Goal: Transaction & Acquisition: Book appointment/travel/reservation

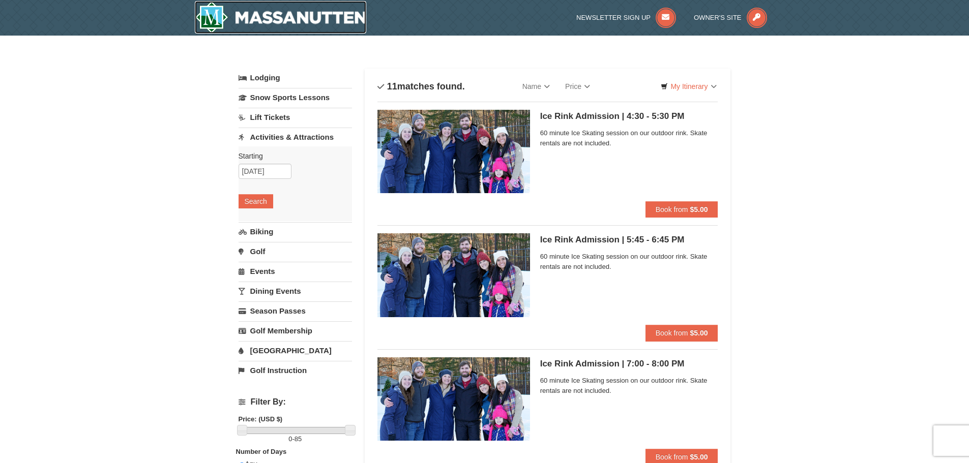
click at [330, 12] on img at bounding box center [281, 17] width 172 height 33
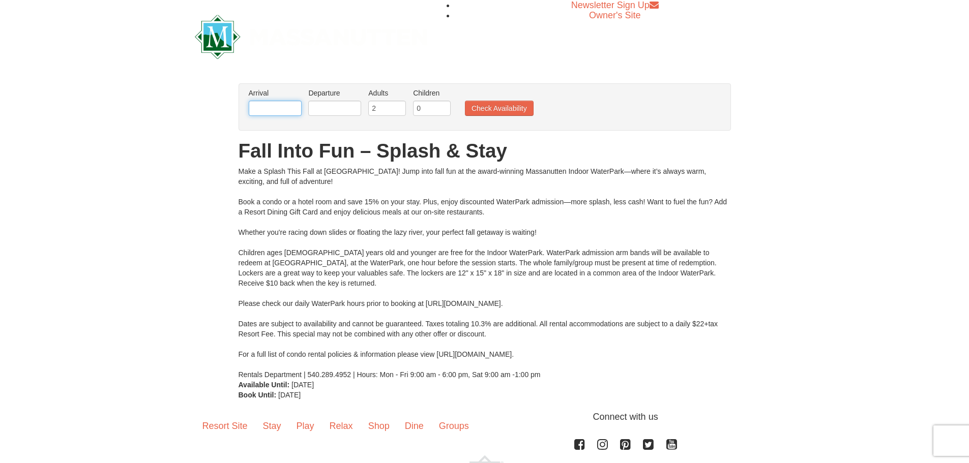
click at [287, 108] on input "text" at bounding box center [275, 108] width 53 height 15
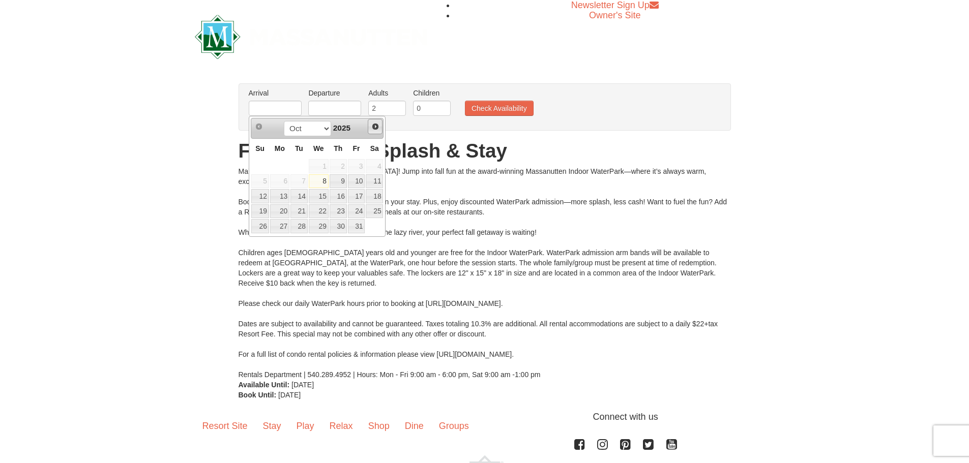
click at [379, 124] on span "Next" at bounding box center [375, 127] width 8 height 8
click at [378, 124] on span "Next" at bounding box center [375, 127] width 8 height 8
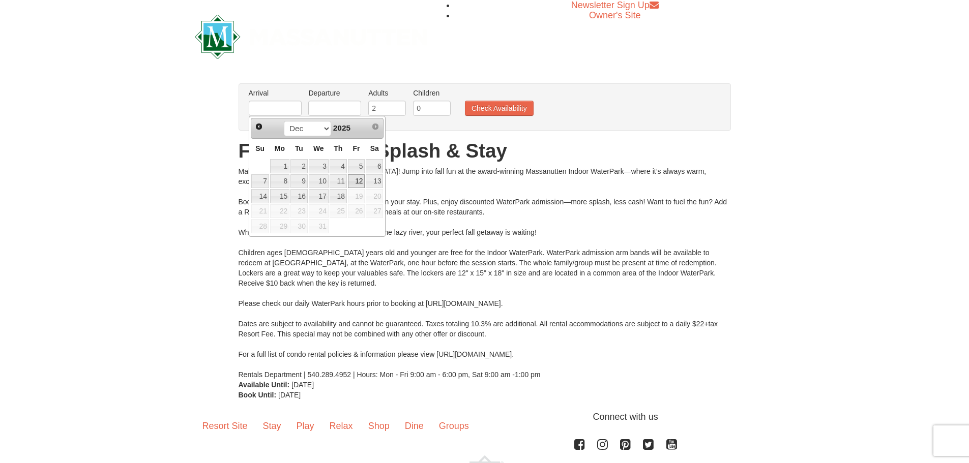
click at [352, 180] on link "12" at bounding box center [356, 181] width 17 height 14
type input "[DATE]"
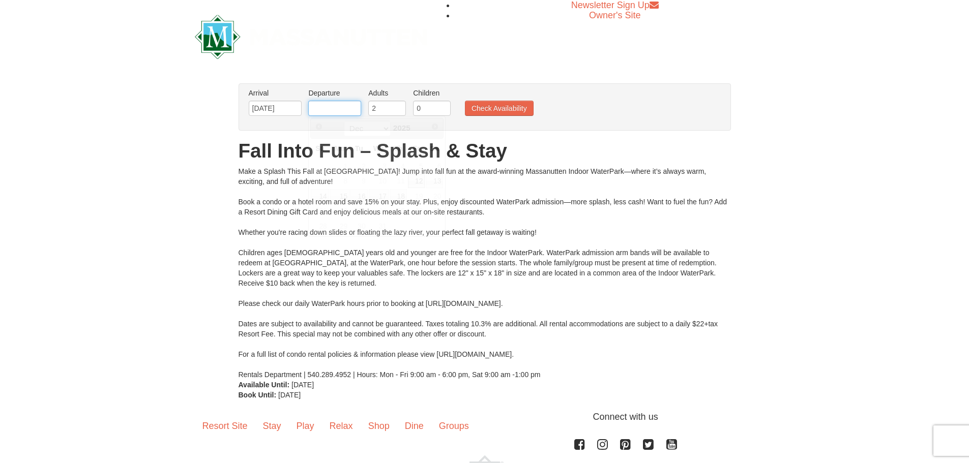
drag, startPoint x: 334, startPoint y: 111, endPoint x: 341, endPoint y: 110, distance: 7.2
click at [334, 111] on input "text" at bounding box center [334, 108] width 53 height 15
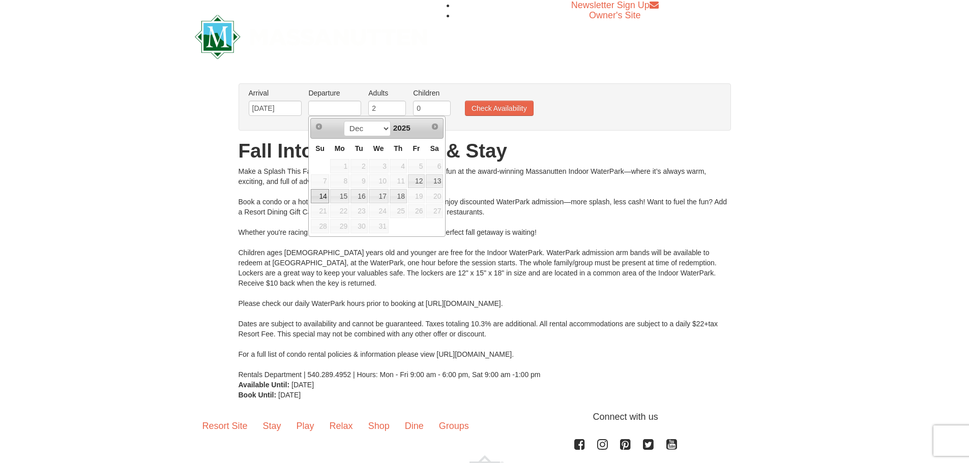
click at [321, 199] on link "14" at bounding box center [320, 196] width 18 height 14
type input "[DATE]"
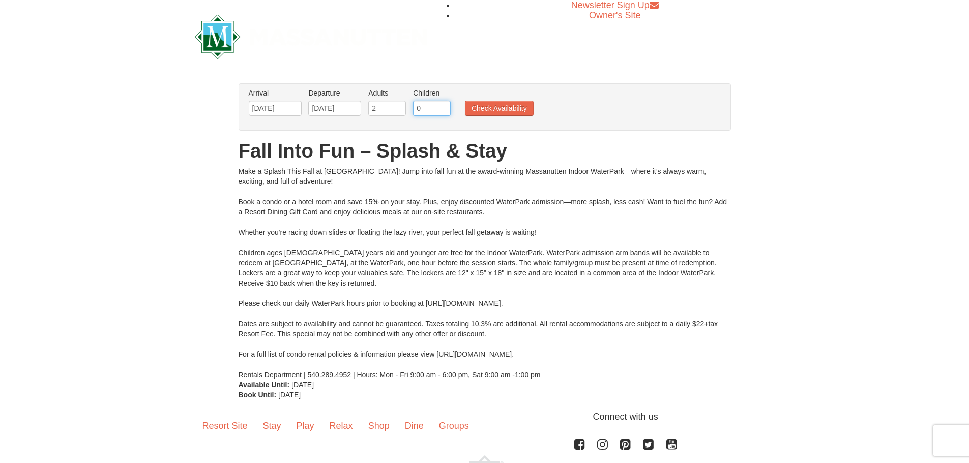
drag, startPoint x: 426, startPoint y: 106, endPoint x: 391, endPoint y: 107, distance: 34.6
click at [391, 107] on ul "Arrival Please format dates MM/DD/YYYY Please format dates MM/DD/YYYY 12/12/202…" at bounding box center [479, 104] width 466 height 33
type input "2"
click at [516, 107] on button "Check Availability" at bounding box center [499, 108] width 69 height 15
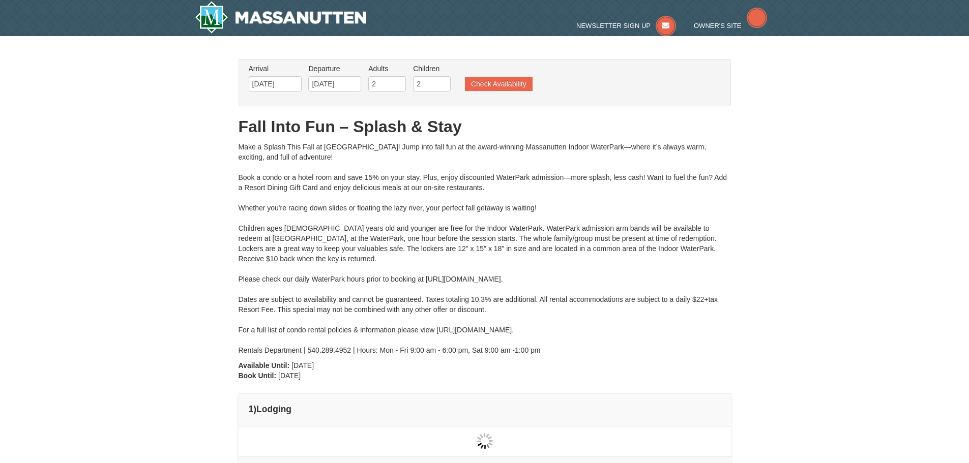
type input "[DATE]"
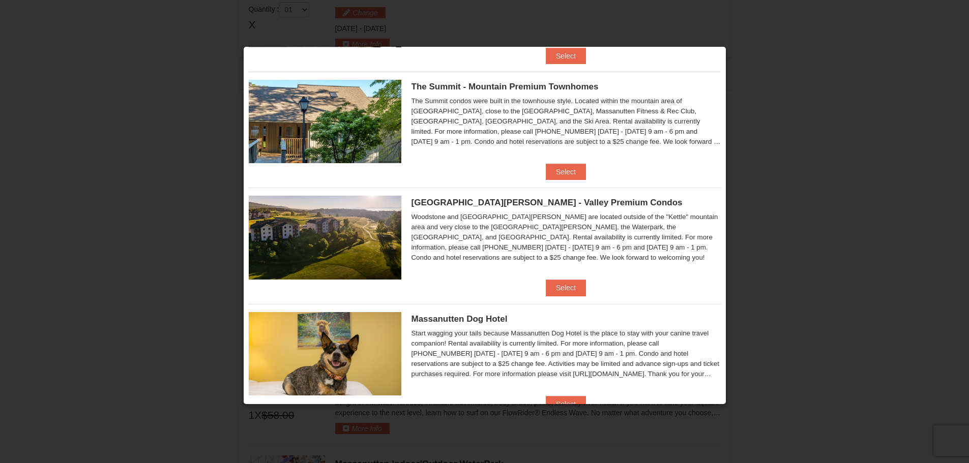
scroll to position [263, 0]
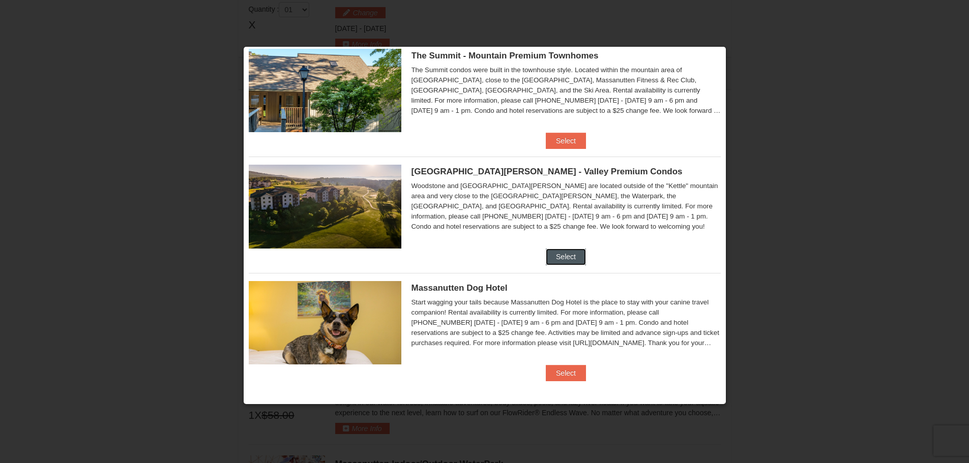
click at [555, 262] on button "Select" at bounding box center [566, 257] width 40 height 16
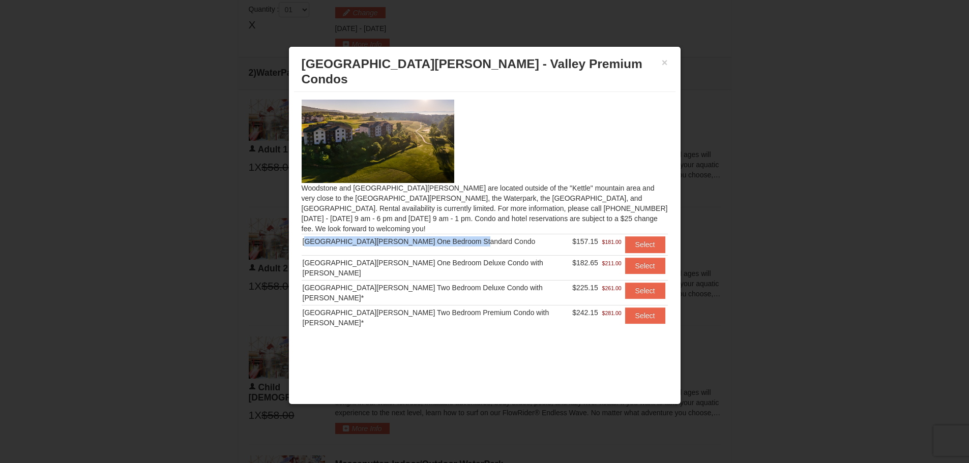
drag, startPoint x: 479, startPoint y: 218, endPoint x: 304, endPoint y: 218, distance: 175.0
click at [304, 237] on div "[GEOGRAPHIC_DATA][PERSON_NAME] One Bedroom Standard Condo" at bounding box center [437, 242] width 268 height 10
click at [637, 283] on button "Select" at bounding box center [645, 291] width 40 height 16
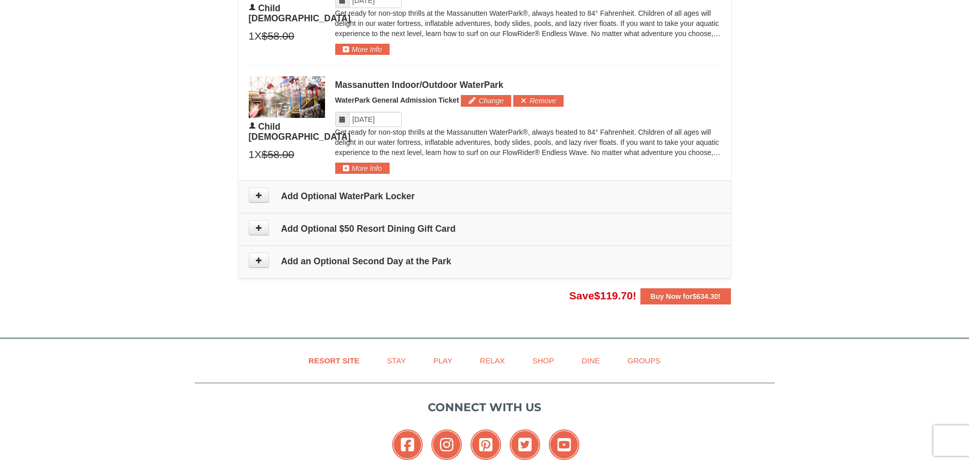
scroll to position [891, 0]
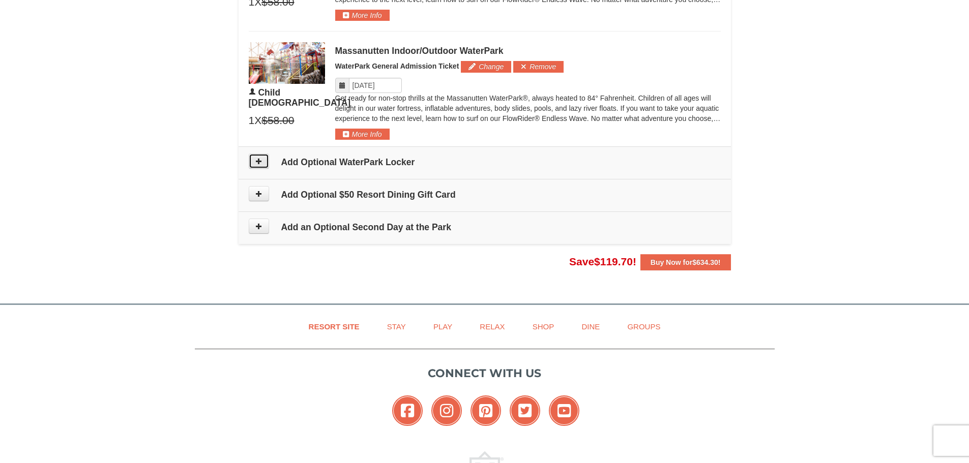
click at [262, 160] on button at bounding box center [259, 161] width 20 height 15
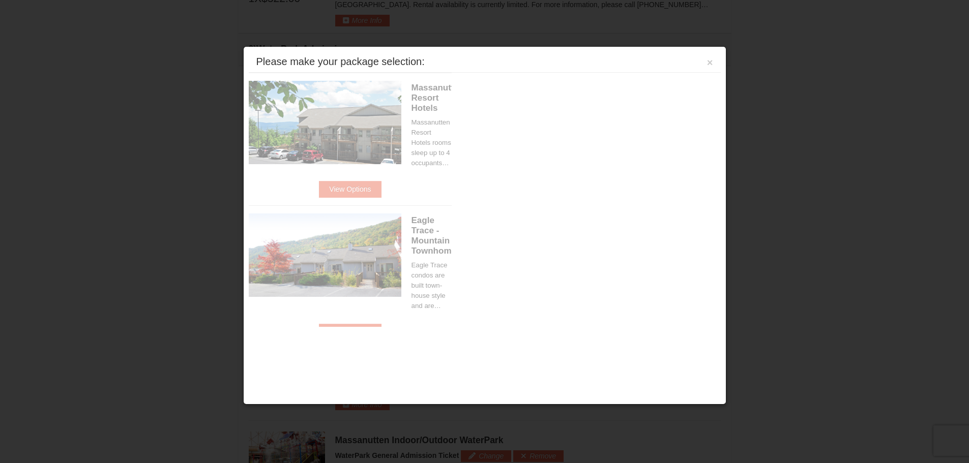
scroll to position [435, 0]
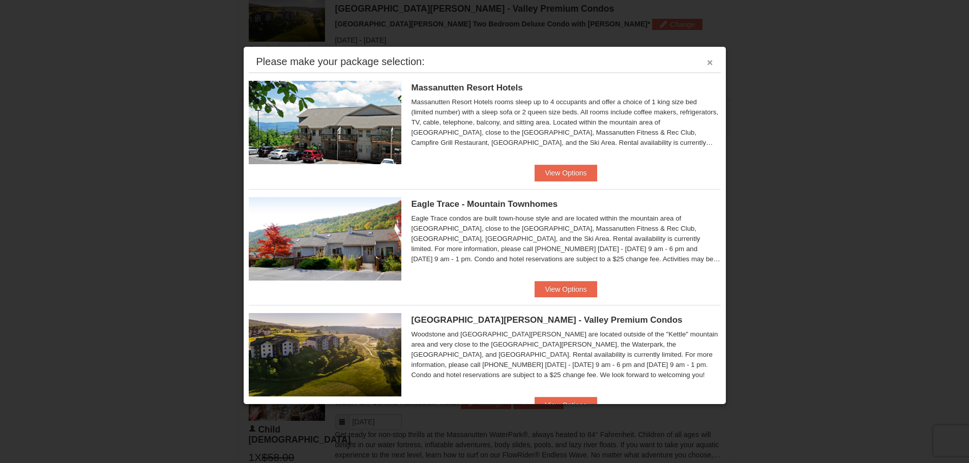
click at [707, 63] on button "×" at bounding box center [710, 62] width 6 height 10
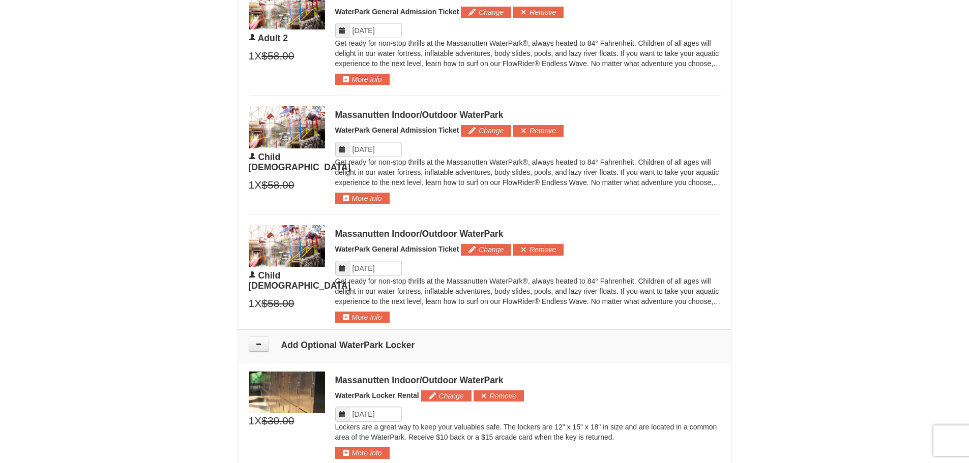
scroll to position [893, 0]
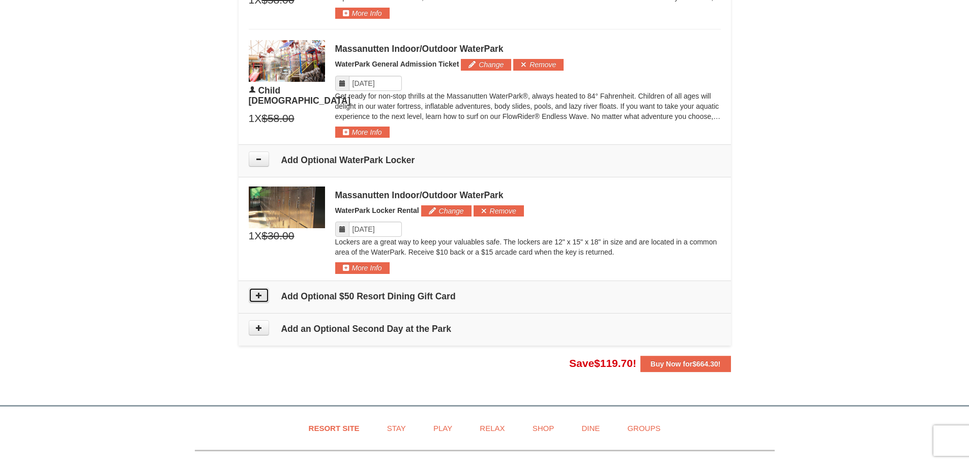
click at [264, 298] on button at bounding box center [259, 295] width 20 height 15
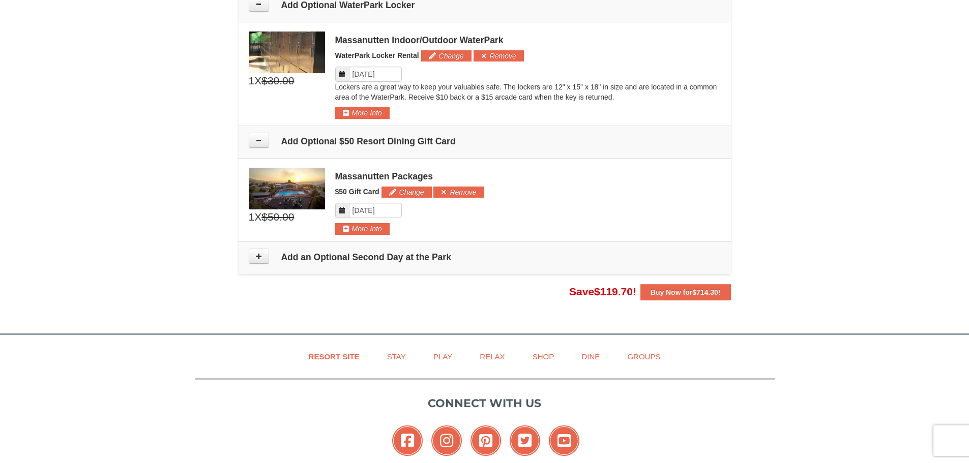
scroll to position [1010, 0]
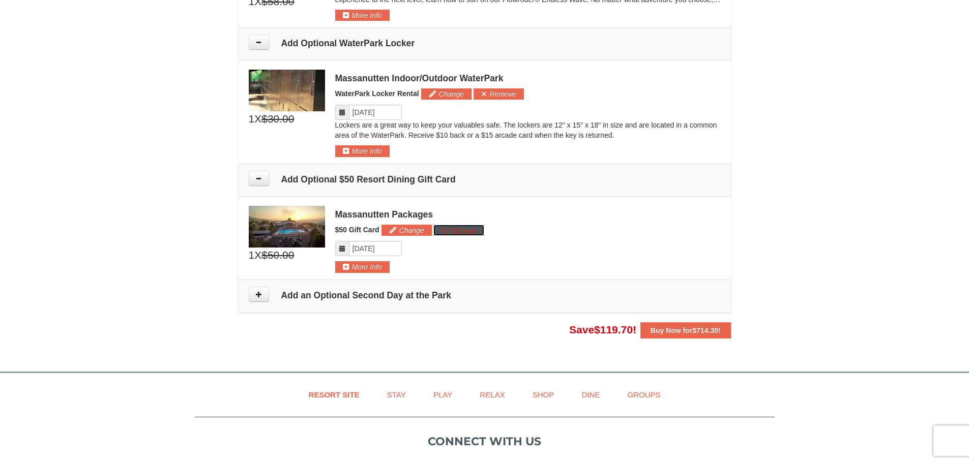
click at [469, 226] on button "Remove" at bounding box center [458, 230] width 50 height 11
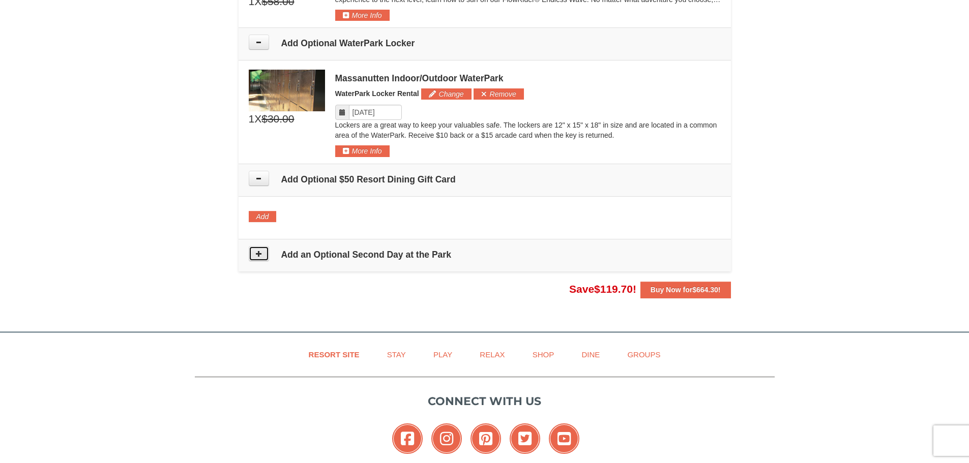
click at [260, 255] on icon at bounding box center [258, 253] width 7 height 7
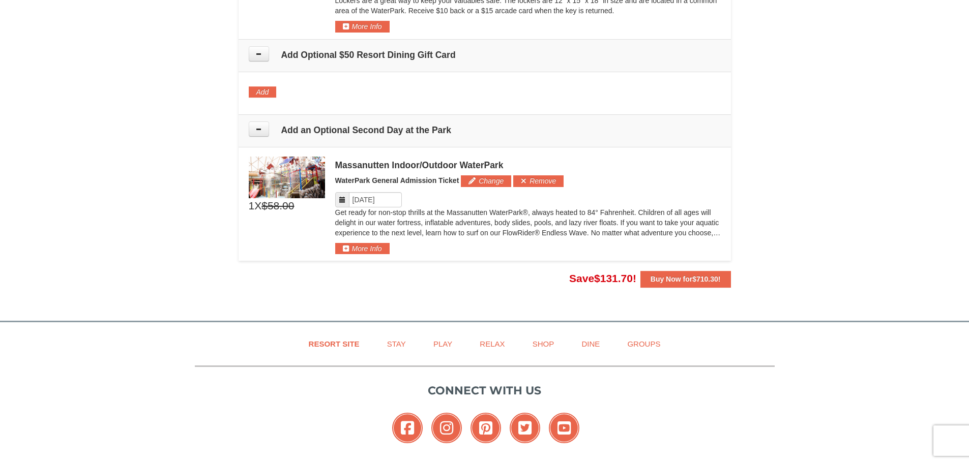
scroll to position [1084, 0]
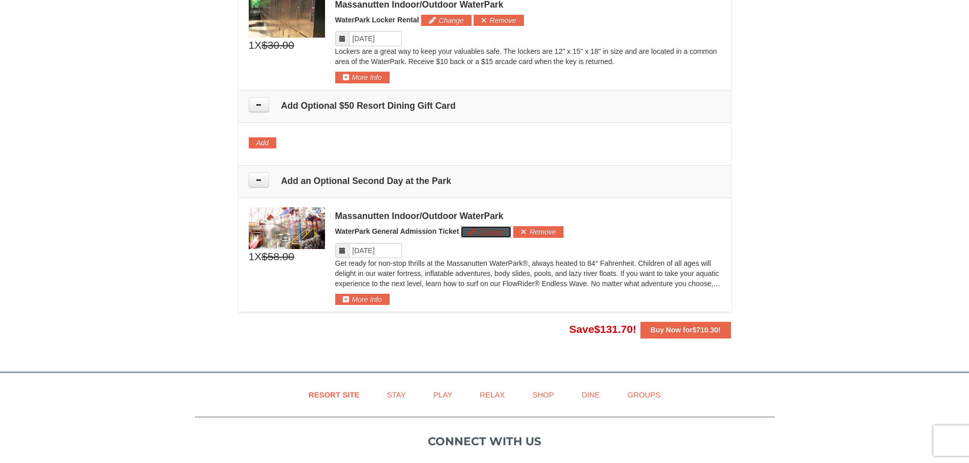
click at [491, 233] on button "Change" at bounding box center [486, 231] width 50 height 11
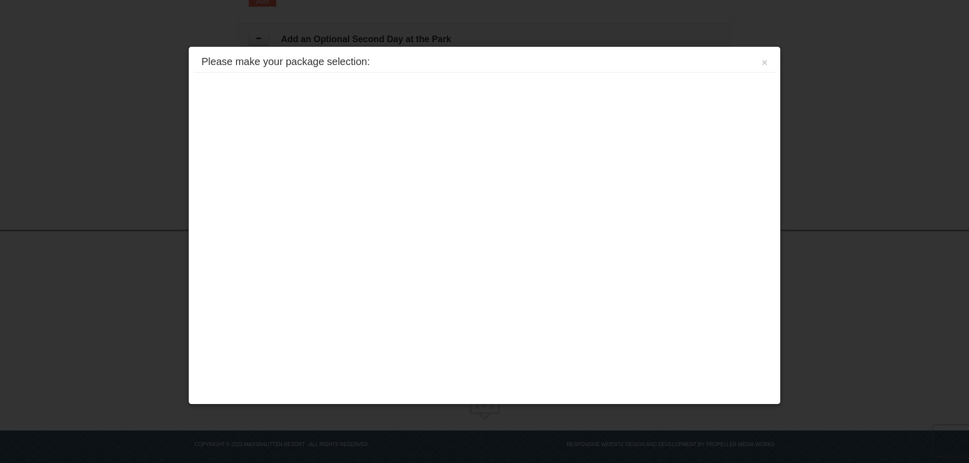
scroll to position [1237, 0]
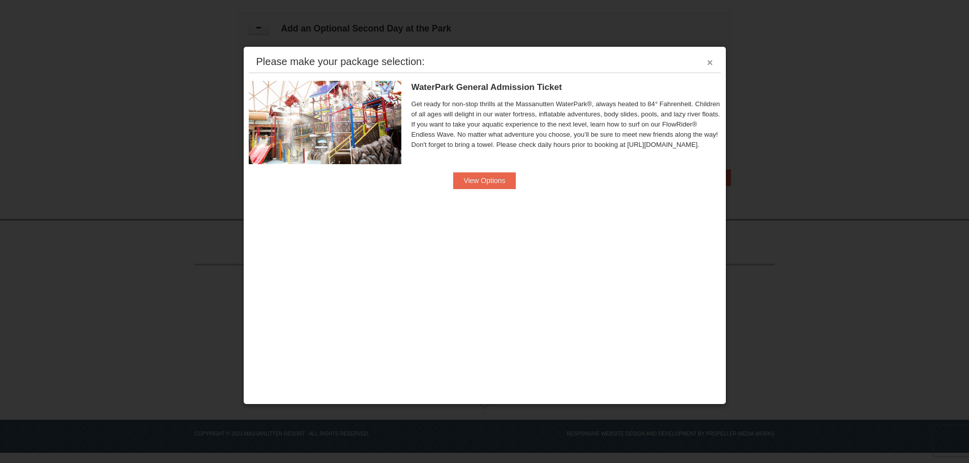
click at [709, 64] on button "×" at bounding box center [710, 62] width 6 height 10
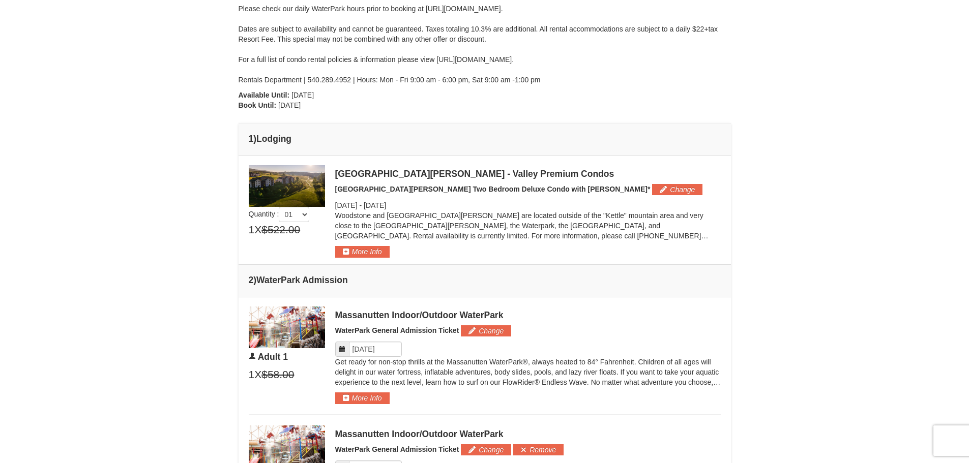
scroll to position [16, 0]
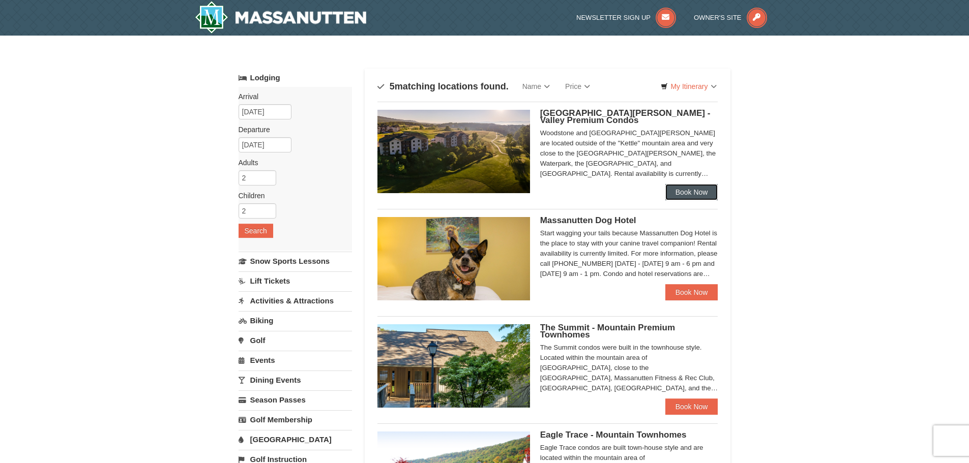
click at [689, 197] on link "Book Now" at bounding box center [691, 192] width 53 height 16
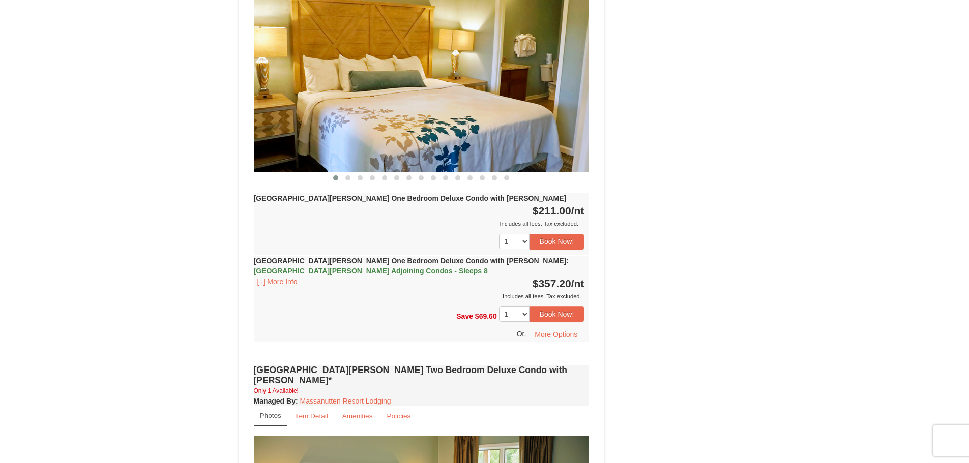
scroll to position [813, 0]
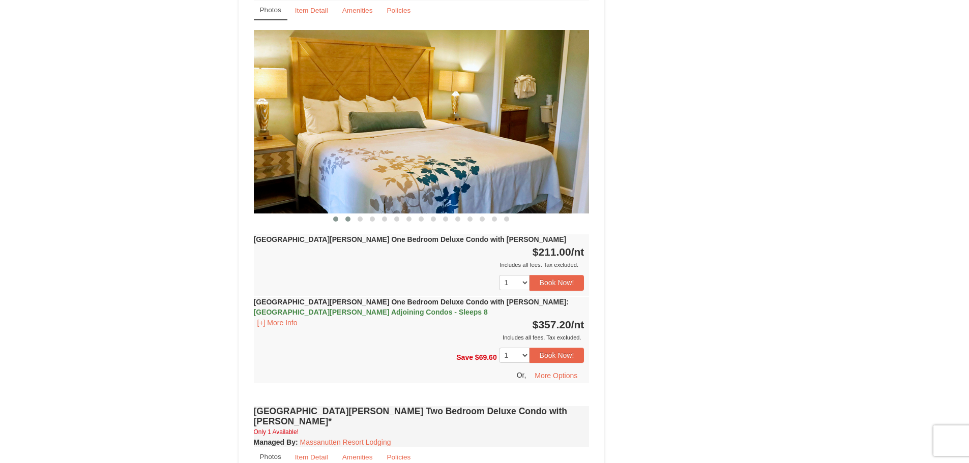
click at [346, 217] on span at bounding box center [347, 219] width 5 height 5
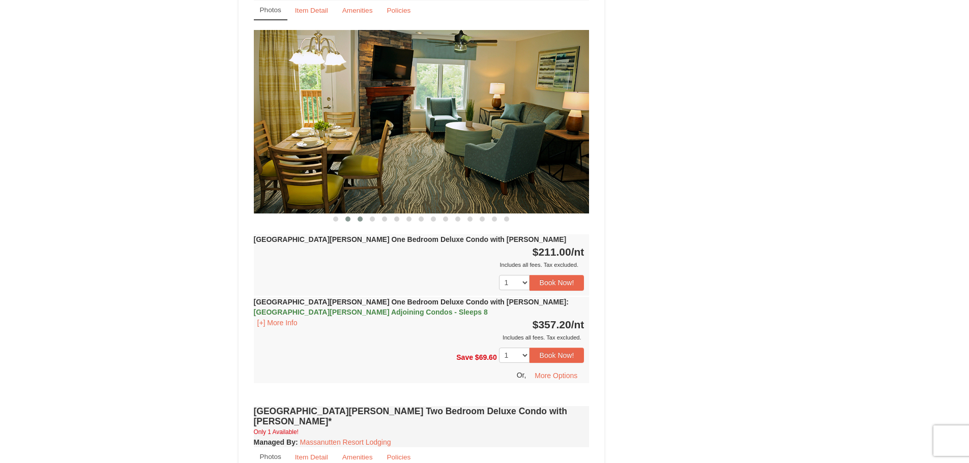
click at [361, 217] on span at bounding box center [360, 219] width 5 height 5
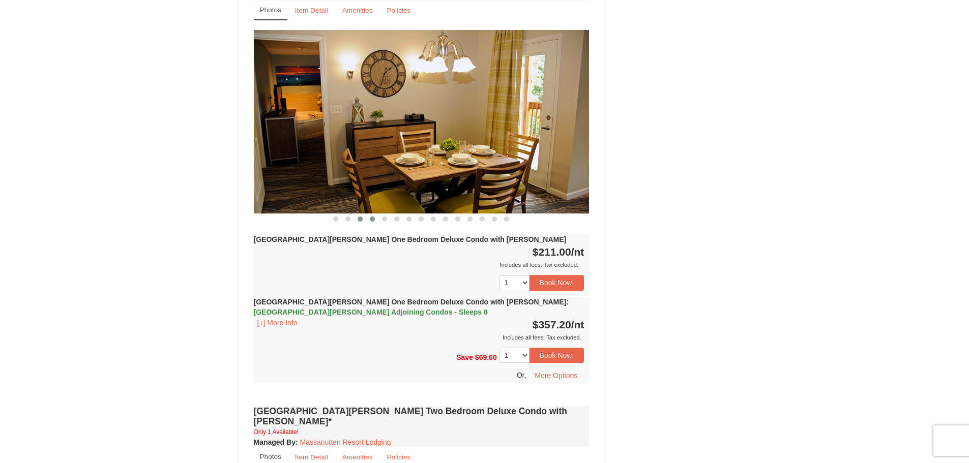
click at [374, 217] on span at bounding box center [372, 219] width 5 height 5
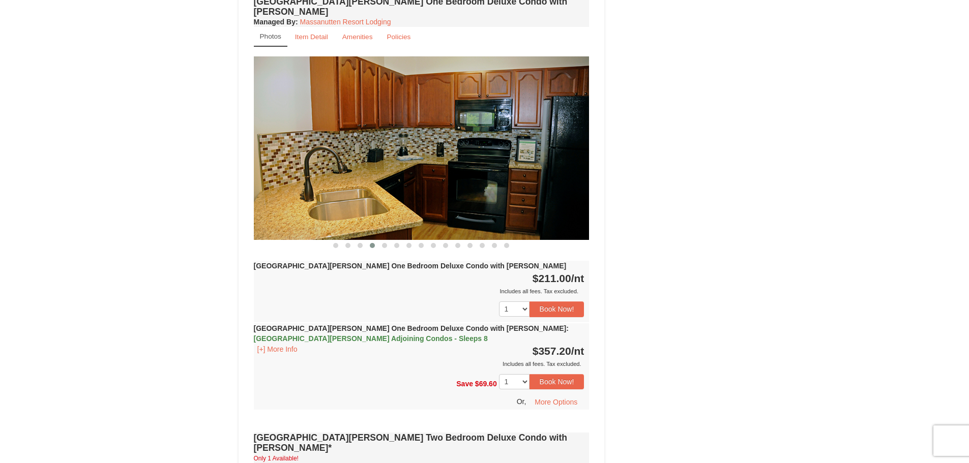
scroll to position [762, 0]
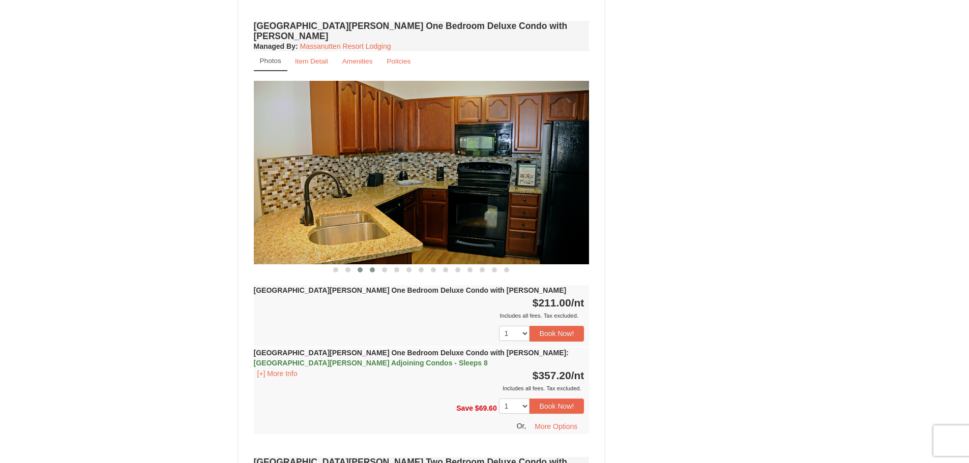
click at [362, 268] on span at bounding box center [360, 270] width 5 height 5
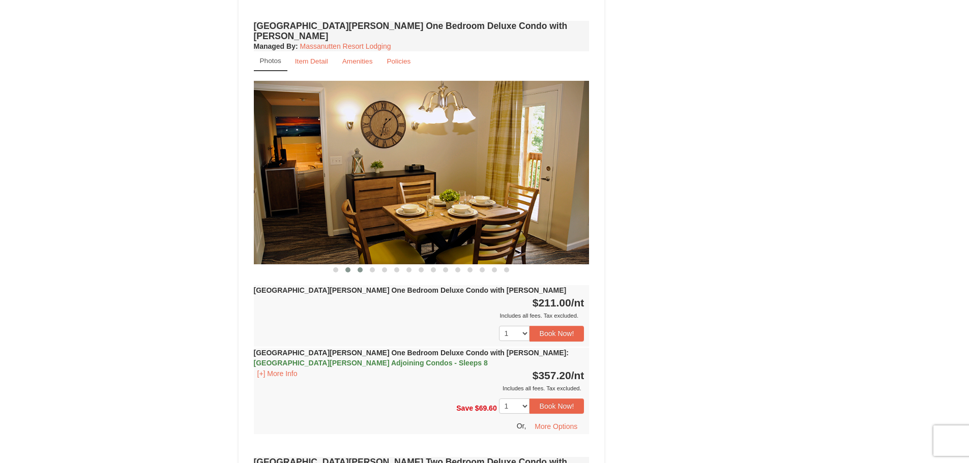
click at [349, 268] on span at bounding box center [347, 270] width 5 height 5
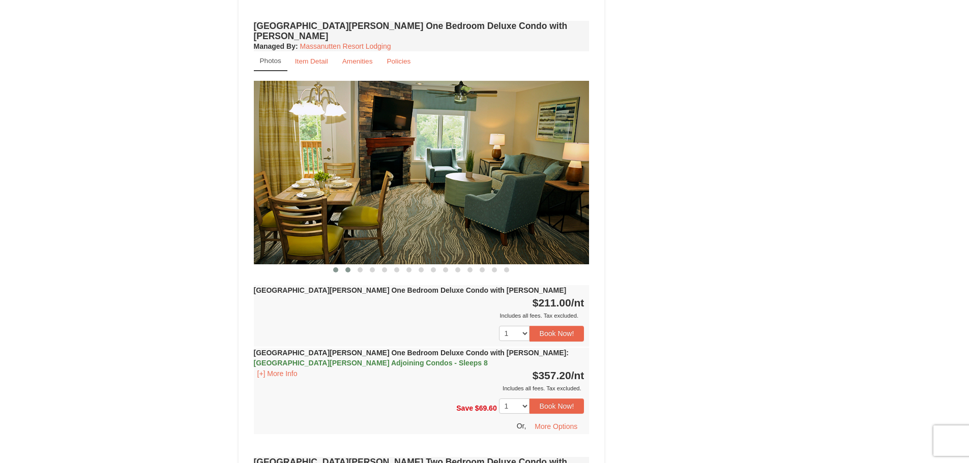
click at [339, 265] on button at bounding box center [336, 270] width 12 height 10
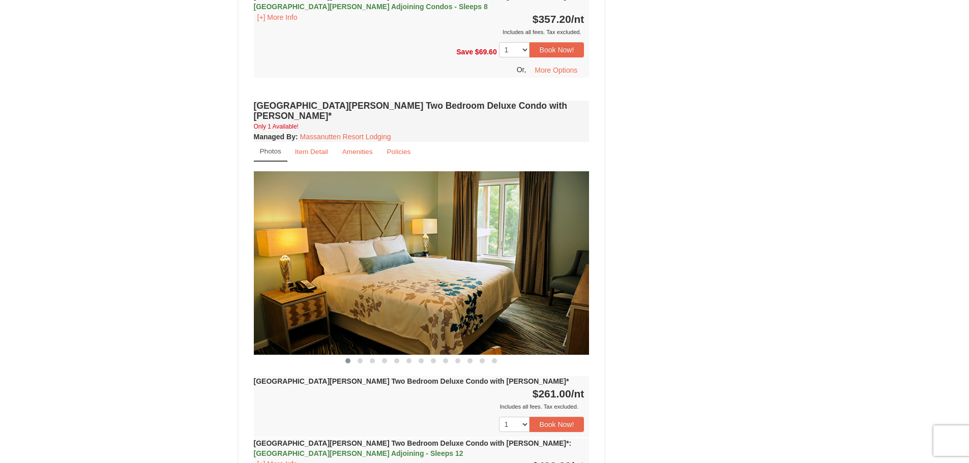
scroll to position [1169, 0]
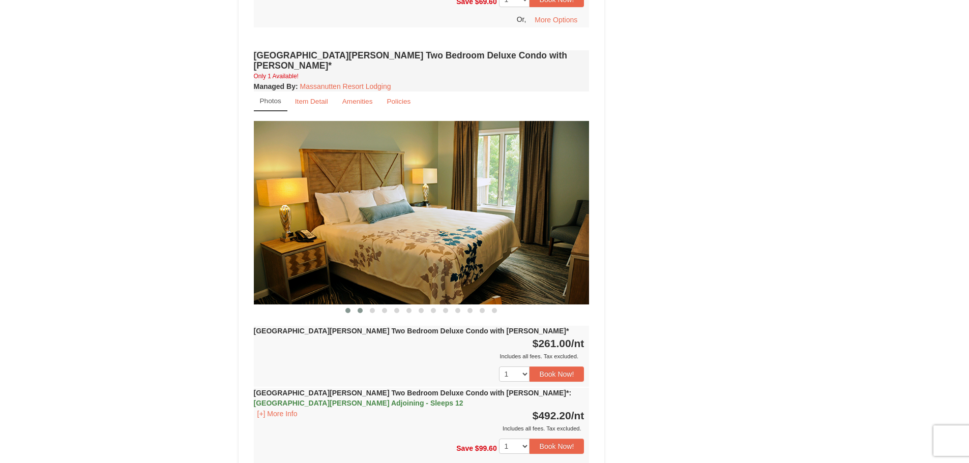
click at [361, 308] on span at bounding box center [360, 310] width 5 height 5
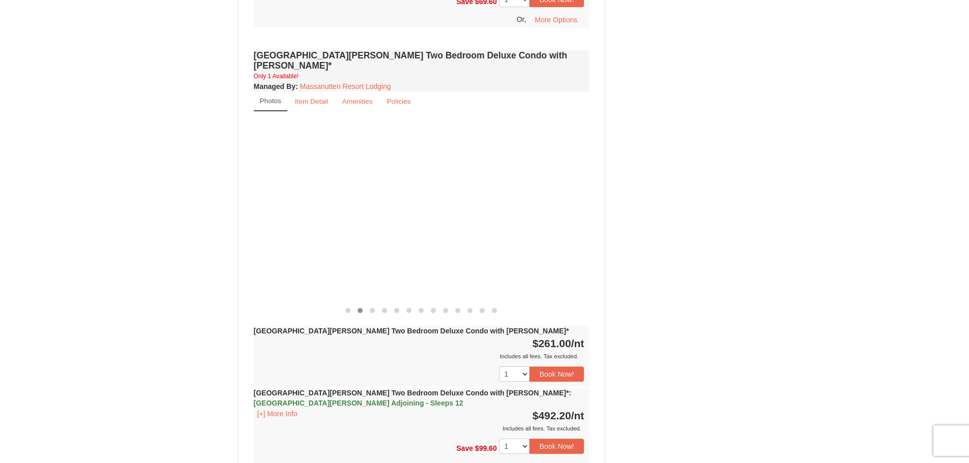
click at [361, 308] on span at bounding box center [360, 310] width 5 height 5
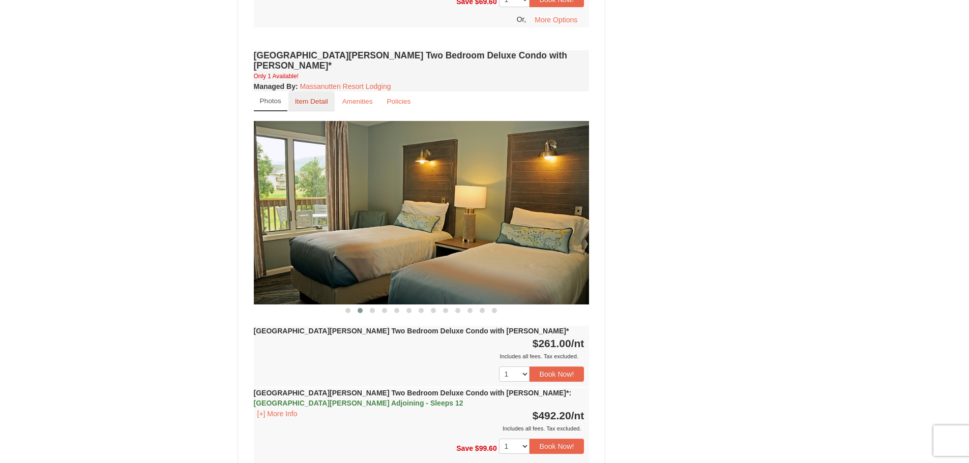
click at [310, 98] on small "Item Detail" at bounding box center [311, 102] width 33 height 8
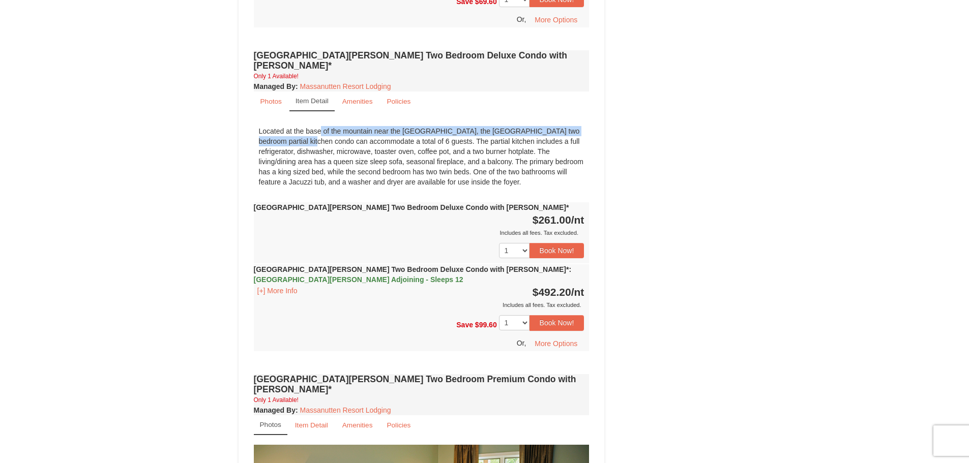
drag, startPoint x: 262, startPoint y: 103, endPoint x: 555, endPoint y: 106, distance: 292.5
click at [555, 121] on div "Located at the base of the mountain near the Woodstone Registration and Recreat…" at bounding box center [422, 156] width 336 height 71
click at [482, 121] on div "Located at the base of the mountain near the Woodstone Registration and Recreat…" at bounding box center [422, 156] width 336 height 71
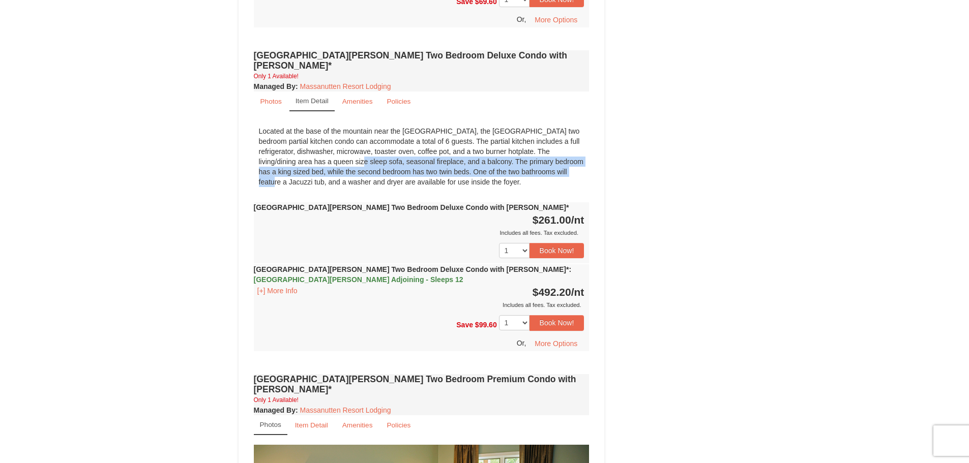
drag, startPoint x: 523, startPoint y: 139, endPoint x: 290, endPoint y: 131, distance: 233.1
click at [290, 131] on div "Located at the base of the mountain near the Woodstone Registration and Recreat…" at bounding box center [422, 156] width 336 height 71
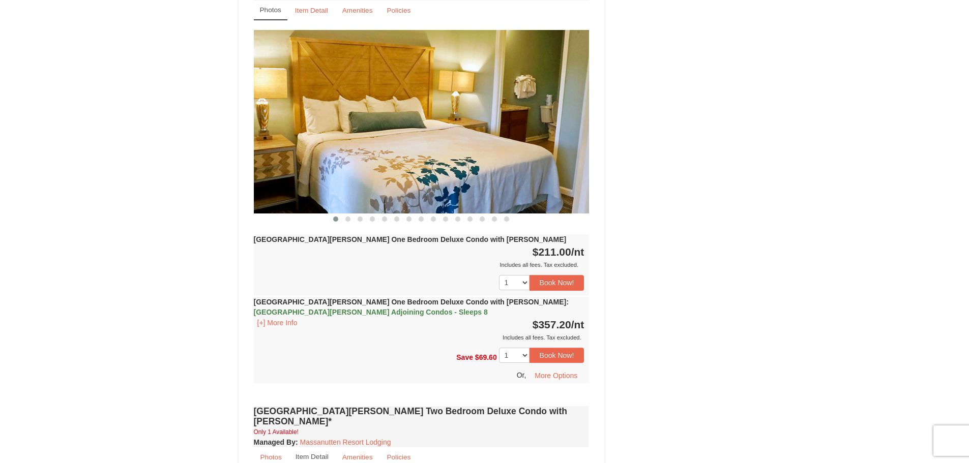
scroll to position [712, 0]
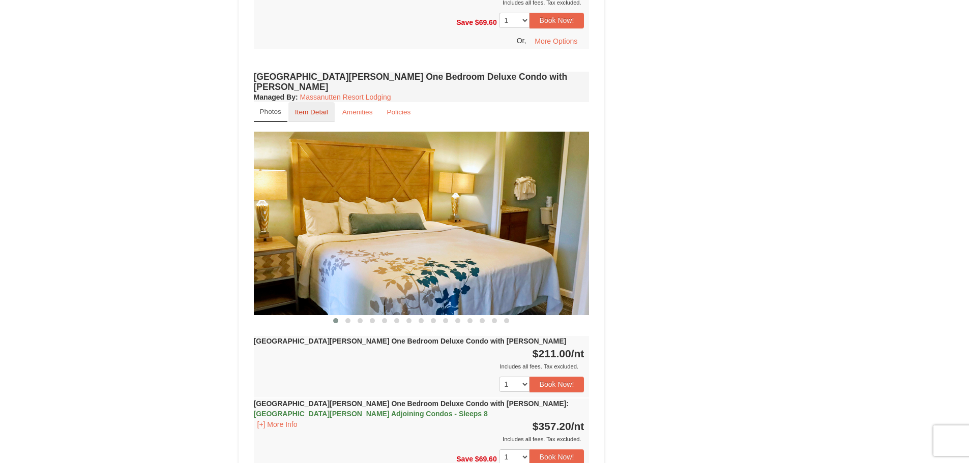
click at [308, 108] on small "Item Detail" at bounding box center [311, 112] width 33 height 8
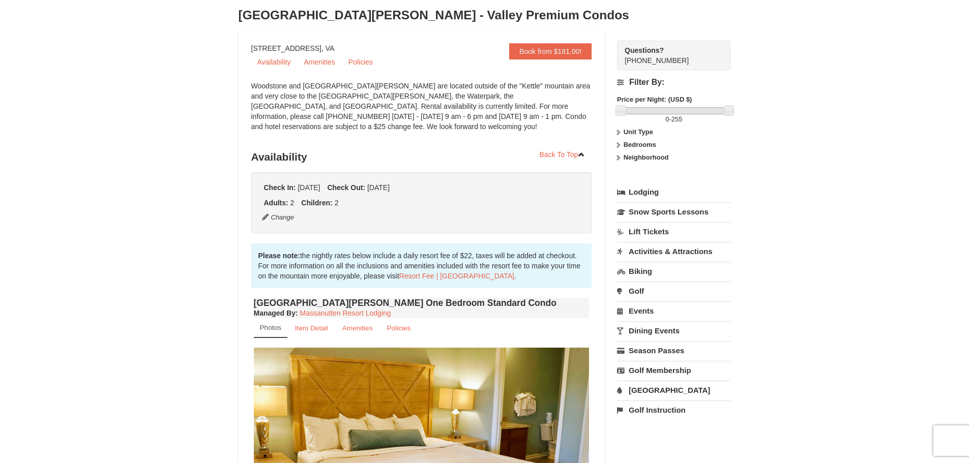
scroll to position [0, 0]
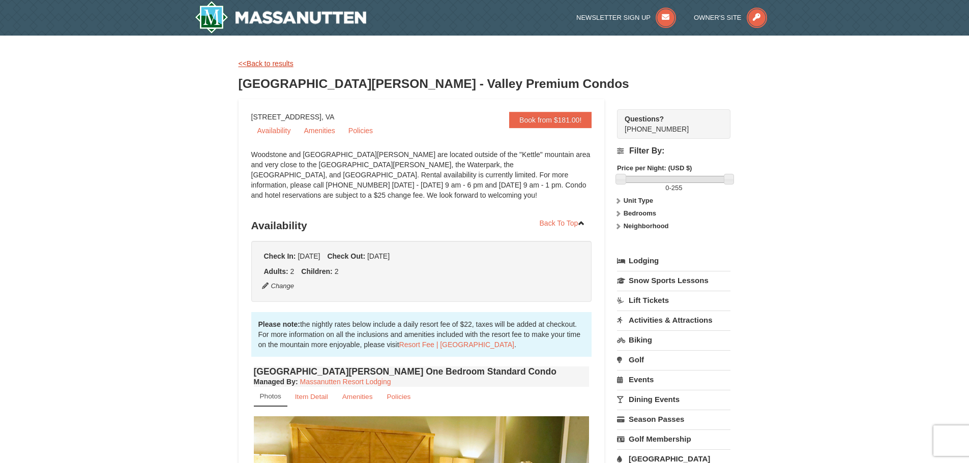
click at [264, 63] on link "<<Back to results" at bounding box center [266, 64] width 55 height 8
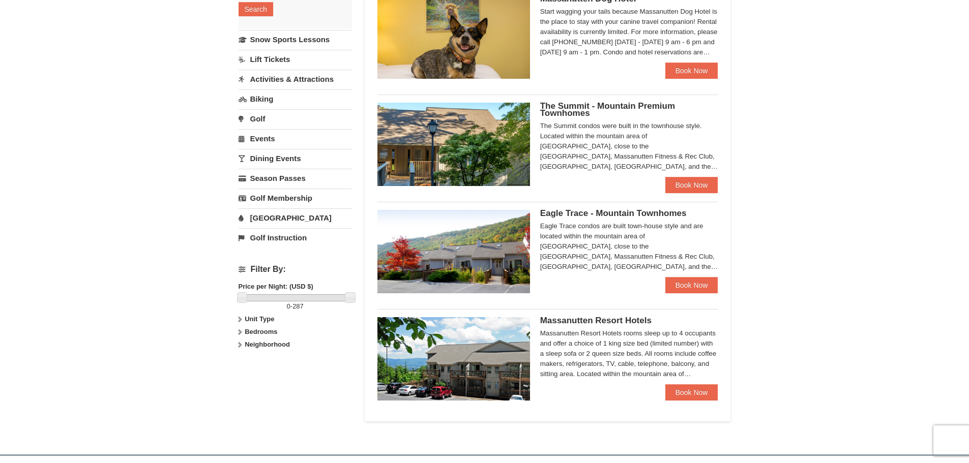
scroll to position [203, 0]
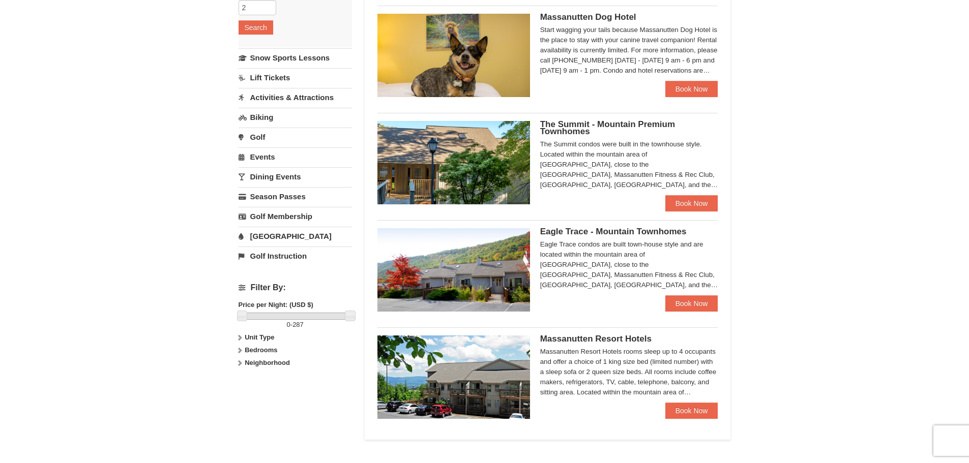
click at [648, 393] on div "Massanutten Resort Hotels rooms sleep up to 4 occupants and offer a choice of 1…" at bounding box center [629, 372] width 178 height 51
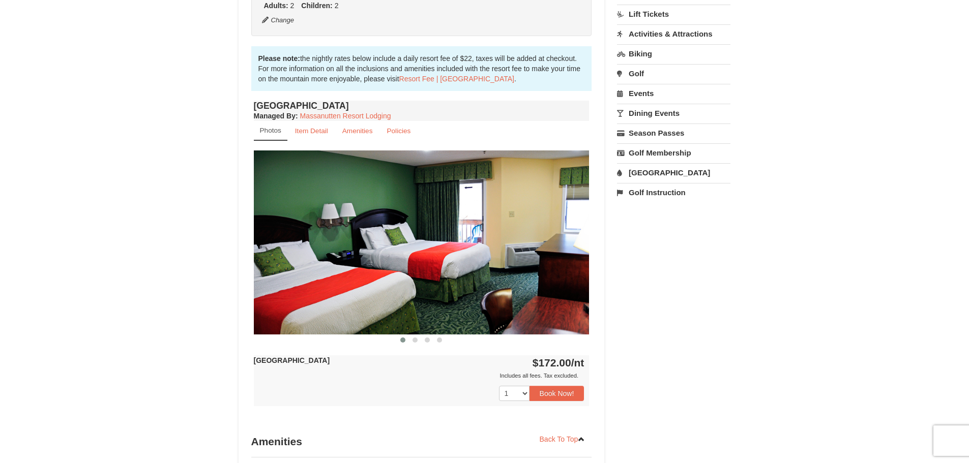
scroll to position [305, 0]
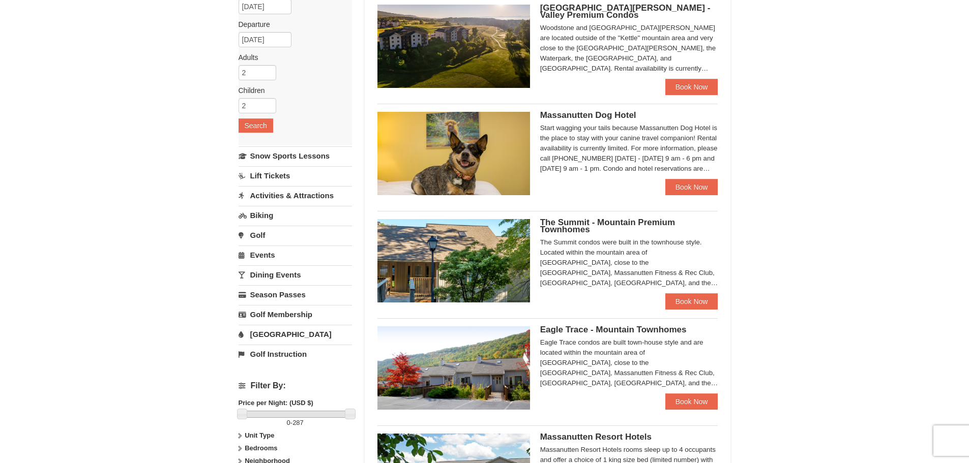
scroll to position [102, 0]
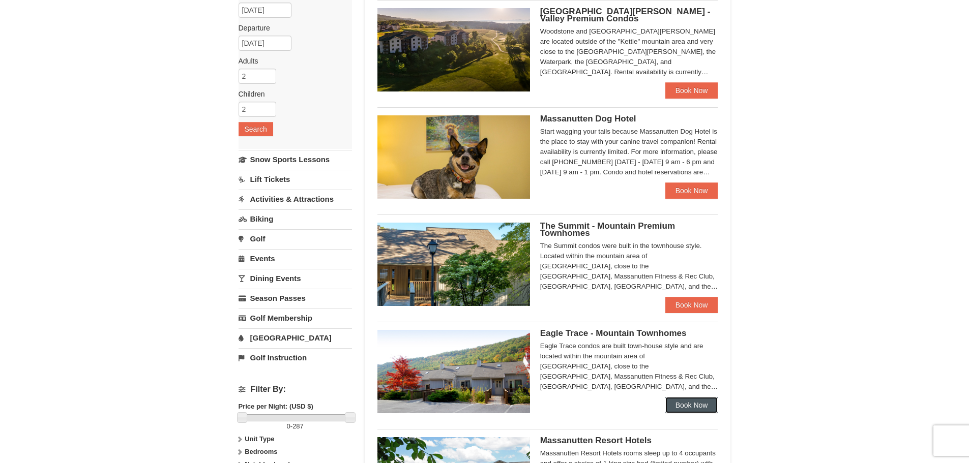
click at [687, 405] on link "Book Now" at bounding box center [691, 405] width 53 height 16
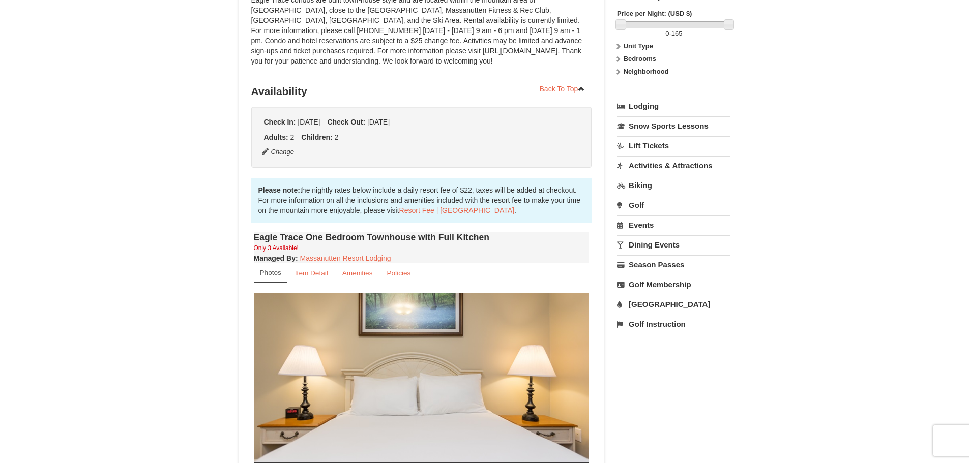
scroll to position [153, 0]
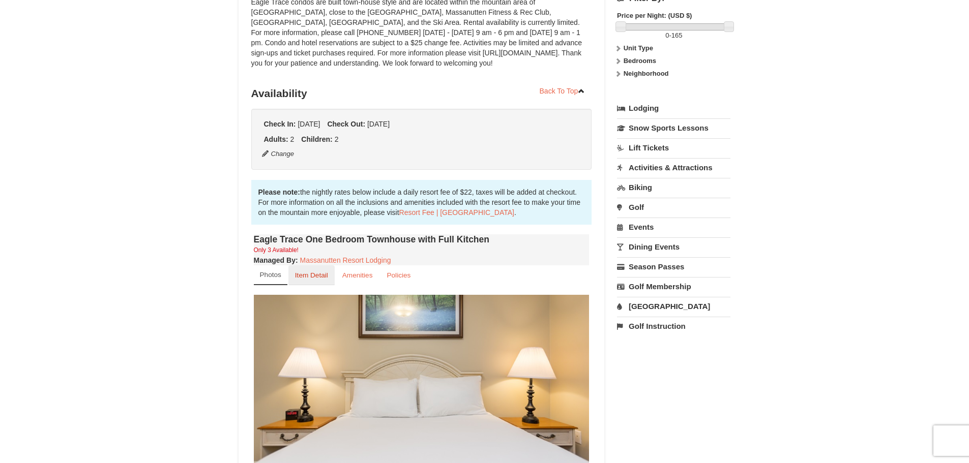
click at [309, 274] on small "Item Detail" at bounding box center [311, 276] width 33 height 8
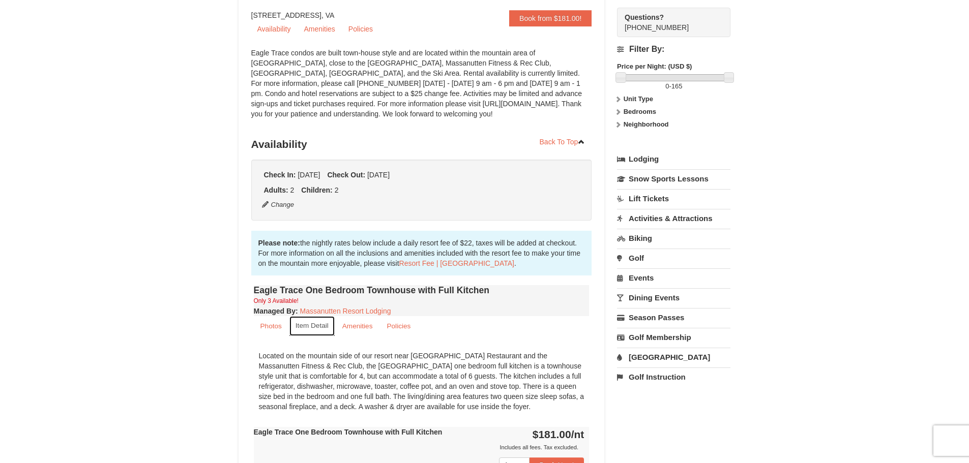
scroll to position [0, 0]
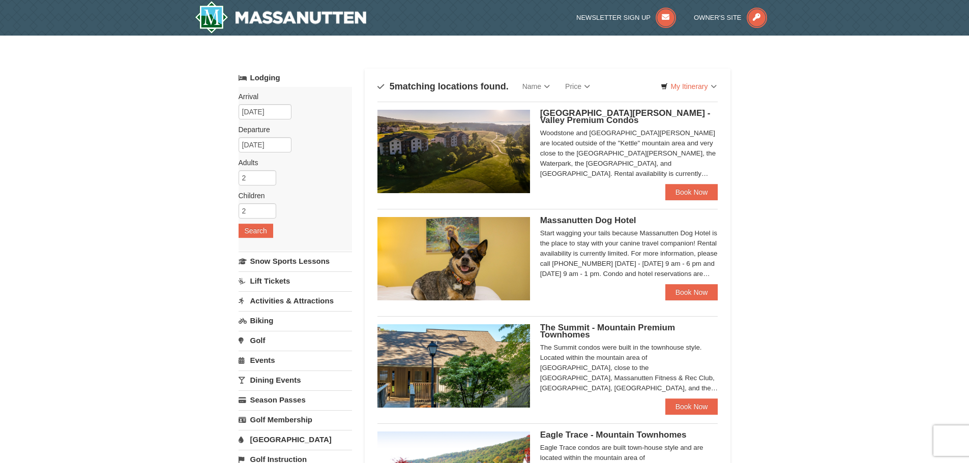
click at [656, 158] on div "Woodstone and Woodstone Casa de Campo are located outside of the "Kettle" mount…" at bounding box center [629, 153] width 178 height 51
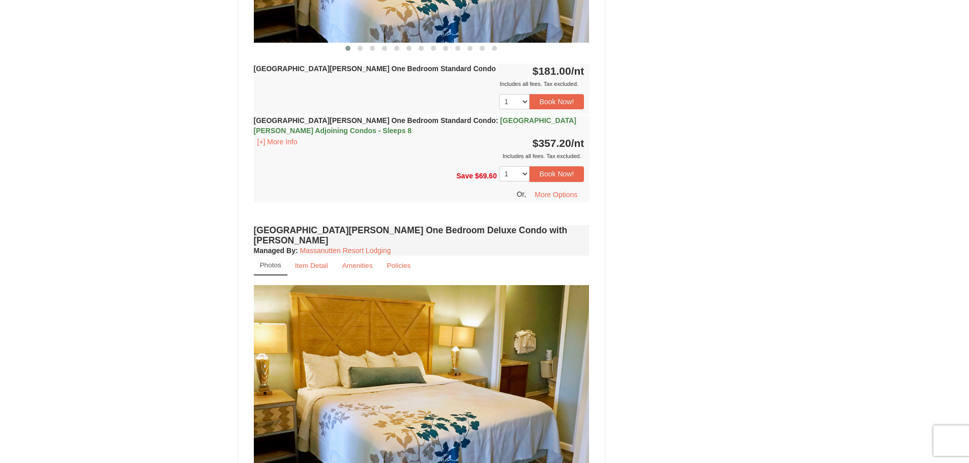
scroll to position [560, 0]
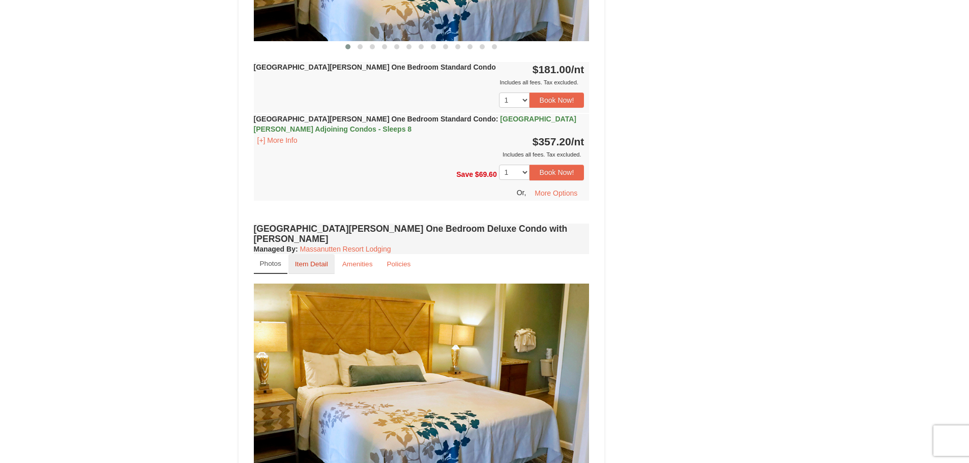
click at [315, 260] on small "Item Detail" at bounding box center [311, 264] width 33 height 8
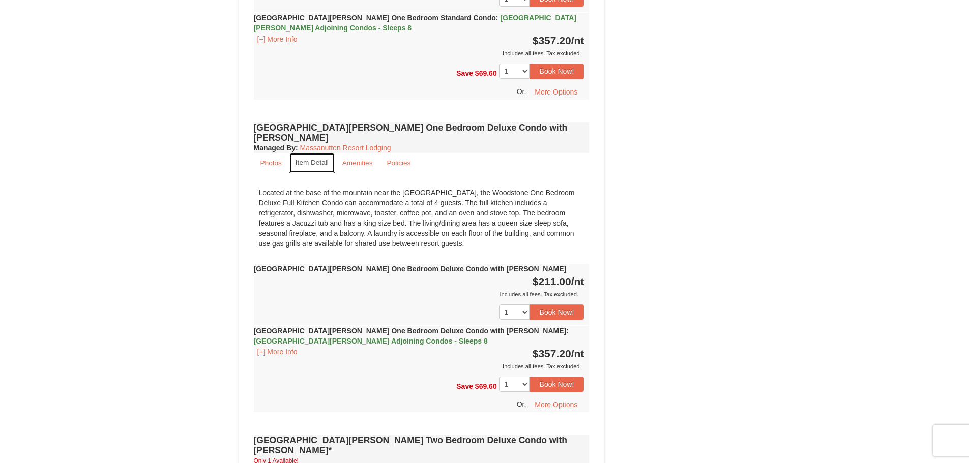
scroll to position [661, 0]
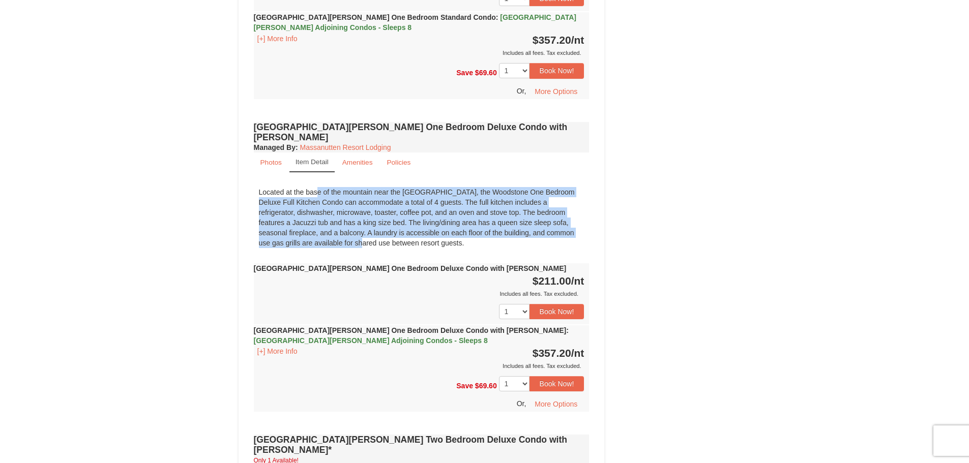
drag, startPoint x: 256, startPoint y: 182, endPoint x: 423, endPoint y: 226, distance: 172.6
click at [531, 226] on div "Located at the base of the mountain near the Woodstone Registration and Recreat…" at bounding box center [422, 217] width 336 height 71
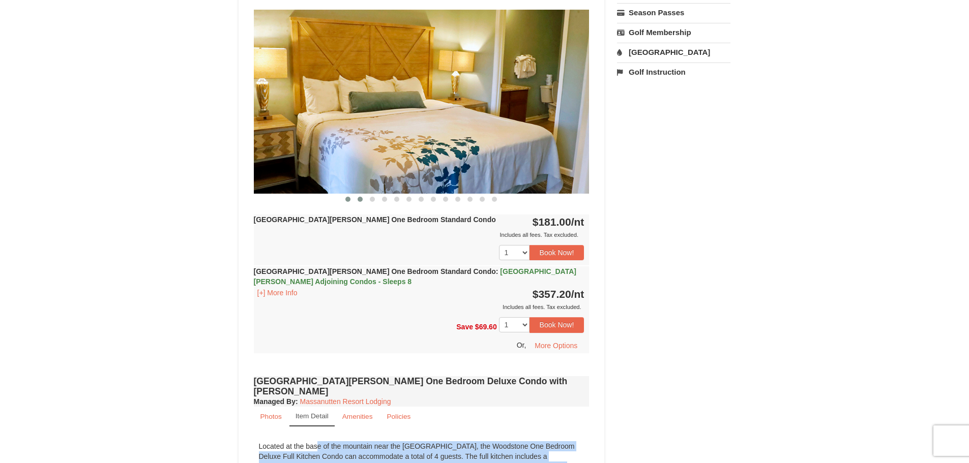
click at [358, 197] on span at bounding box center [360, 199] width 5 height 5
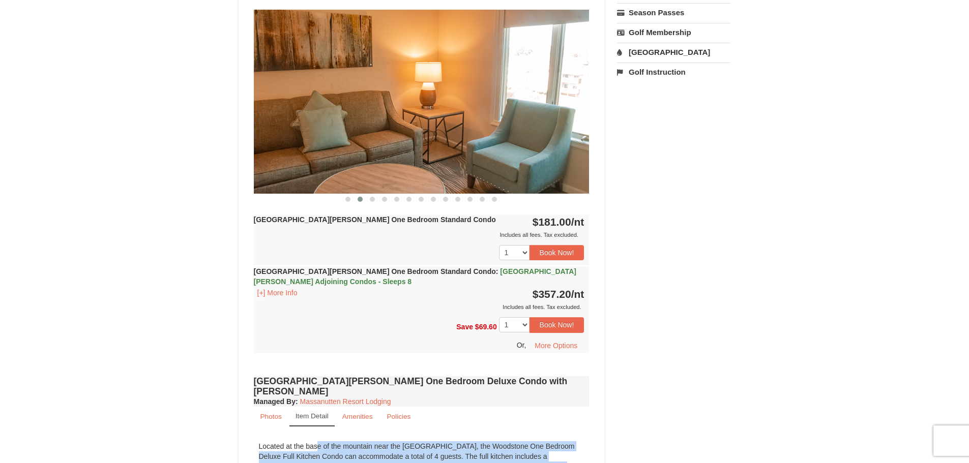
scroll to position [356, 0]
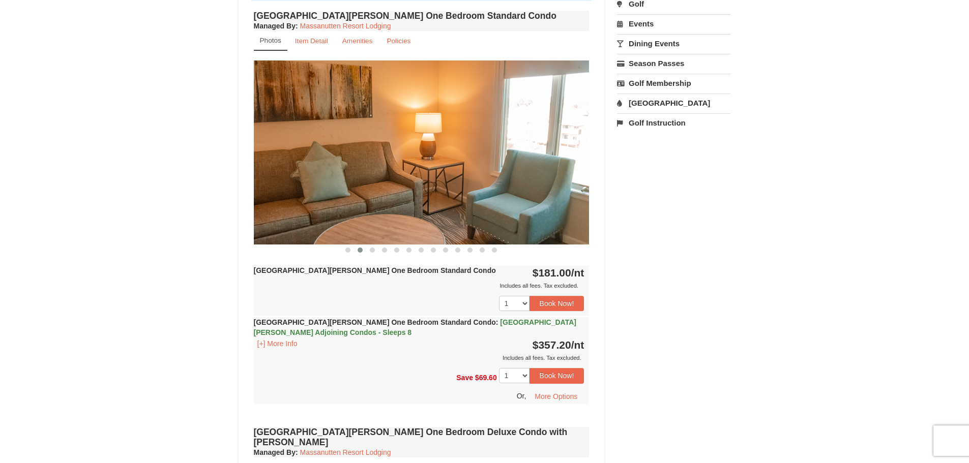
click at [371, 201] on img at bounding box center [422, 153] width 336 height 184
click at [370, 248] on span at bounding box center [372, 250] width 5 height 5
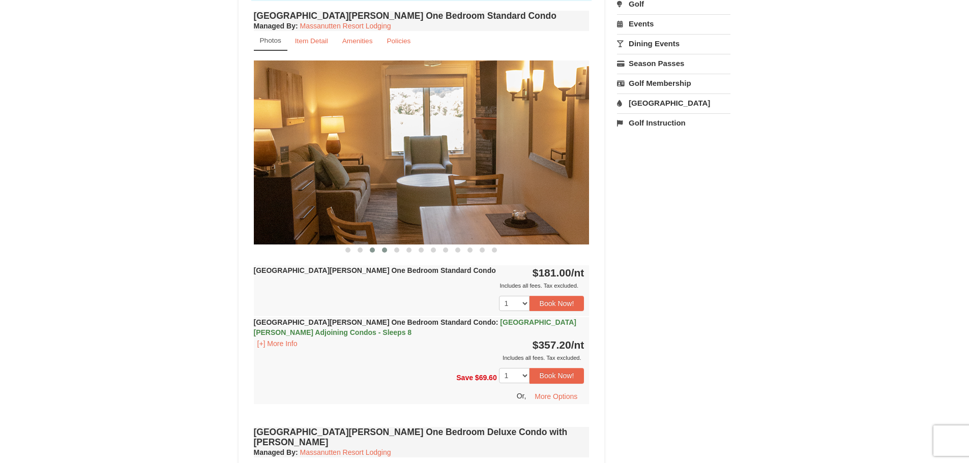
click at [384, 249] on span at bounding box center [384, 250] width 5 height 5
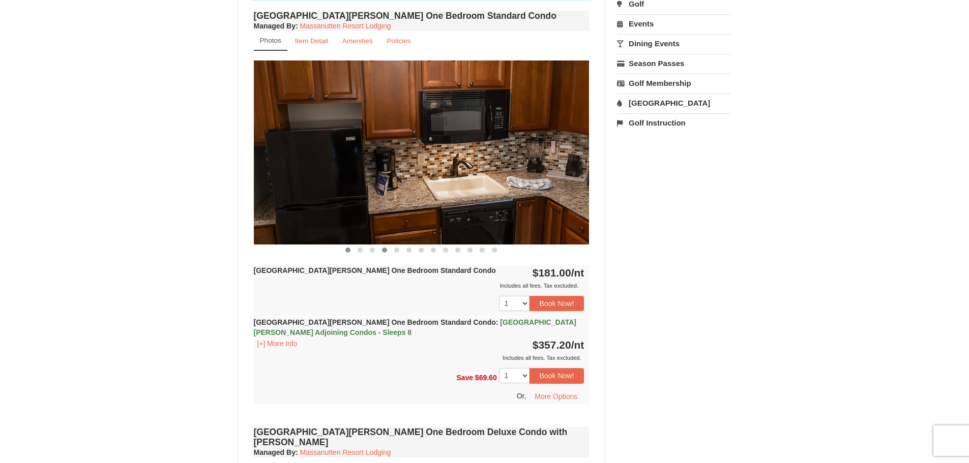
click at [343, 252] on button at bounding box center [348, 250] width 12 height 10
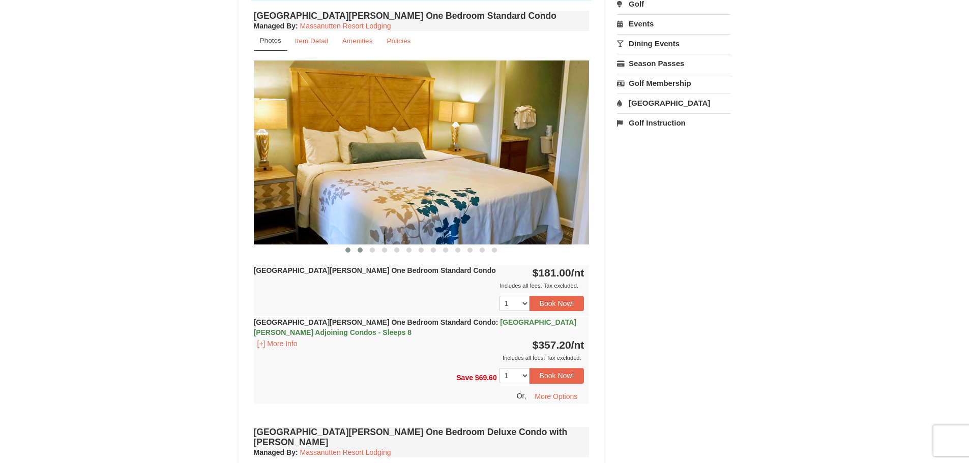
click at [359, 250] on span at bounding box center [360, 250] width 5 height 5
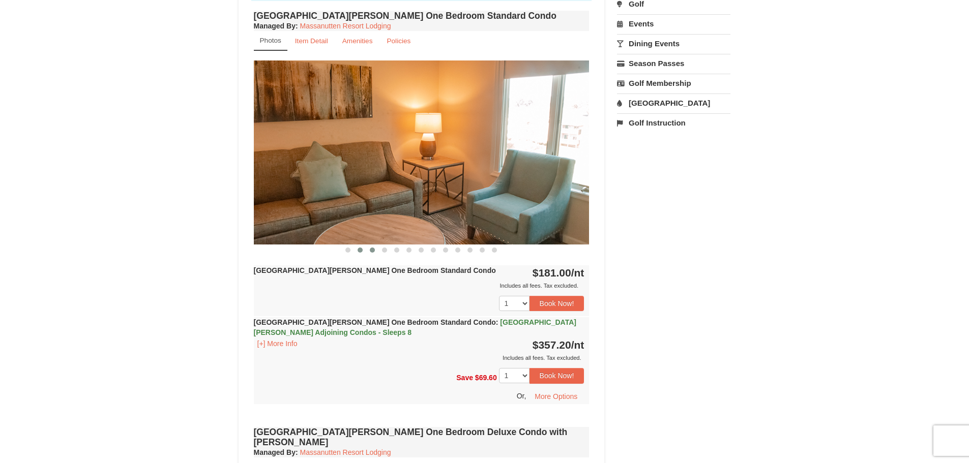
click at [372, 252] on span at bounding box center [372, 250] width 5 height 5
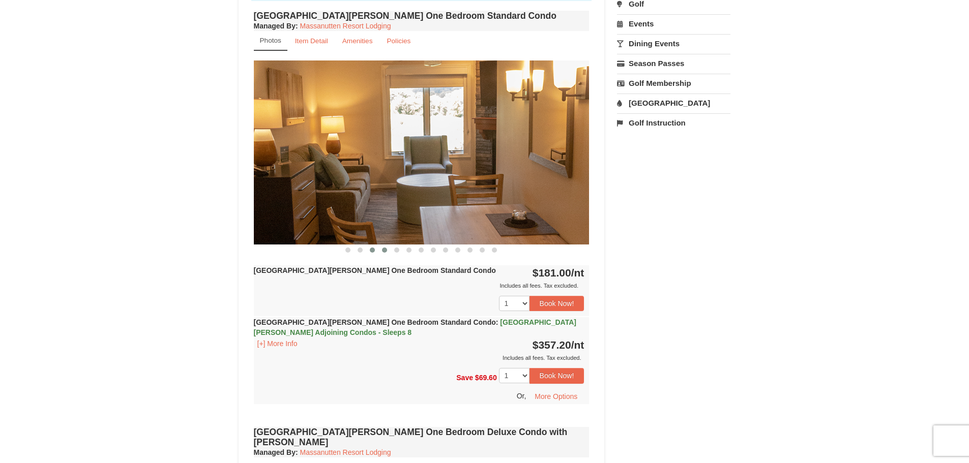
click at [385, 252] on span at bounding box center [384, 250] width 5 height 5
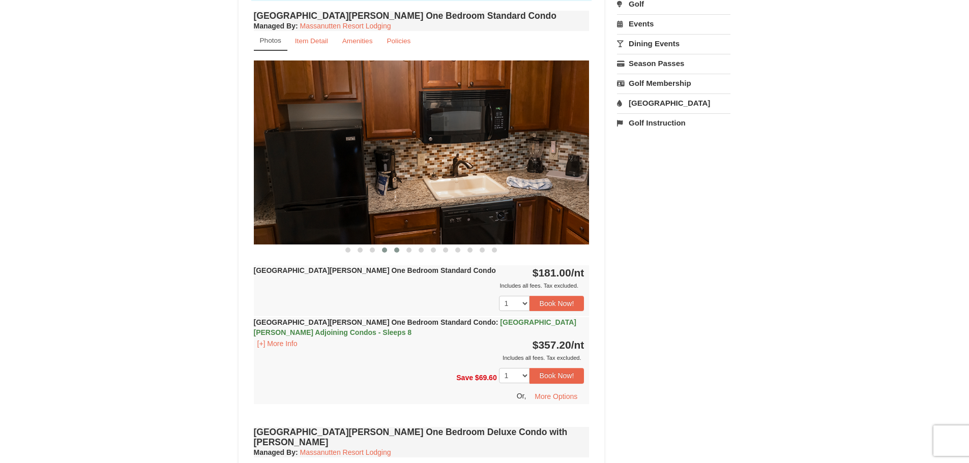
click at [395, 249] on span at bounding box center [396, 250] width 5 height 5
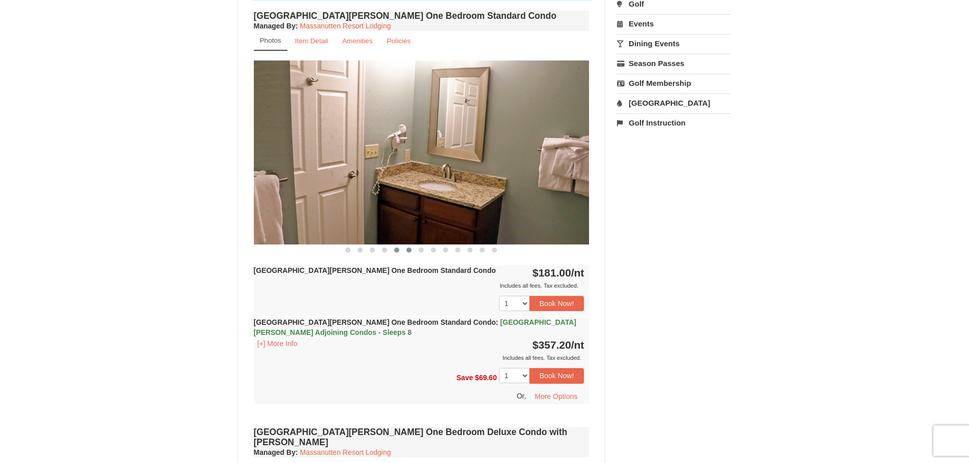
click at [409, 251] on span at bounding box center [408, 250] width 5 height 5
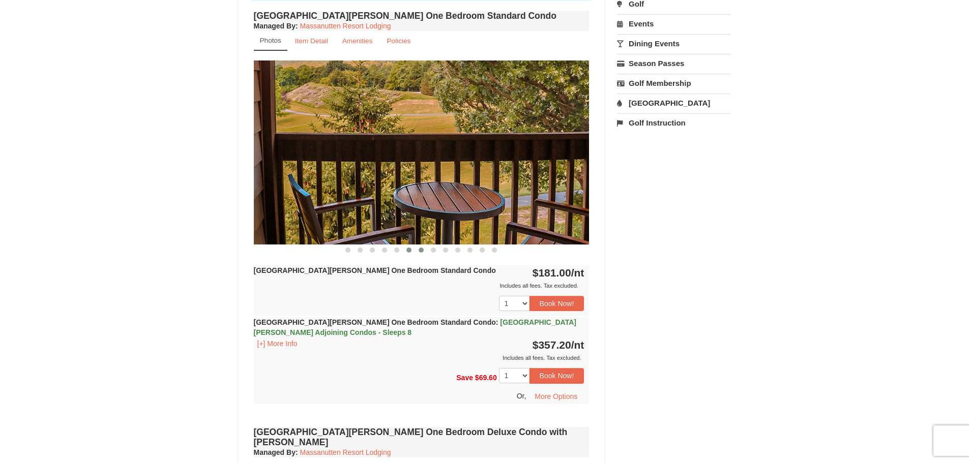
click at [421, 251] on span at bounding box center [421, 250] width 5 height 5
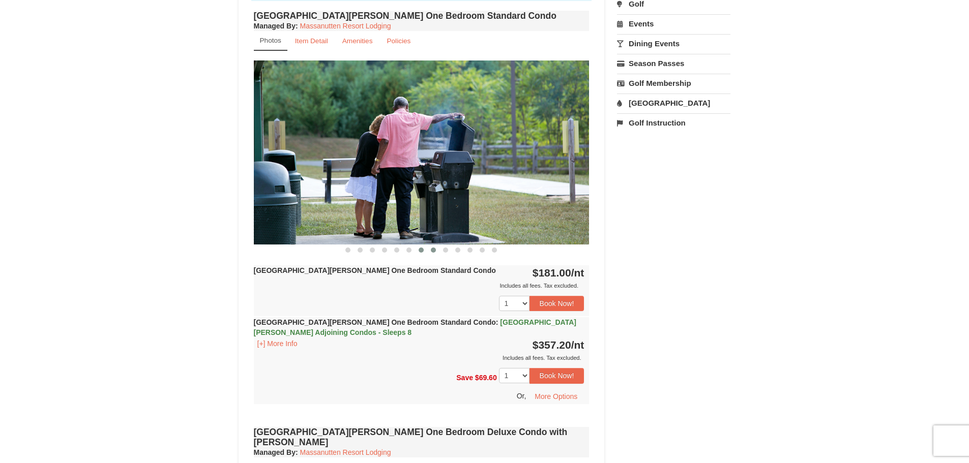
click at [433, 252] on span at bounding box center [433, 250] width 5 height 5
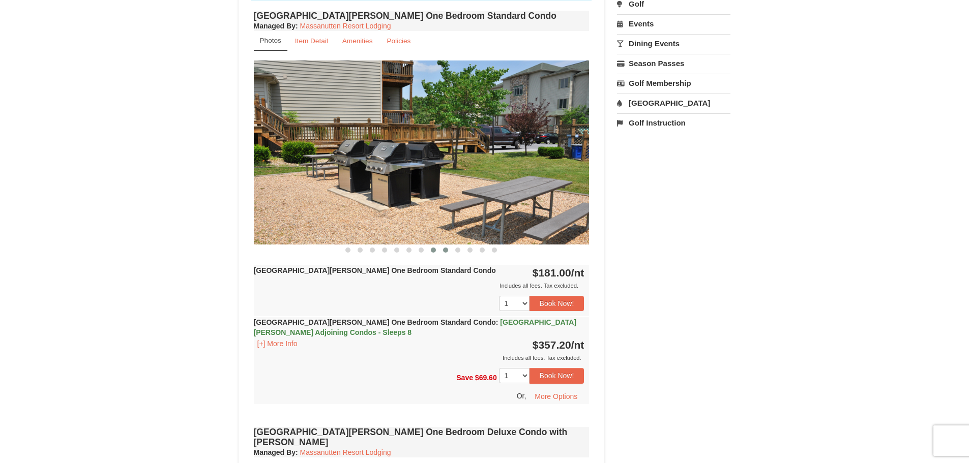
click at [448, 251] on span at bounding box center [445, 250] width 5 height 5
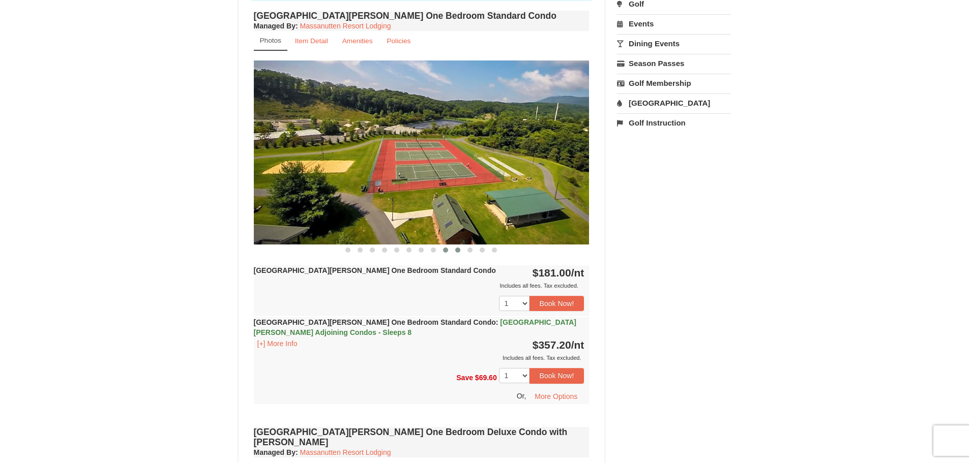
click at [457, 250] on span at bounding box center [457, 250] width 5 height 5
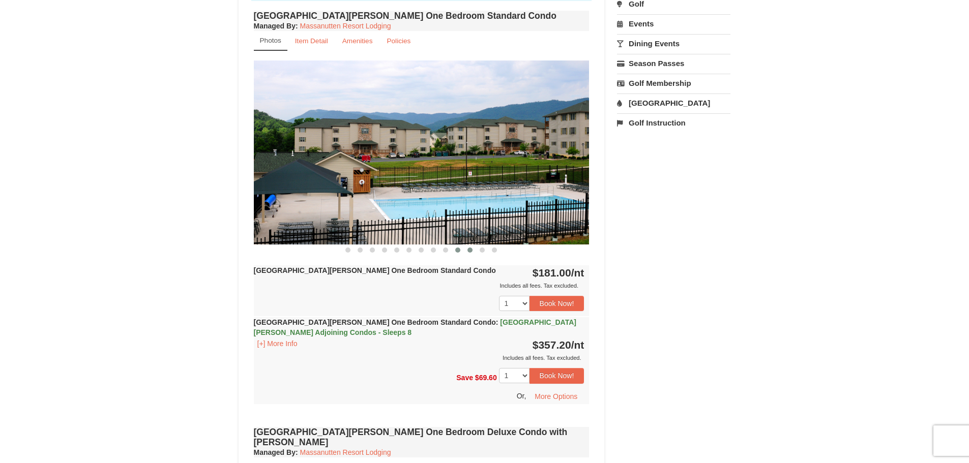
click at [471, 250] on span at bounding box center [469, 250] width 5 height 5
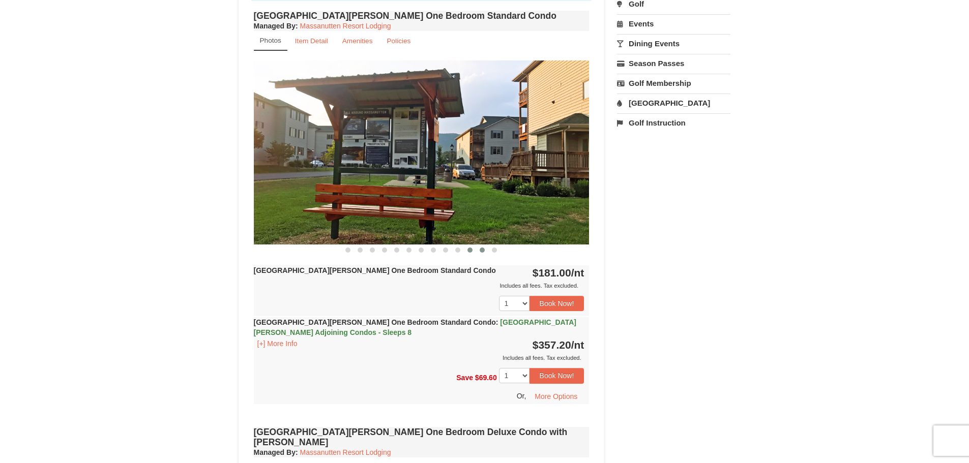
click at [479, 250] on button at bounding box center [482, 250] width 12 height 10
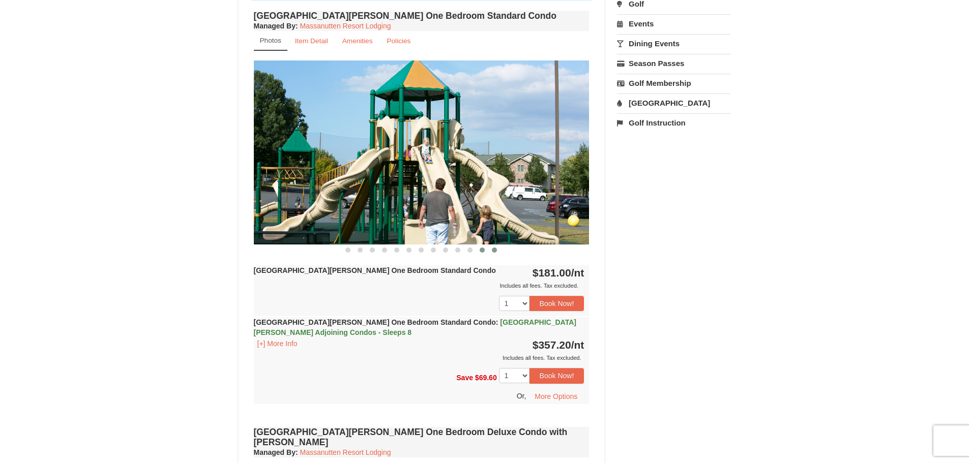
click at [495, 252] on span at bounding box center [494, 250] width 5 height 5
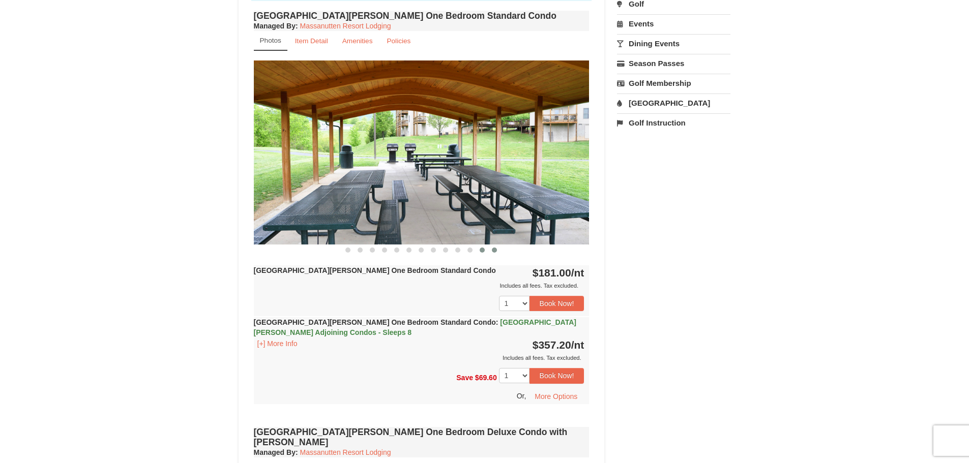
click at [482, 252] on span at bounding box center [482, 250] width 5 height 5
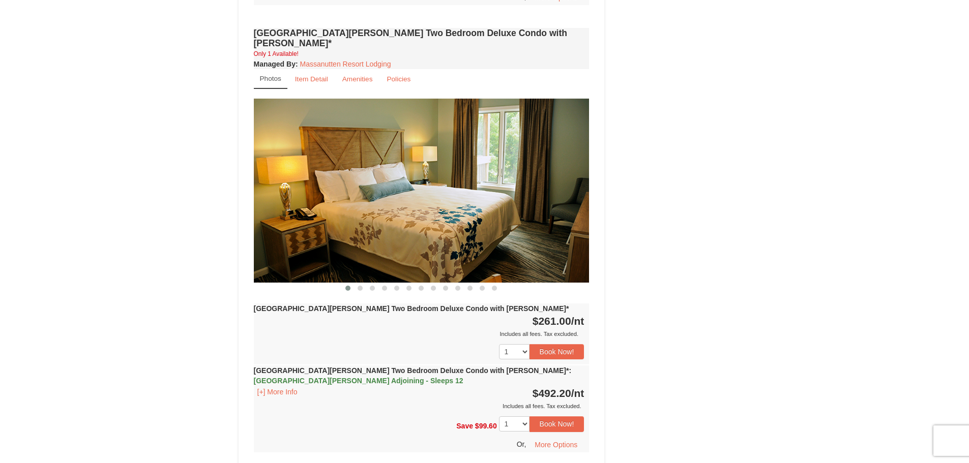
scroll to position [1017, 0]
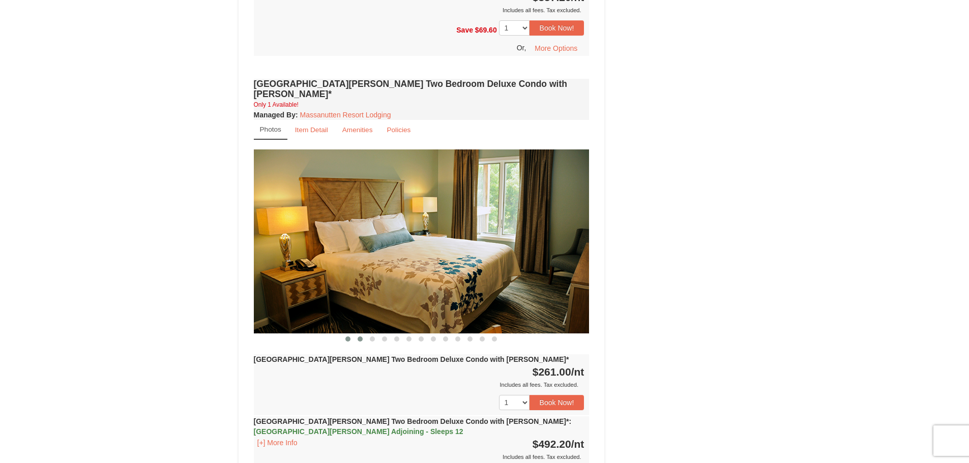
click at [360, 337] on span at bounding box center [360, 339] width 5 height 5
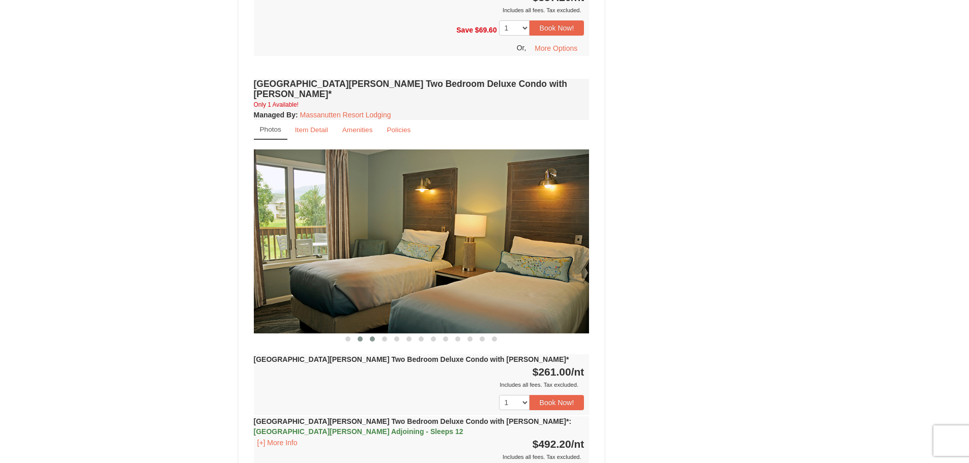
click at [372, 337] on span at bounding box center [372, 339] width 5 height 5
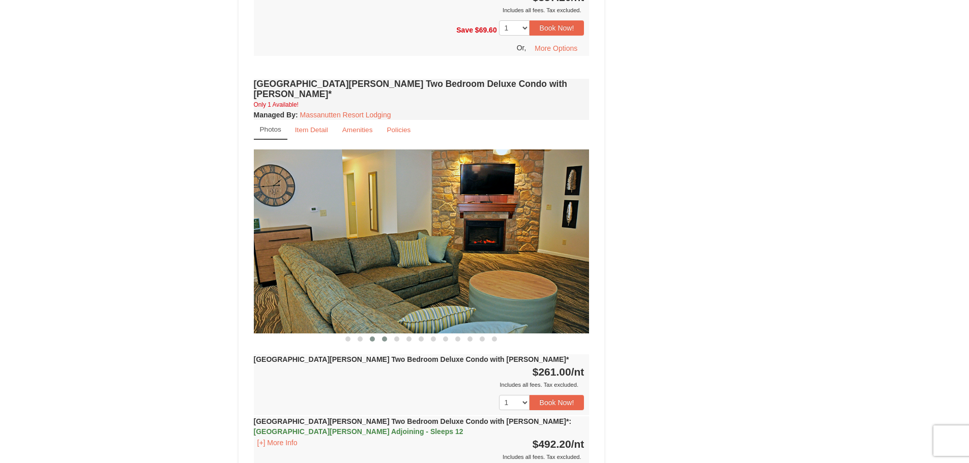
click at [383, 337] on span at bounding box center [384, 339] width 5 height 5
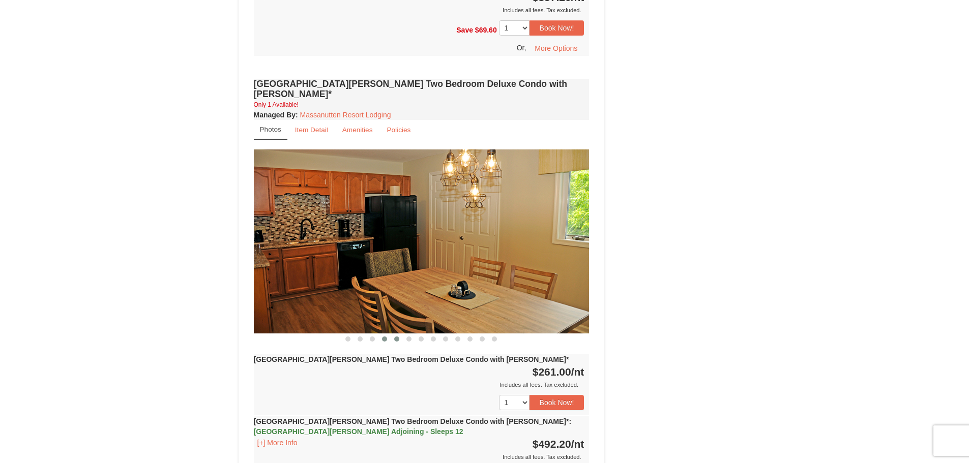
click at [393, 334] on button at bounding box center [397, 339] width 12 height 10
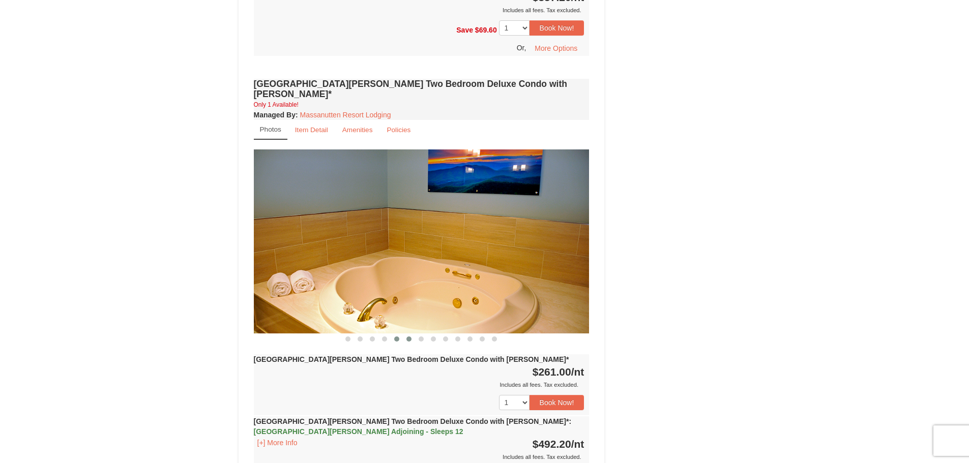
click at [410, 337] on span at bounding box center [408, 339] width 5 height 5
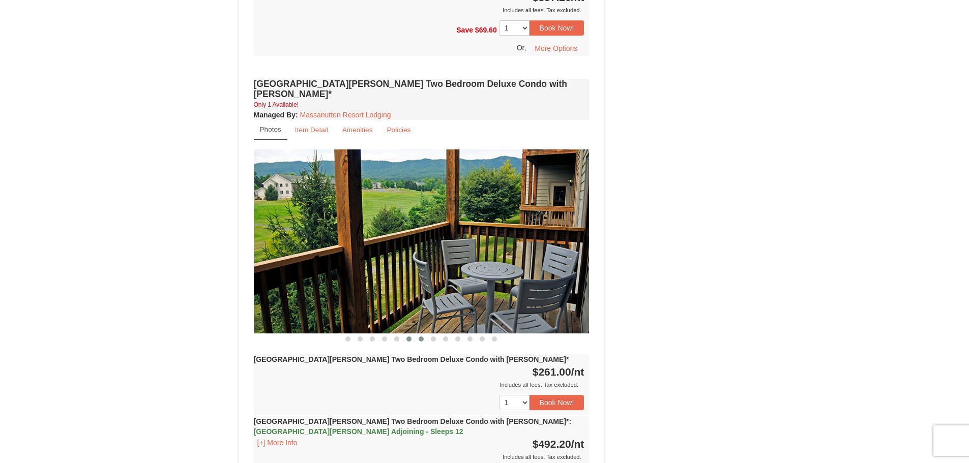
click at [421, 337] on span at bounding box center [421, 339] width 5 height 5
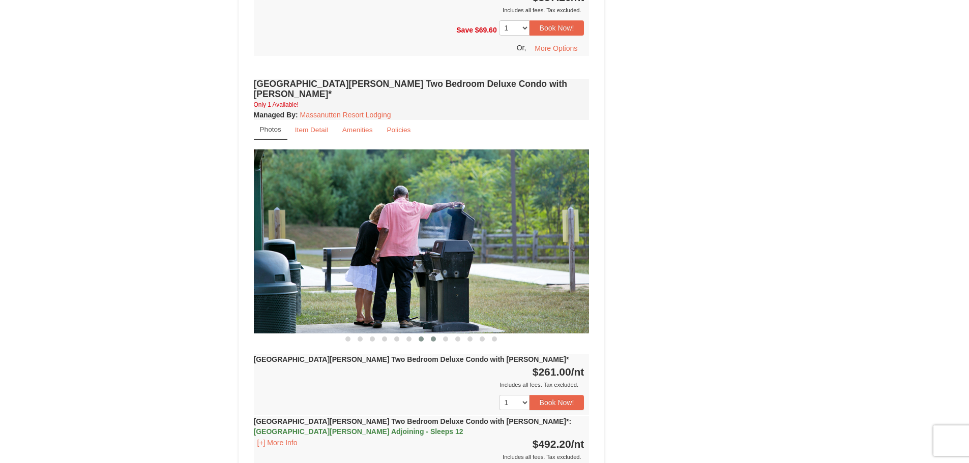
click at [432, 334] on button at bounding box center [433, 339] width 12 height 10
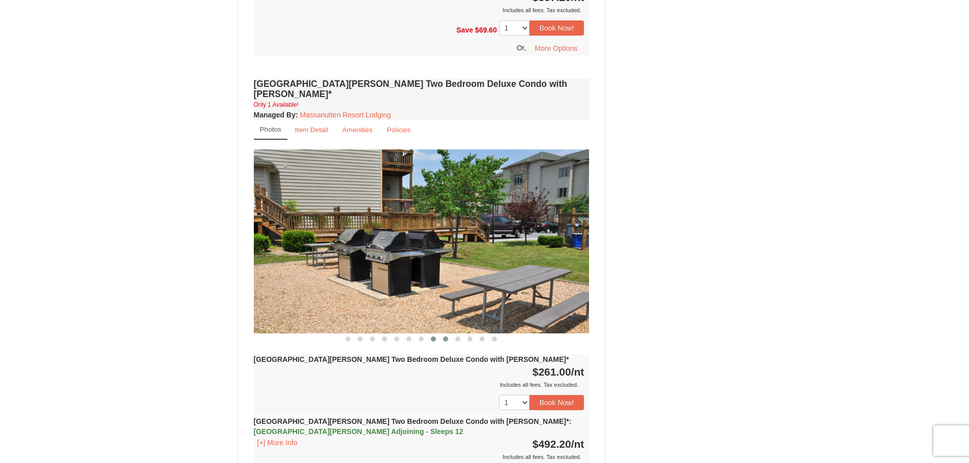
click at [444, 337] on span at bounding box center [445, 339] width 5 height 5
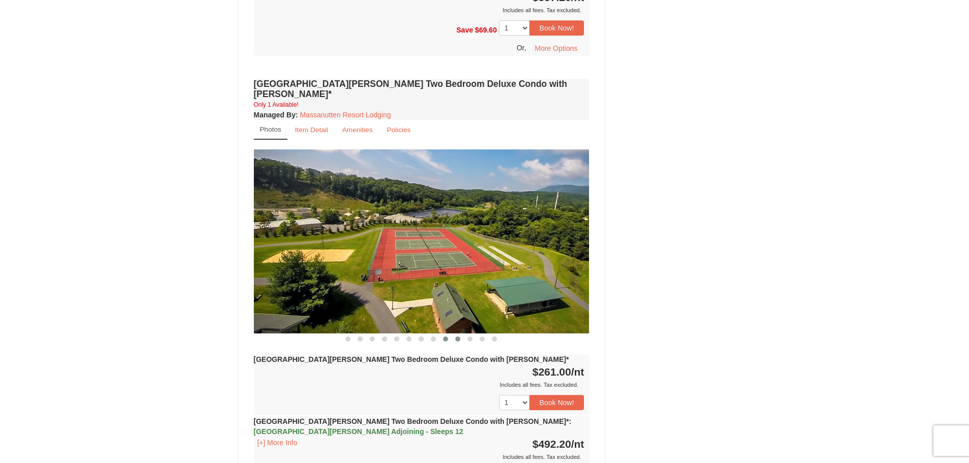
click at [460, 337] on span at bounding box center [457, 339] width 5 height 5
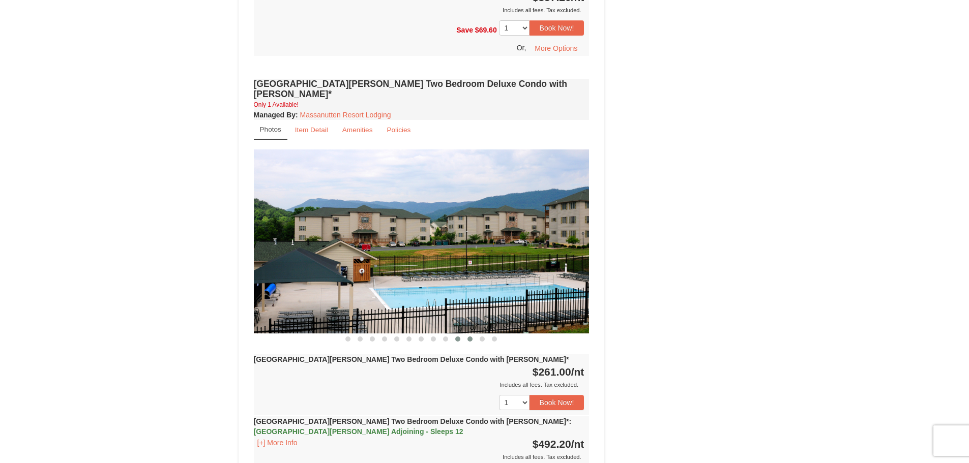
click at [469, 337] on span at bounding box center [469, 339] width 5 height 5
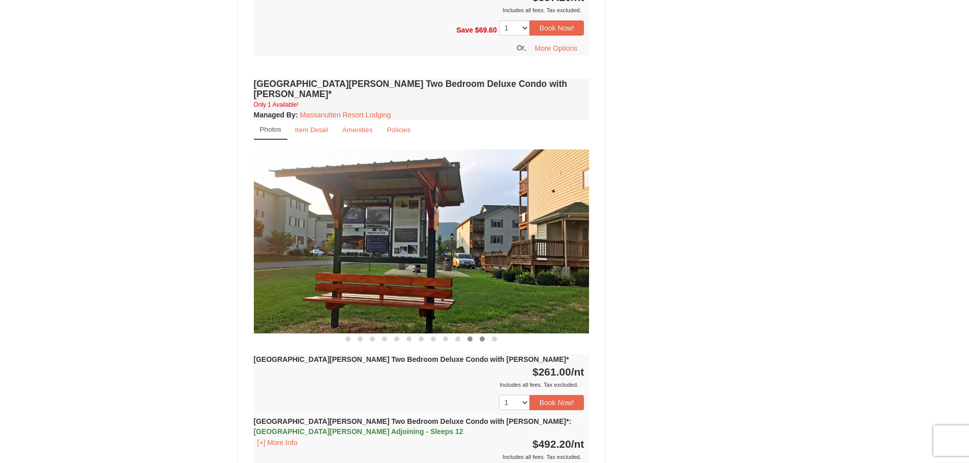
click at [483, 337] on span at bounding box center [482, 339] width 5 height 5
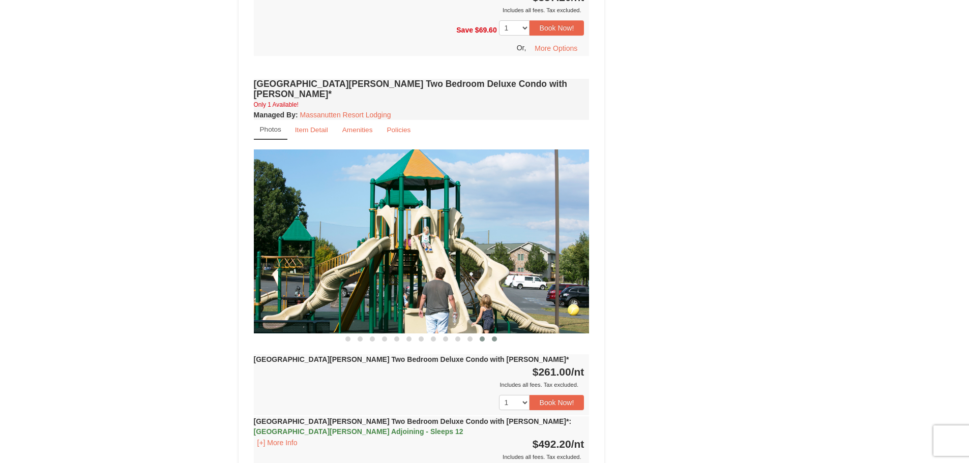
click at [490, 334] on button at bounding box center [494, 339] width 12 height 10
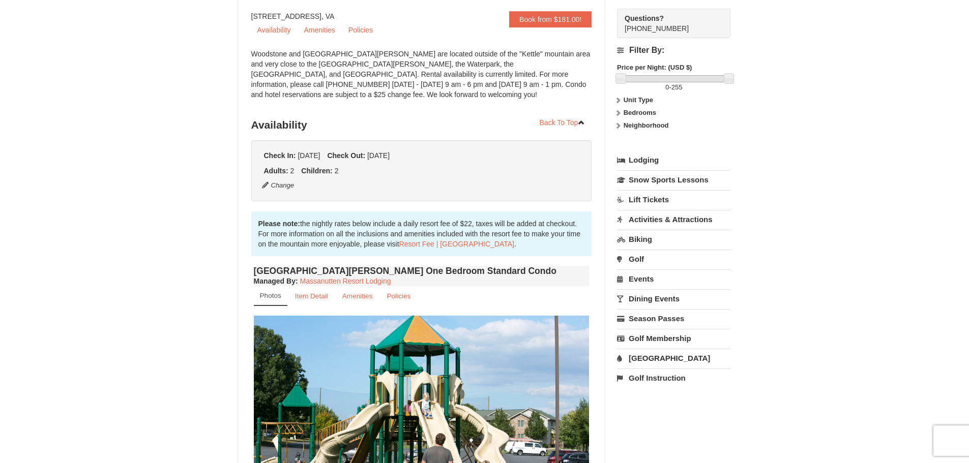
scroll to position [0, 0]
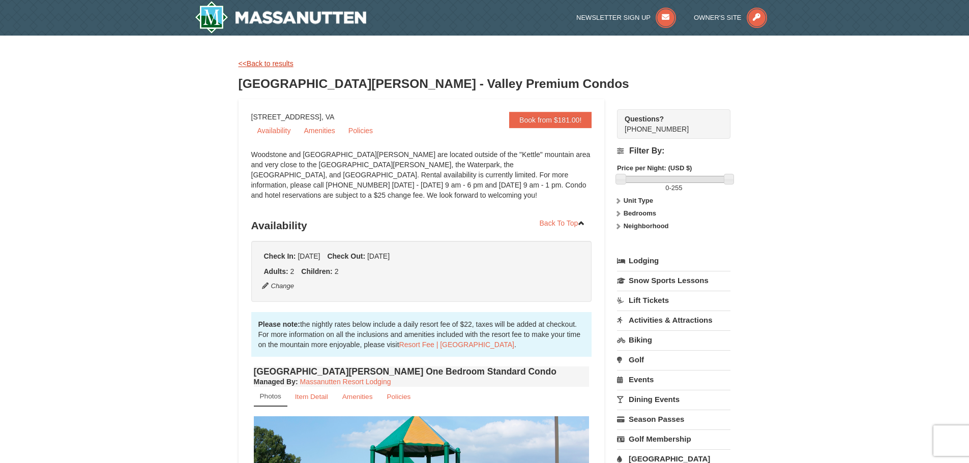
click at [278, 65] on link "<<Back to results" at bounding box center [266, 64] width 55 height 8
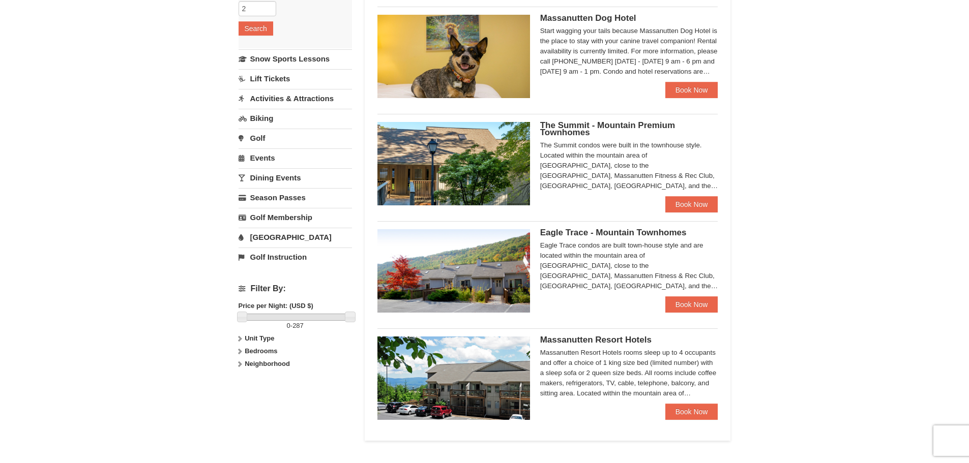
click at [558, 129] on span "The Summit - Mountain Premium Townhomes" at bounding box center [607, 129] width 135 height 17
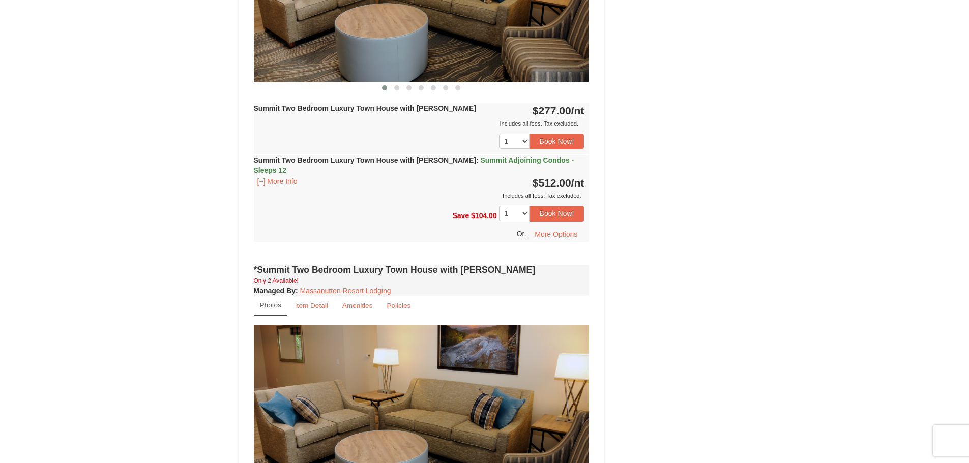
scroll to position [864, 0]
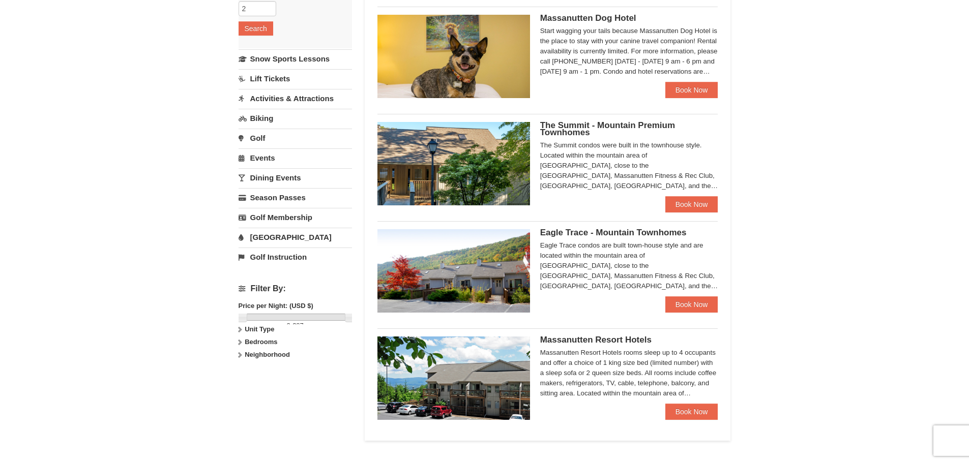
scroll to position [202, 0]
drag, startPoint x: 595, startPoint y: 230, endPoint x: 498, endPoint y: 235, distance: 96.8
click at [595, 230] on span "Eagle Trace - Mountain Townhomes" at bounding box center [613, 233] width 146 height 10
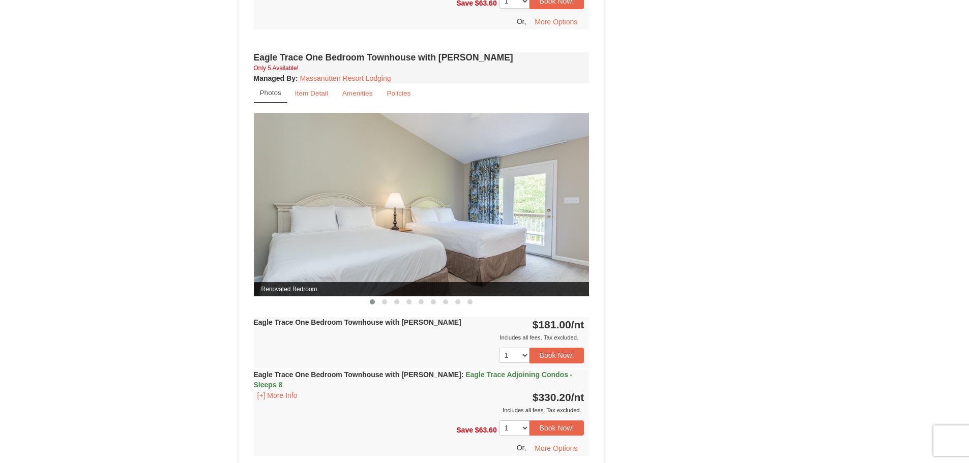
scroll to position [754, 0]
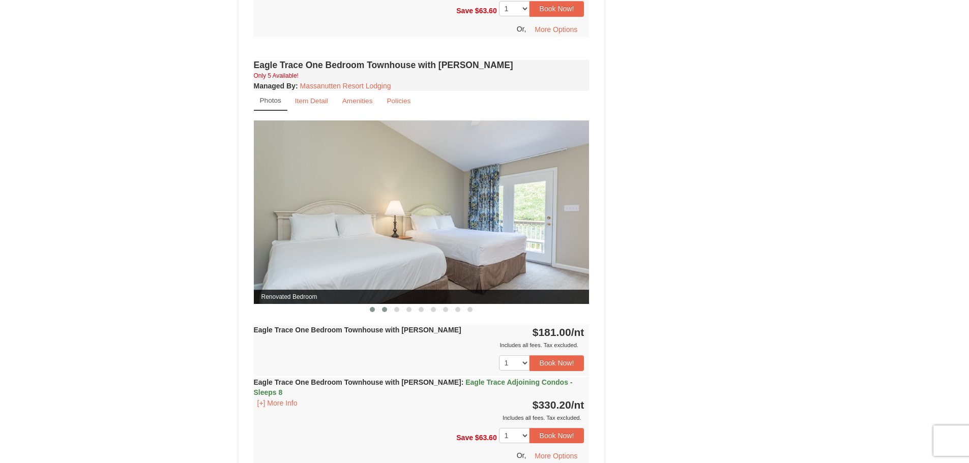
click at [386, 310] on span at bounding box center [384, 309] width 5 height 5
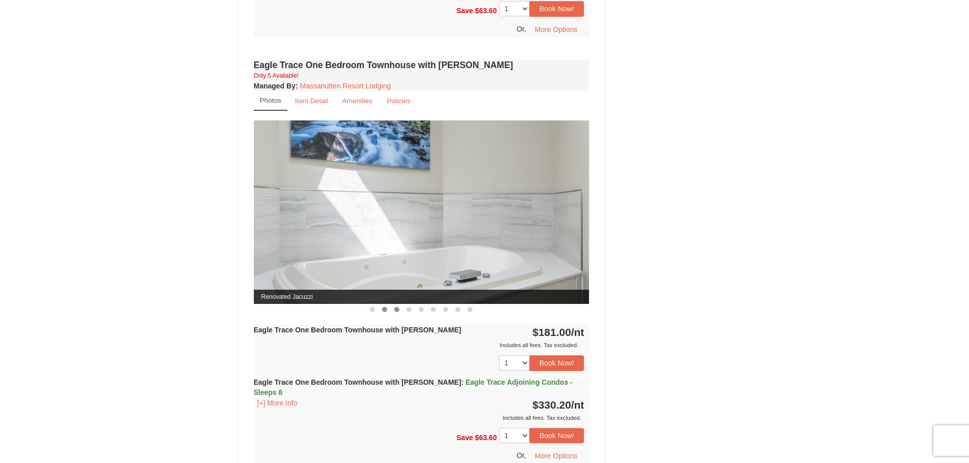
click at [397, 310] on span at bounding box center [396, 309] width 5 height 5
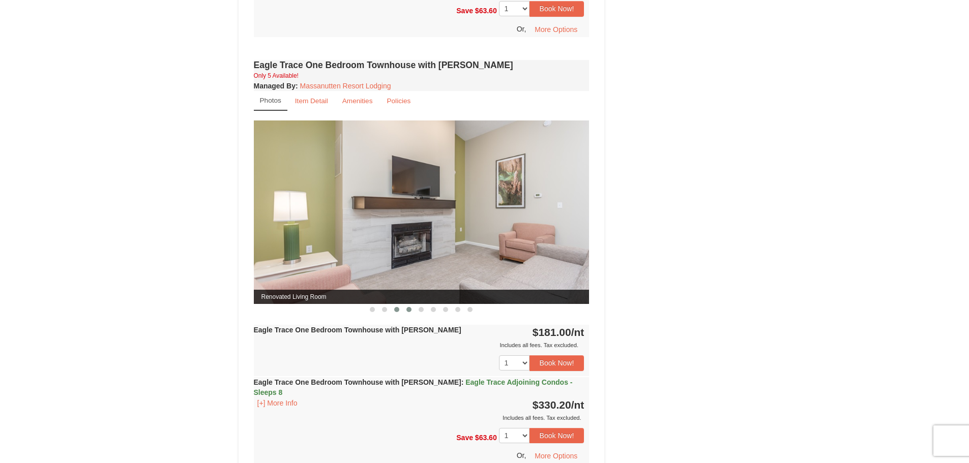
click at [408, 310] on span at bounding box center [408, 309] width 5 height 5
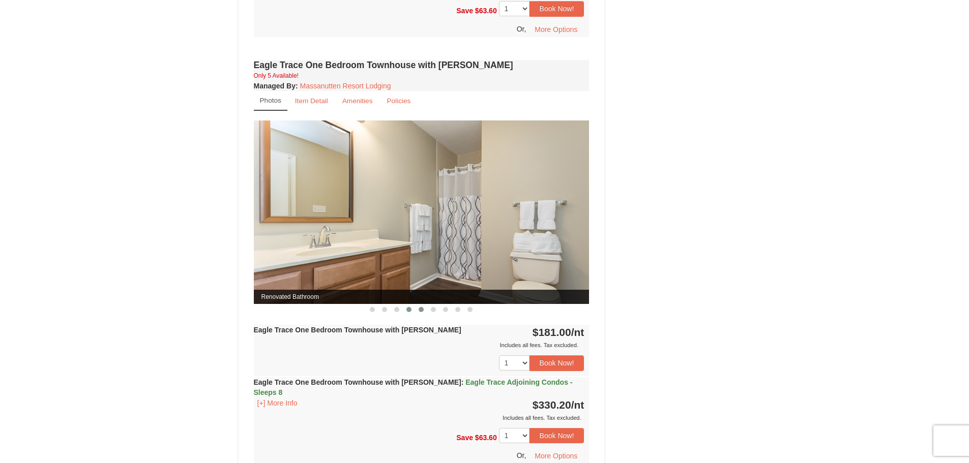
click at [420, 310] on span at bounding box center [421, 309] width 5 height 5
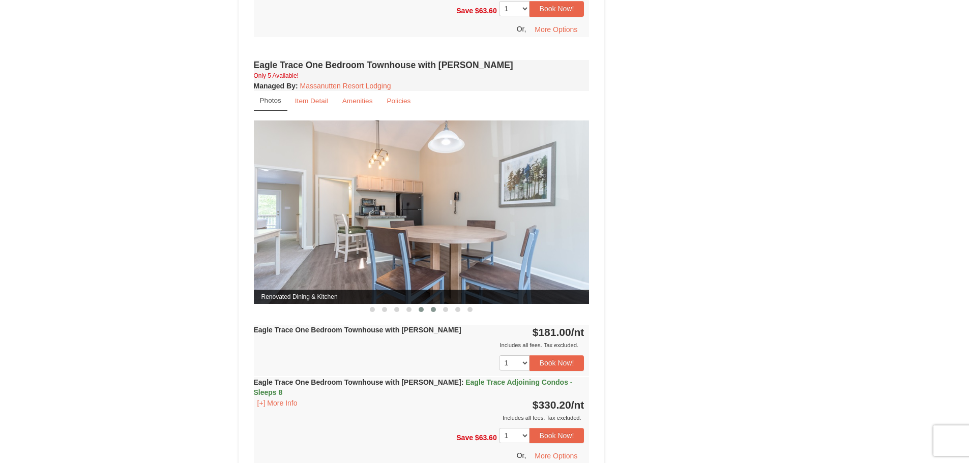
click at [434, 310] on span at bounding box center [433, 309] width 5 height 5
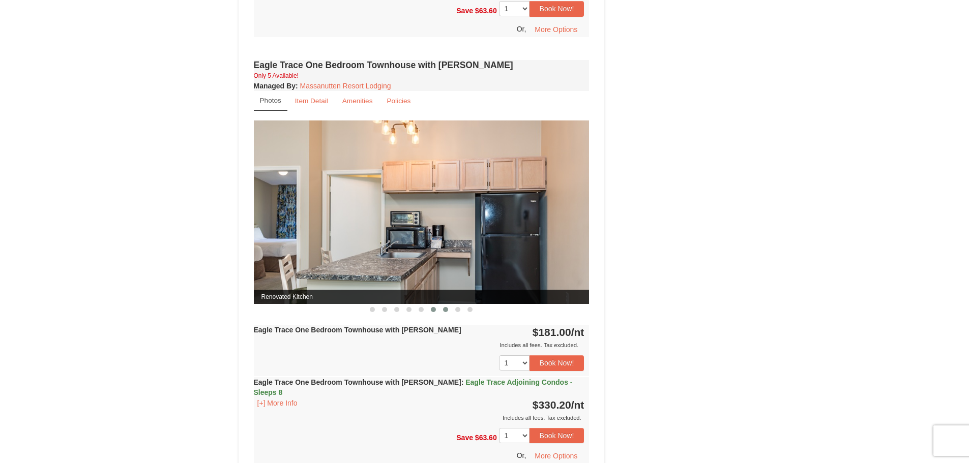
click at [444, 310] on span at bounding box center [445, 309] width 5 height 5
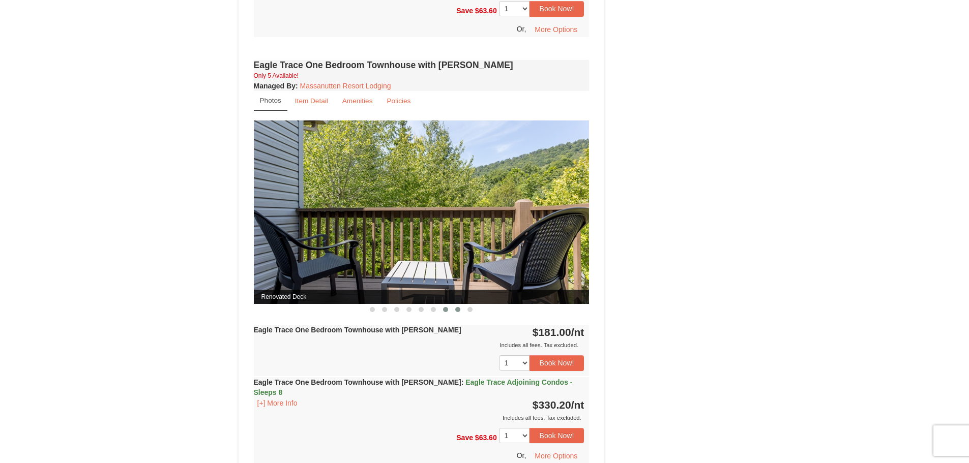
click at [455, 310] on button at bounding box center [458, 310] width 12 height 10
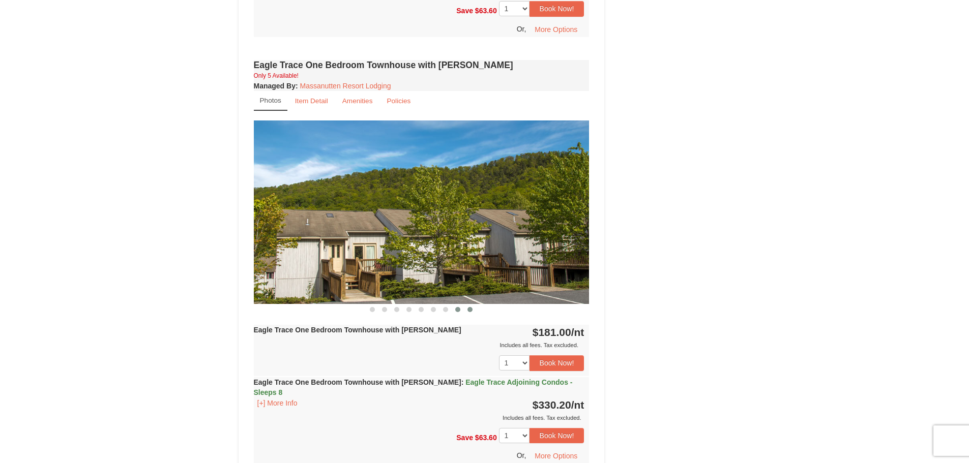
click at [466, 310] on button at bounding box center [470, 310] width 12 height 10
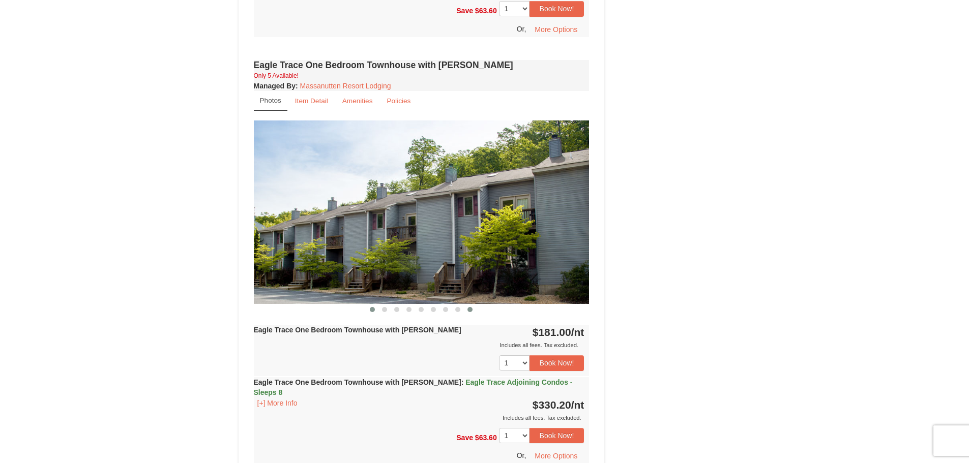
click at [367, 310] on button at bounding box center [372, 310] width 12 height 10
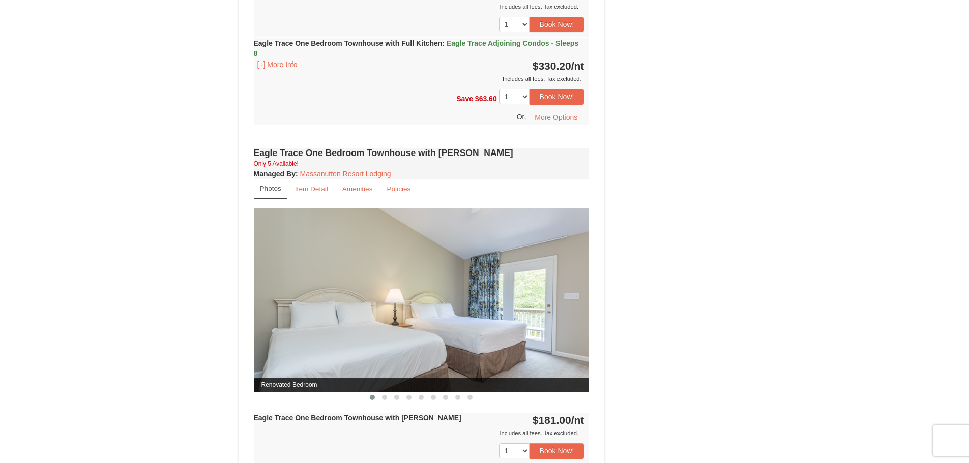
scroll to position [653, 0]
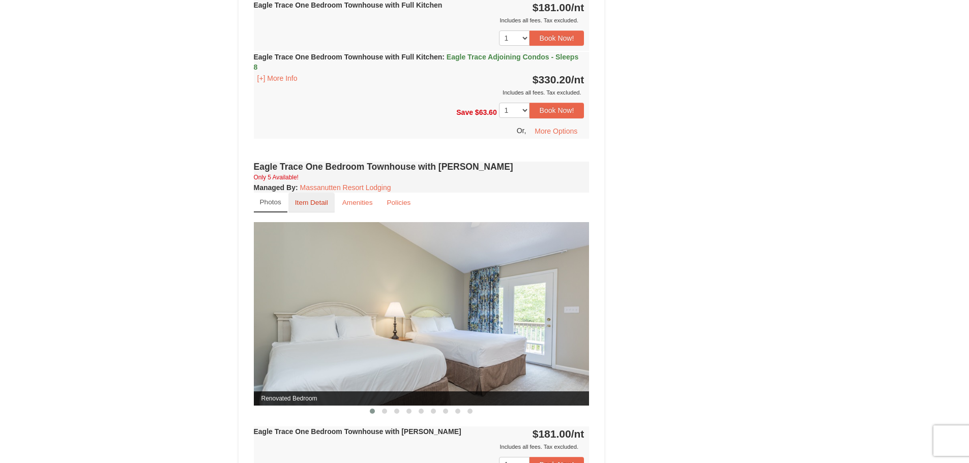
click at [308, 204] on small "Item Detail" at bounding box center [311, 203] width 33 height 8
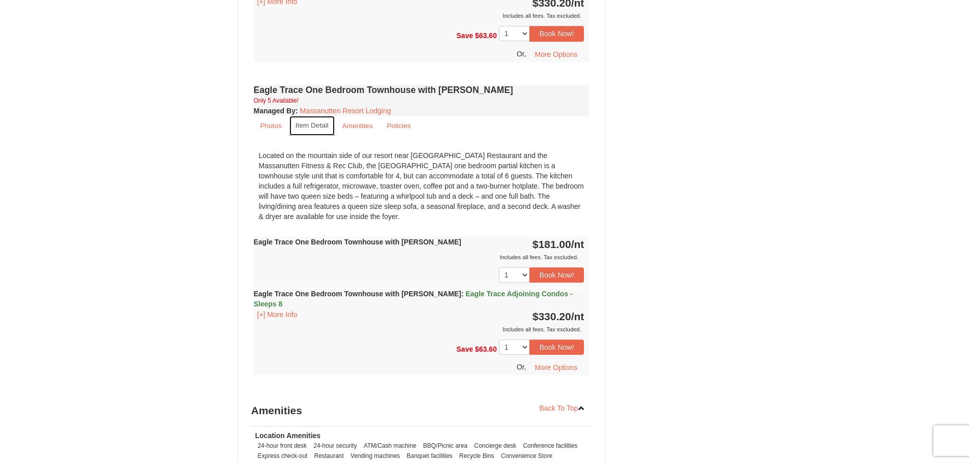
scroll to position [754, 0]
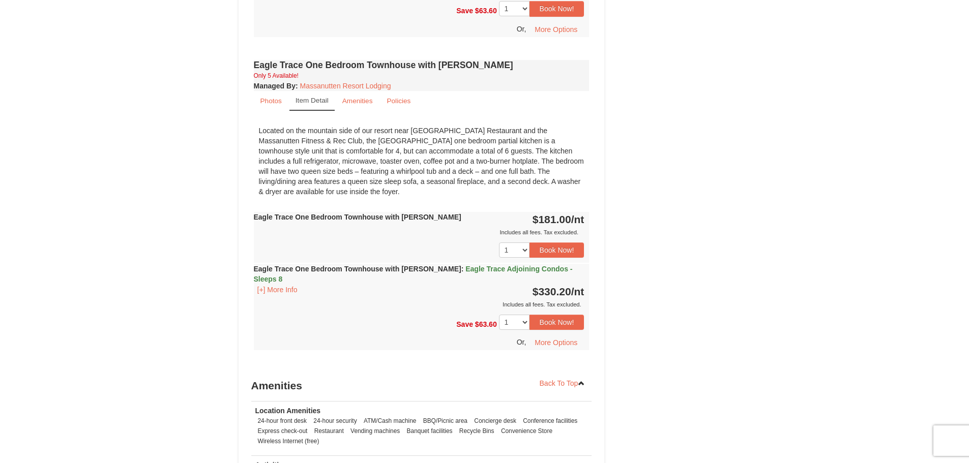
drag, startPoint x: 260, startPoint y: 131, endPoint x: 457, endPoint y: 187, distance: 204.6
click at [457, 187] on div "Located on the mountain side of our resort near Campfire Grill Restaurant and t…" at bounding box center [422, 161] width 336 height 81
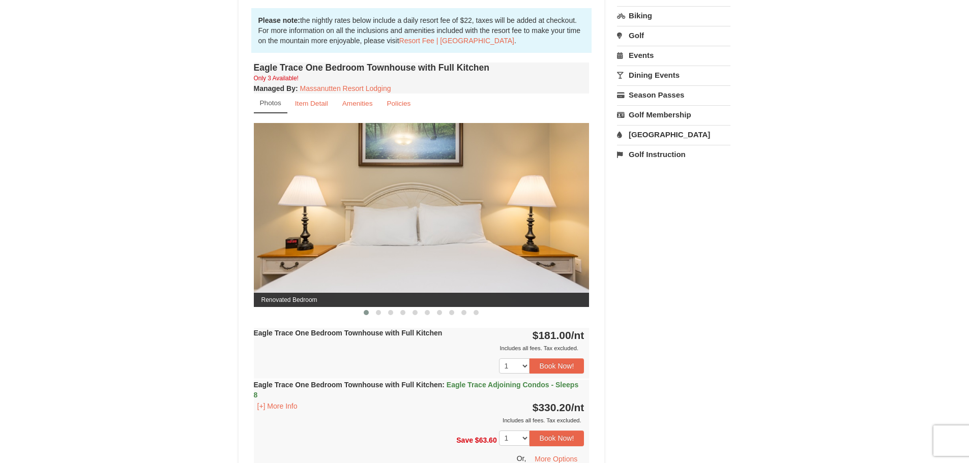
scroll to position [297, 0]
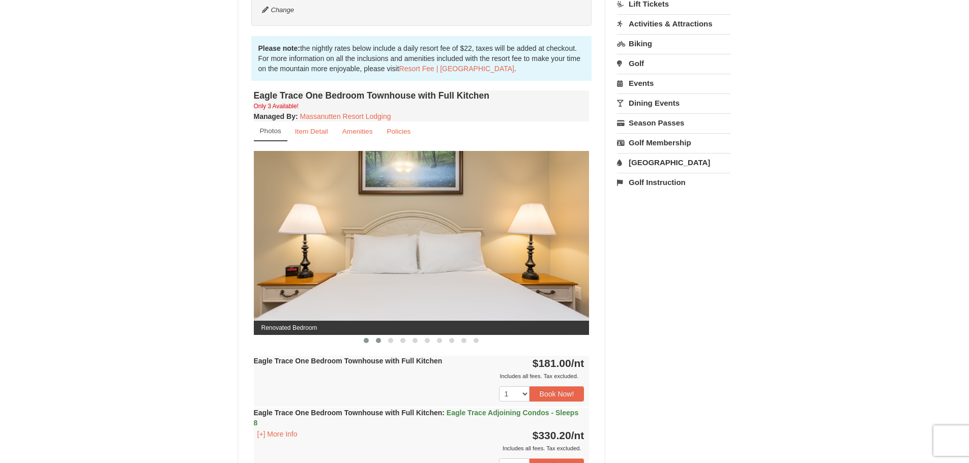
click at [384, 342] on button at bounding box center [378, 341] width 12 height 10
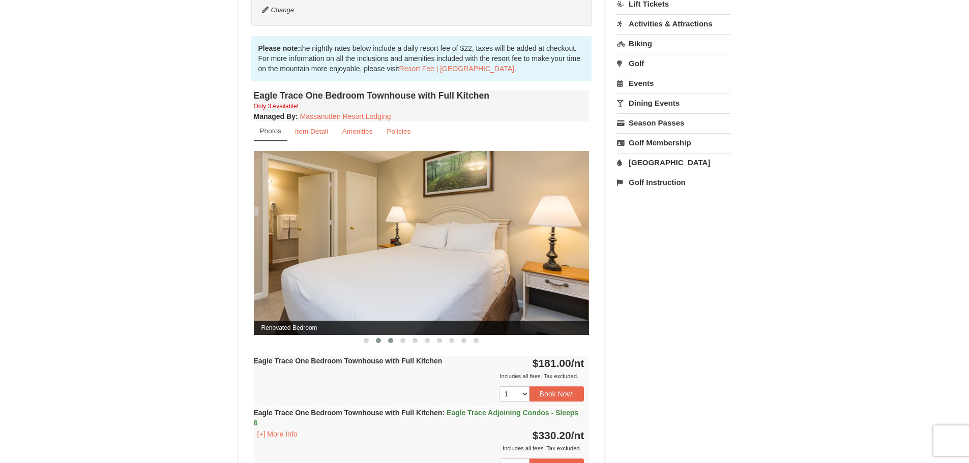
click at [389, 342] on span at bounding box center [390, 340] width 5 height 5
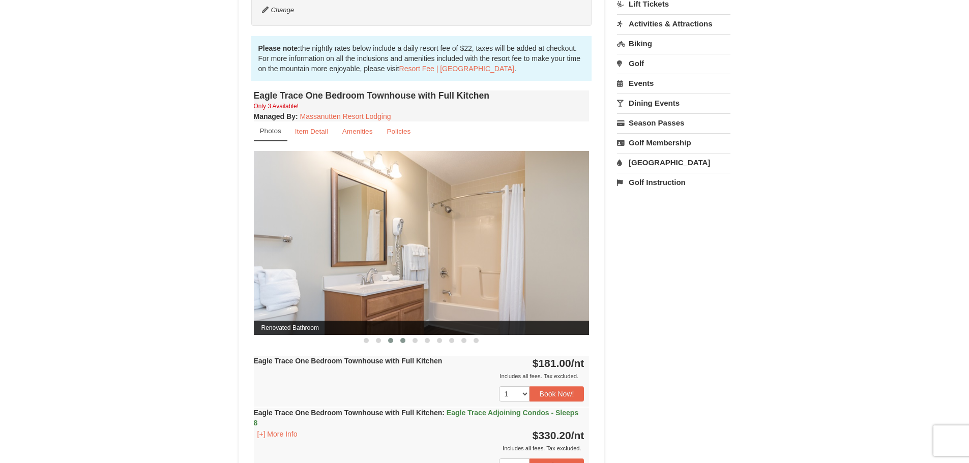
click at [401, 341] on span at bounding box center [402, 340] width 5 height 5
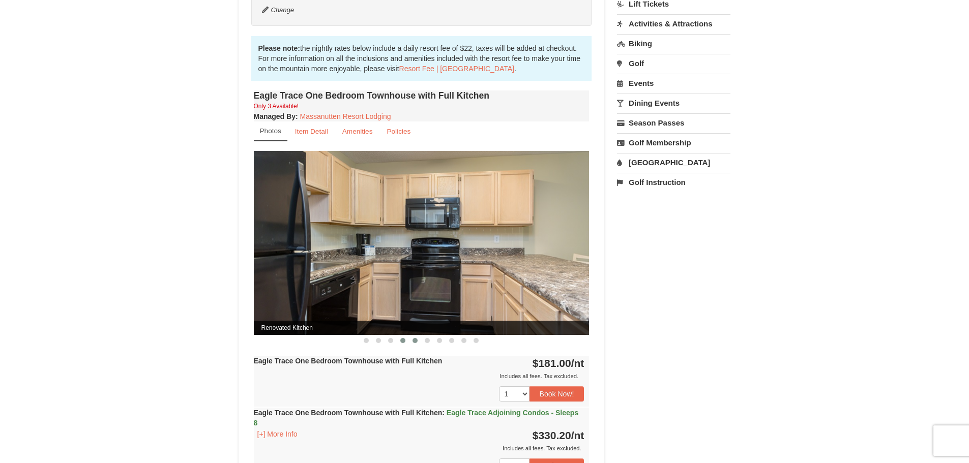
click at [416, 340] on span at bounding box center [415, 340] width 5 height 5
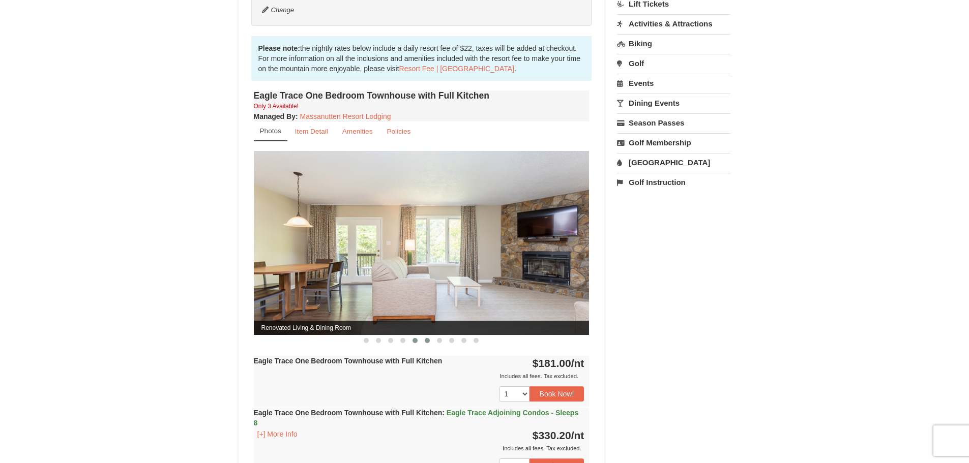
click at [427, 340] on span at bounding box center [427, 340] width 5 height 5
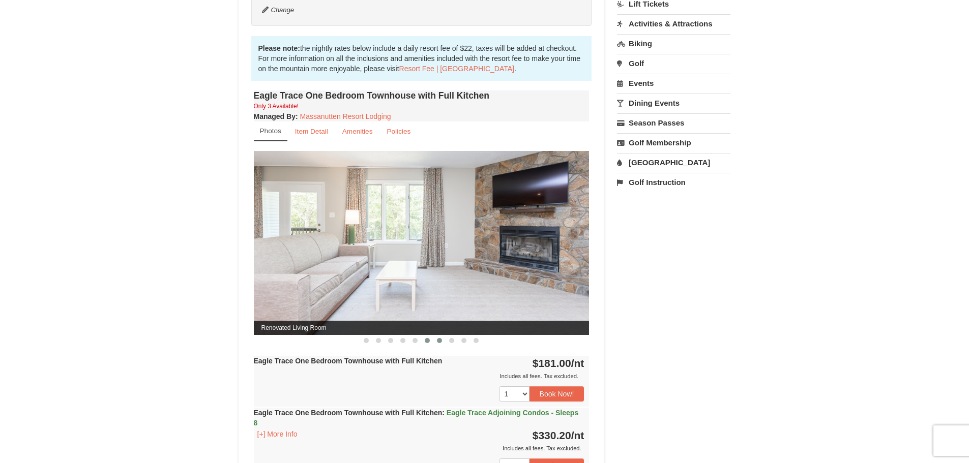
click at [437, 341] on span at bounding box center [439, 340] width 5 height 5
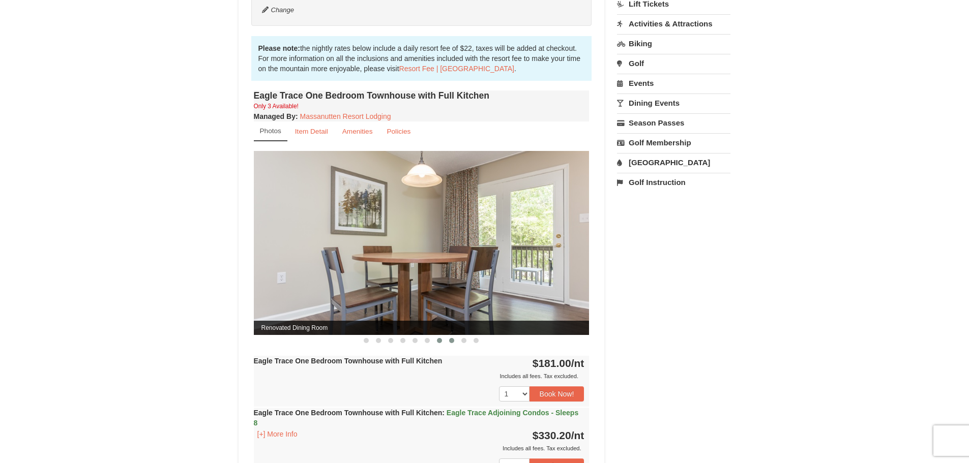
click at [452, 342] on span at bounding box center [451, 340] width 5 height 5
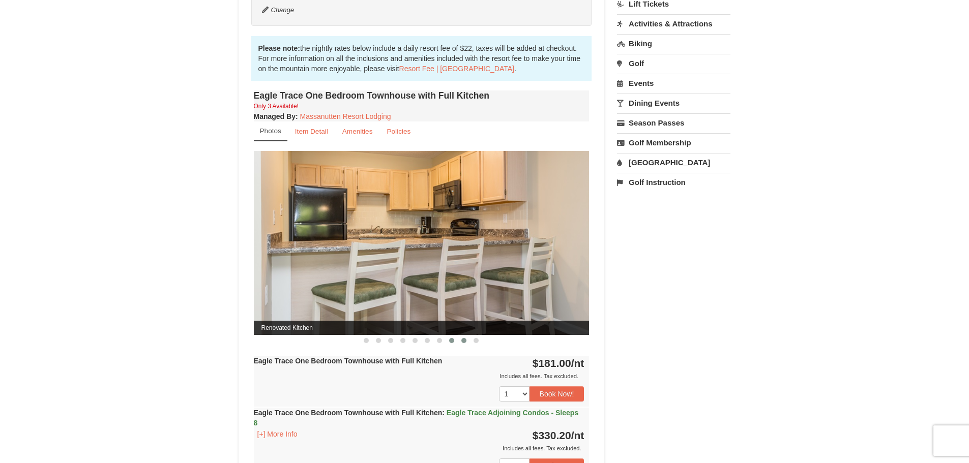
click at [465, 343] on button at bounding box center [464, 341] width 12 height 10
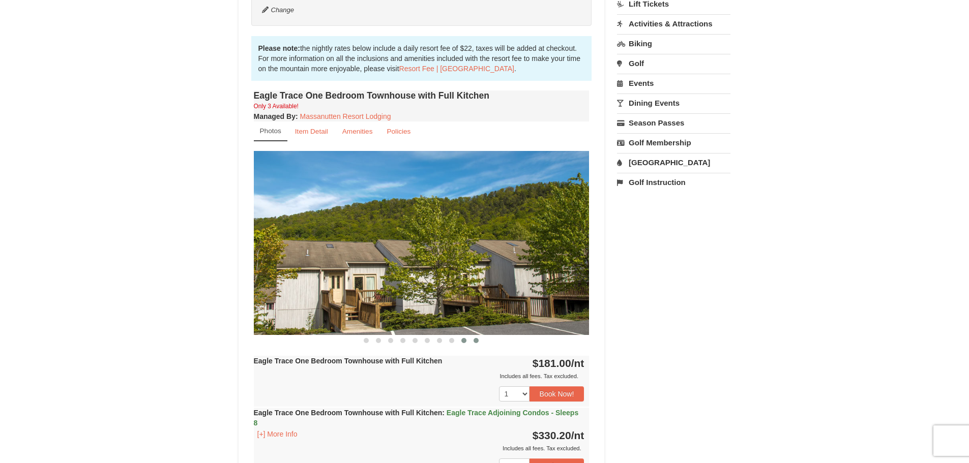
click at [475, 343] on button at bounding box center [476, 341] width 12 height 10
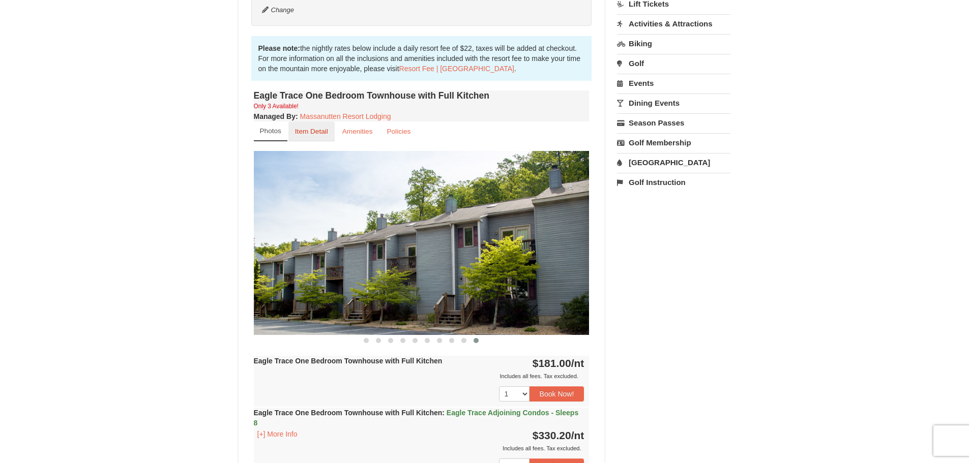
click at [304, 125] on link "Item Detail" at bounding box center [311, 132] width 46 height 20
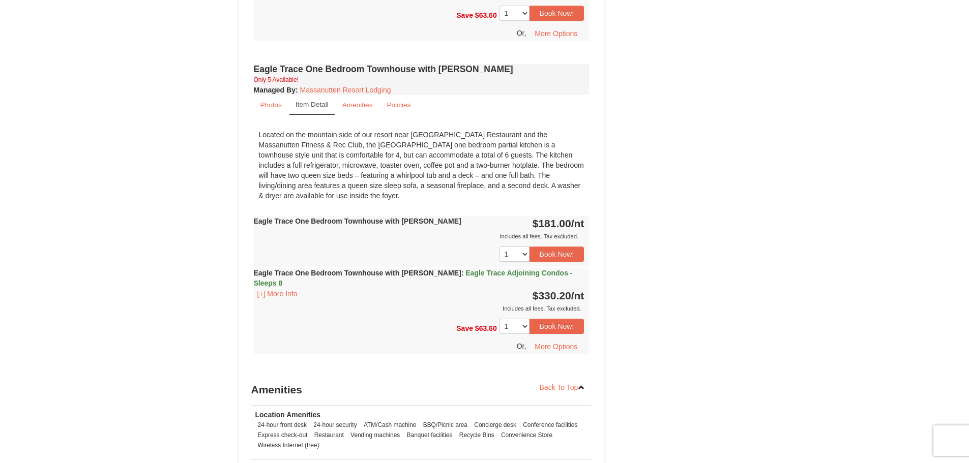
scroll to position [602, 0]
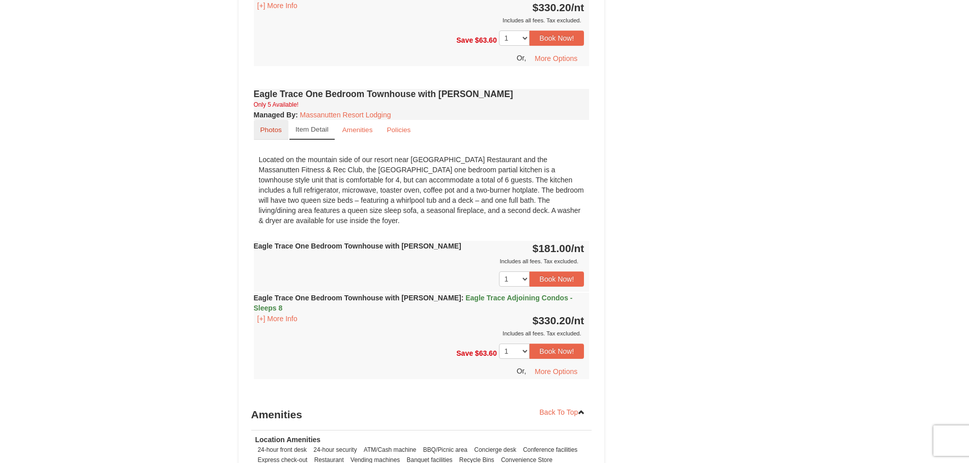
click at [269, 128] on small "Photos" at bounding box center [270, 130] width 21 height 8
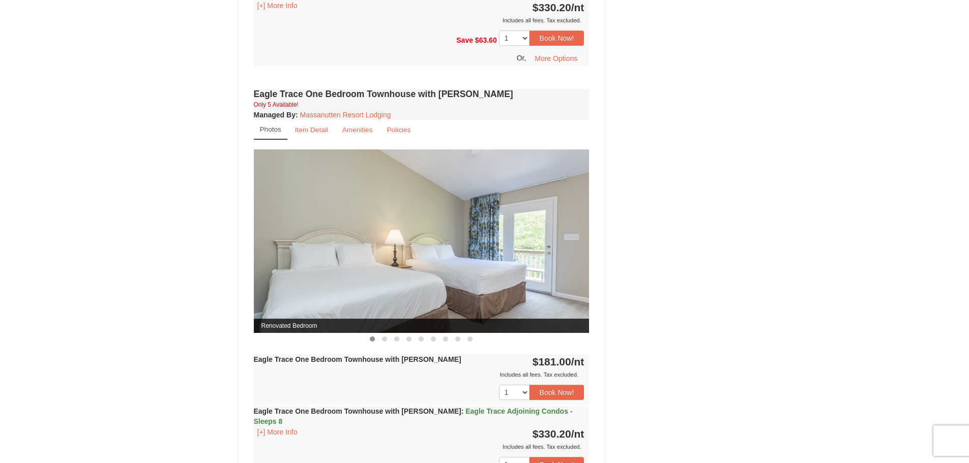
click at [372, 342] on button at bounding box center [372, 339] width 12 height 10
click at [380, 339] on button at bounding box center [384, 339] width 12 height 10
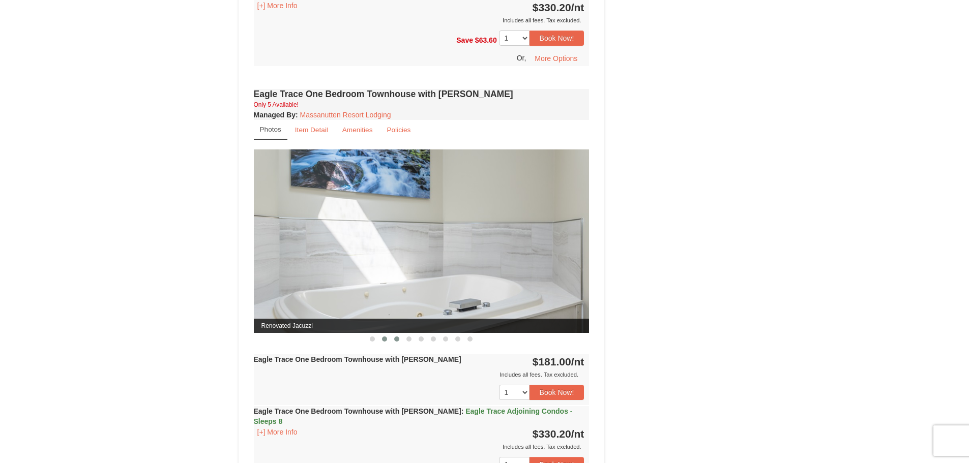
click at [394, 338] on button at bounding box center [397, 339] width 12 height 10
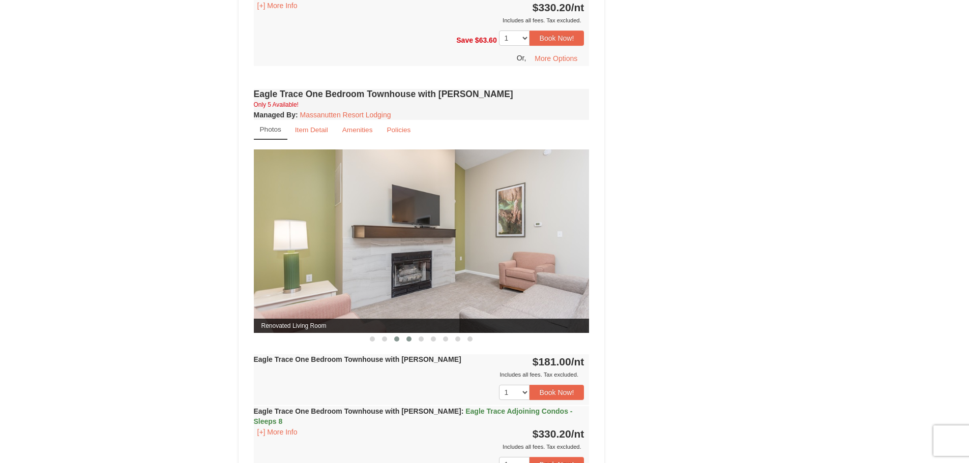
click at [408, 337] on span at bounding box center [408, 339] width 5 height 5
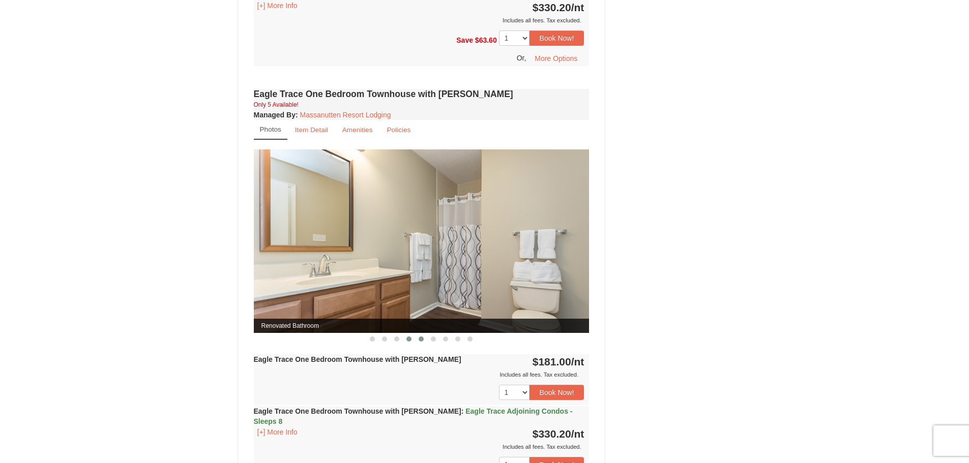
click at [422, 338] on span at bounding box center [421, 339] width 5 height 5
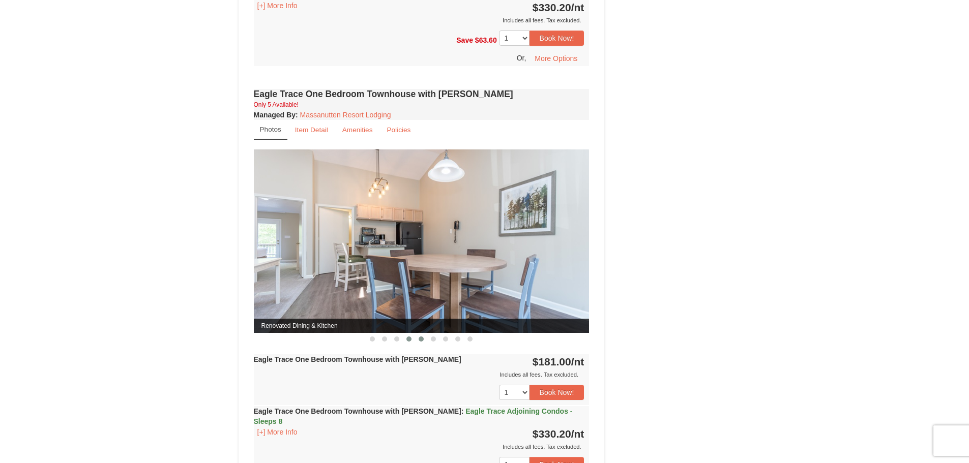
click at [411, 339] on span at bounding box center [408, 339] width 5 height 5
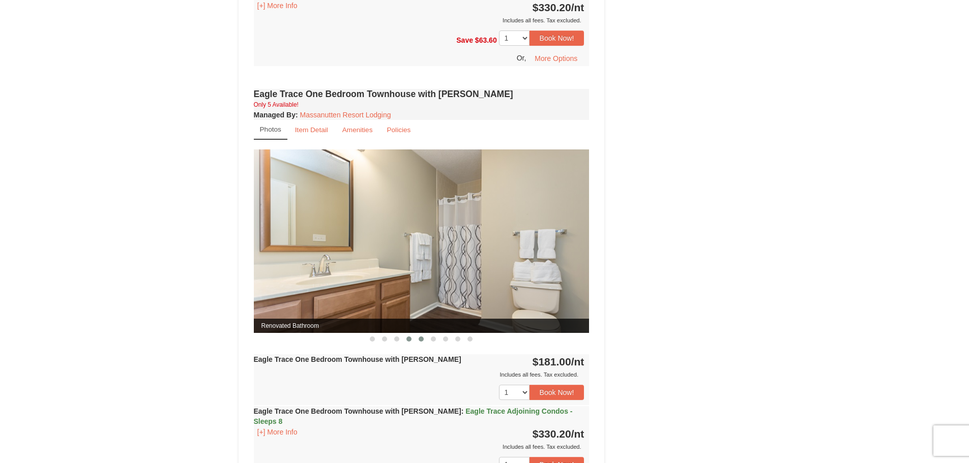
click at [419, 339] on span at bounding box center [421, 339] width 5 height 5
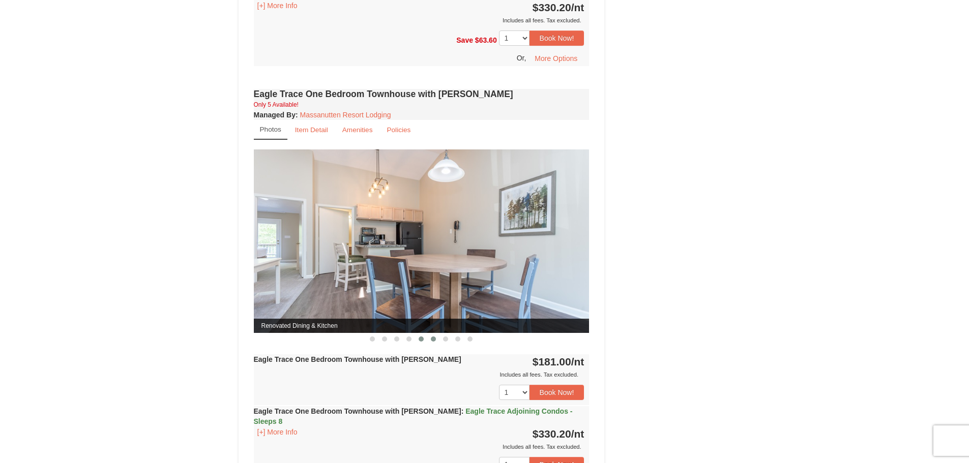
click at [431, 340] on span at bounding box center [433, 339] width 5 height 5
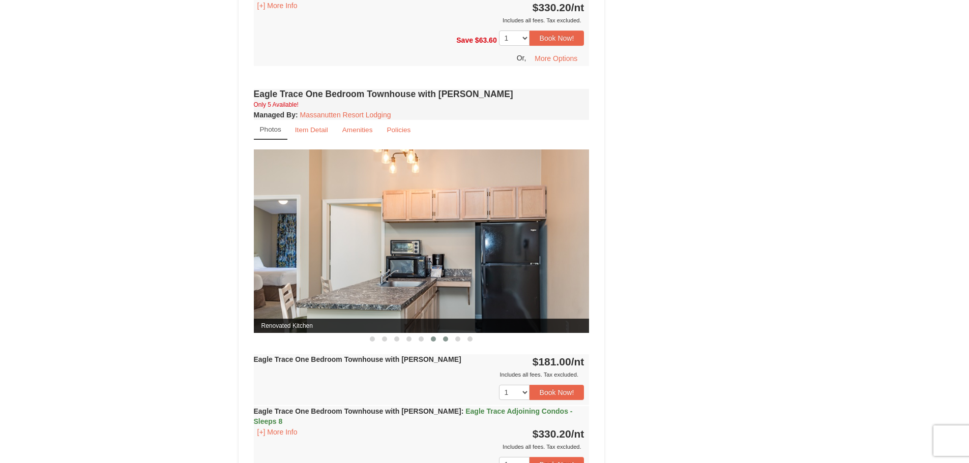
click at [444, 341] on span at bounding box center [445, 339] width 5 height 5
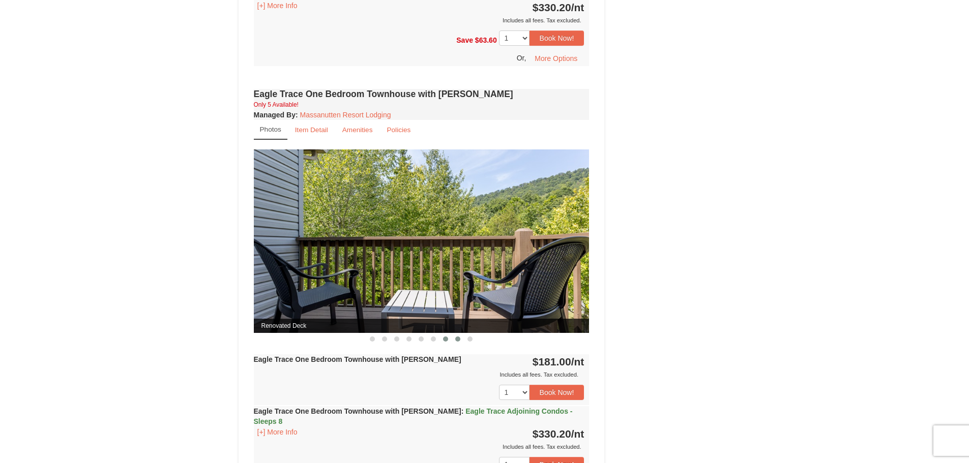
click at [460, 343] on button at bounding box center [458, 339] width 12 height 10
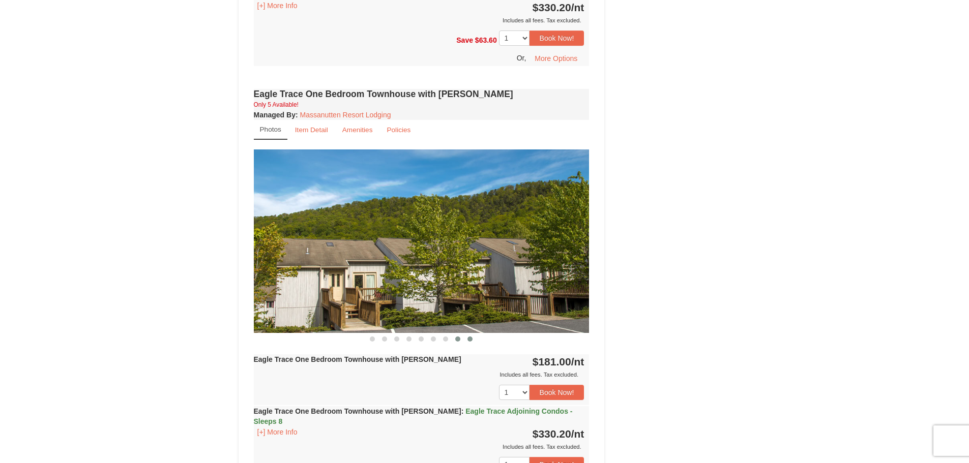
click at [470, 340] on span at bounding box center [469, 339] width 5 height 5
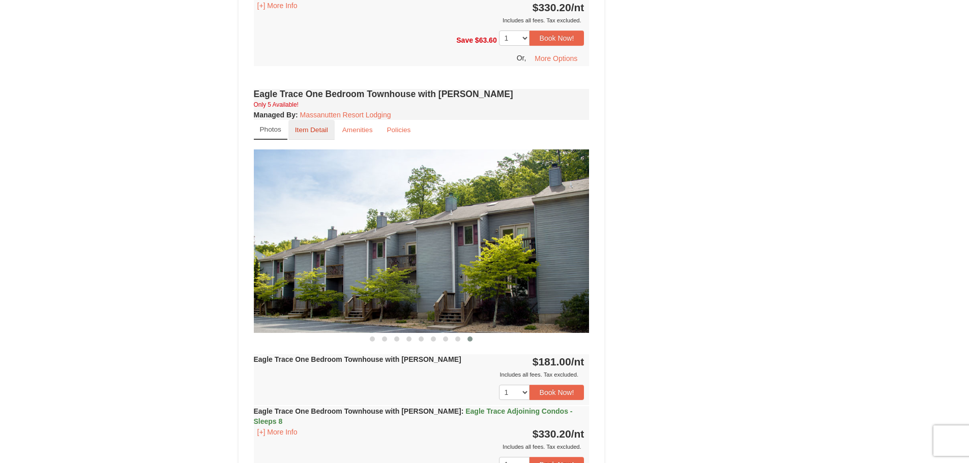
click at [331, 131] on link "Item Detail" at bounding box center [311, 130] width 46 height 20
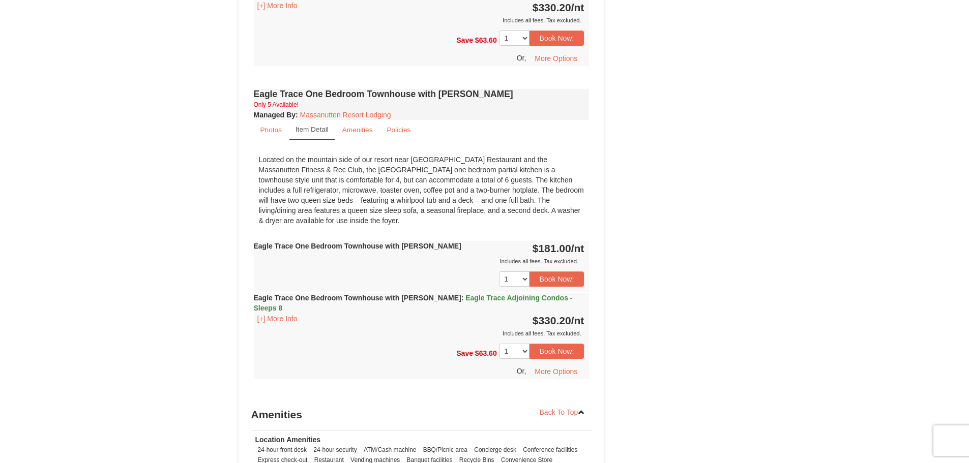
click at [300, 171] on div "Located on the mountain side of our resort near Campfire Grill Restaurant and t…" at bounding box center [422, 190] width 336 height 81
click at [559, 277] on button "Book Now!" at bounding box center [557, 279] width 55 height 15
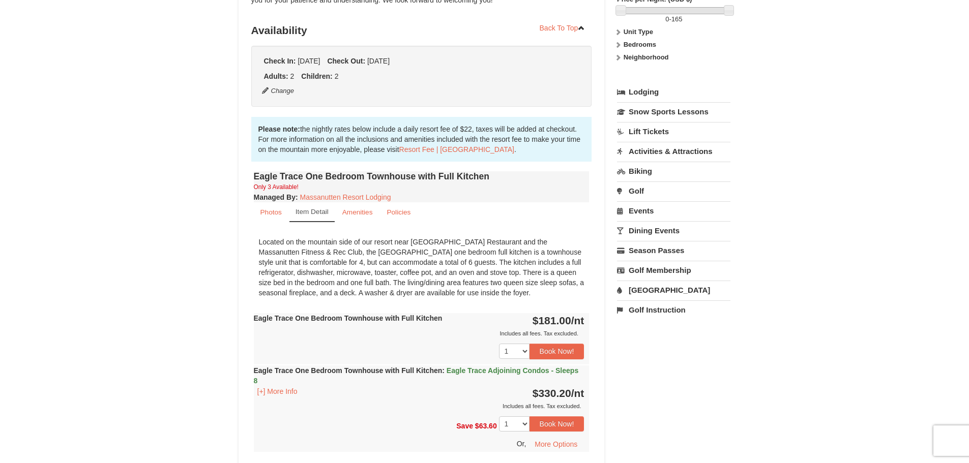
scroll to position [99, 0]
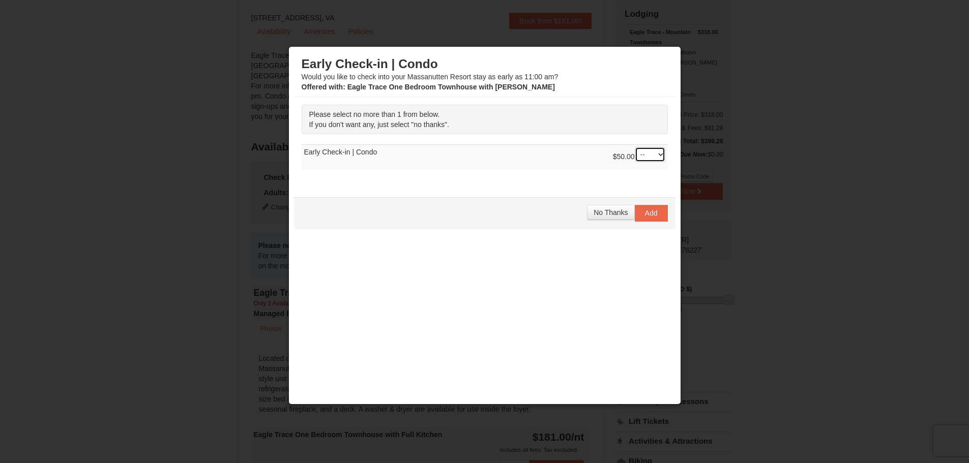
click at [649, 155] on select "-- 01" at bounding box center [650, 154] width 31 height 15
click at [510, 174] on div "Please select no more than 1 from below. If you don't want any, just select "no…" at bounding box center [484, 142] width 381 height 90
click at [599, 212] on span "No Thanks" at bounding box center [611, 213] width 34 height 8
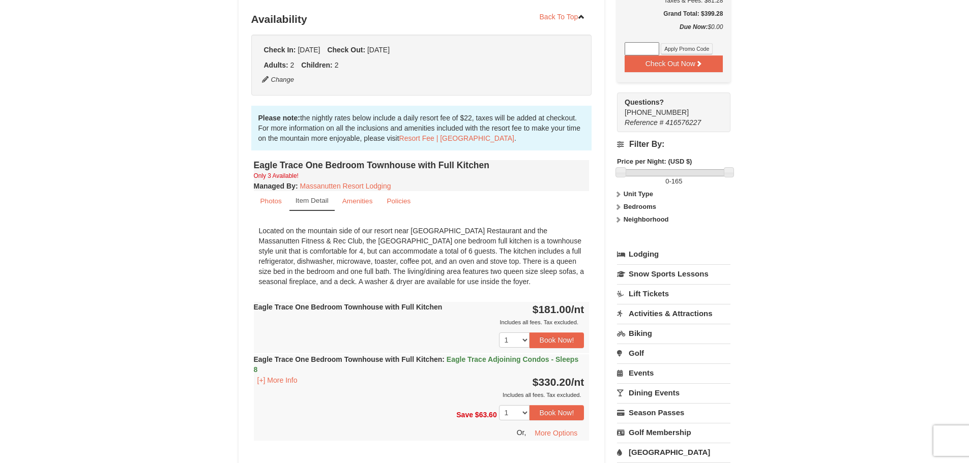
scroll to position [252, 0]
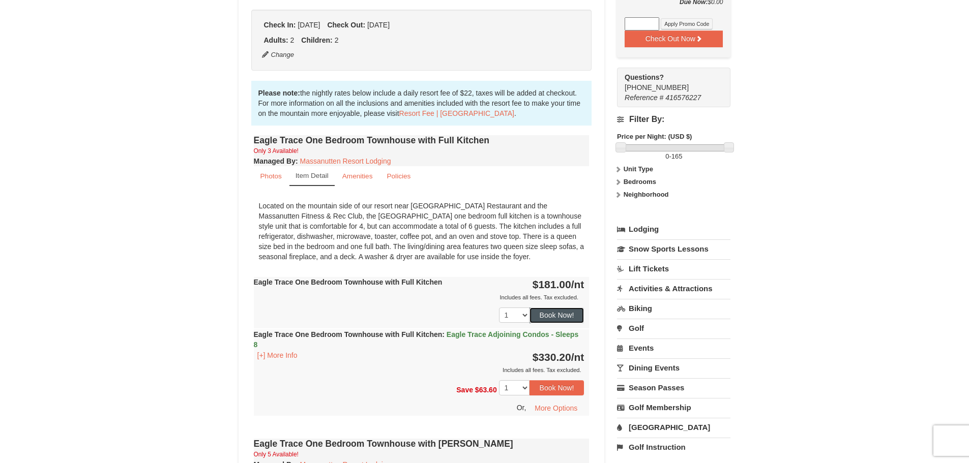
click at [535, 318] on button "Book Now!" at bounding box center [557, 315] width 55 height 15
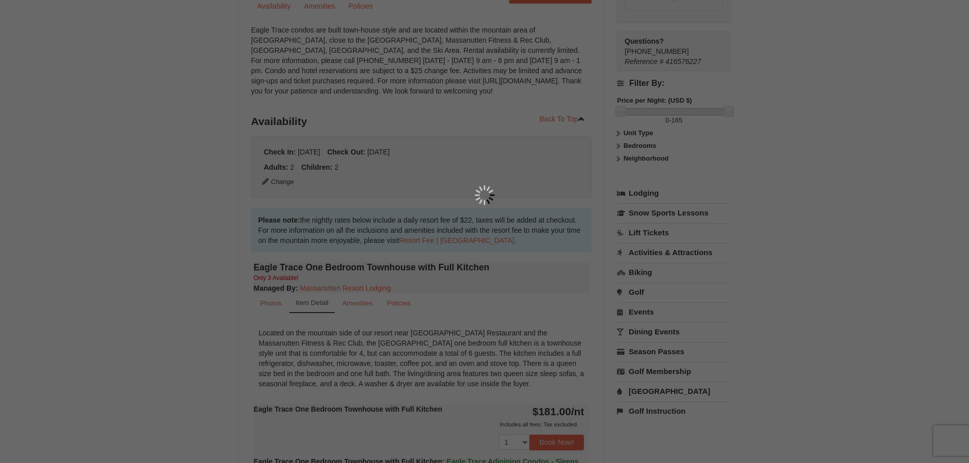
scroll to position [99, 0]
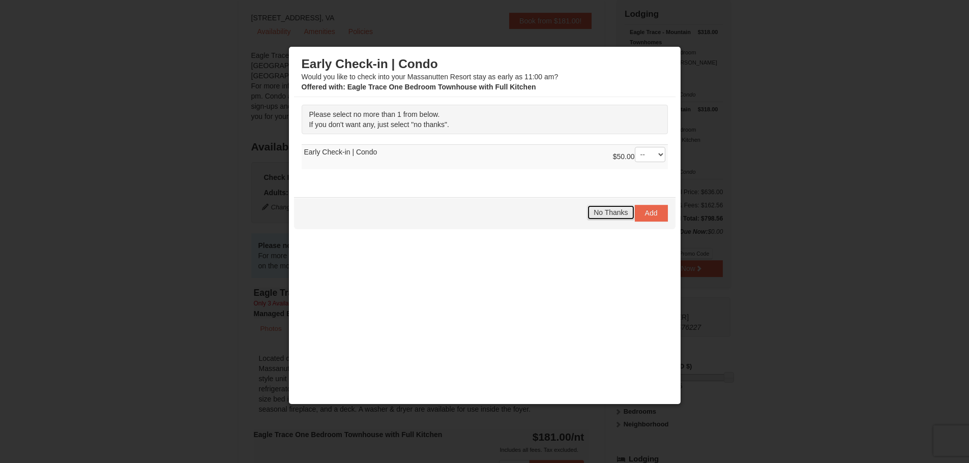
click at [601, 213] on span "No Thanks" at bounding box center [611, 213] width 34 height 8
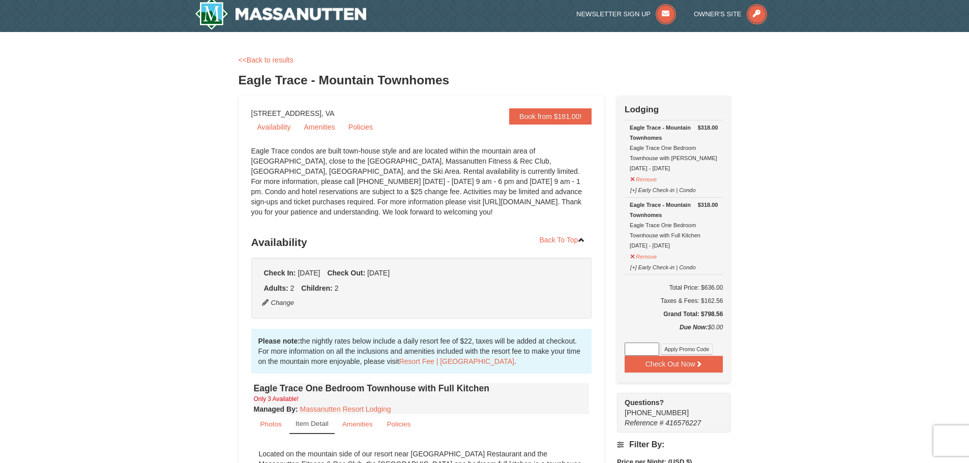
scroll to position [0, 0]
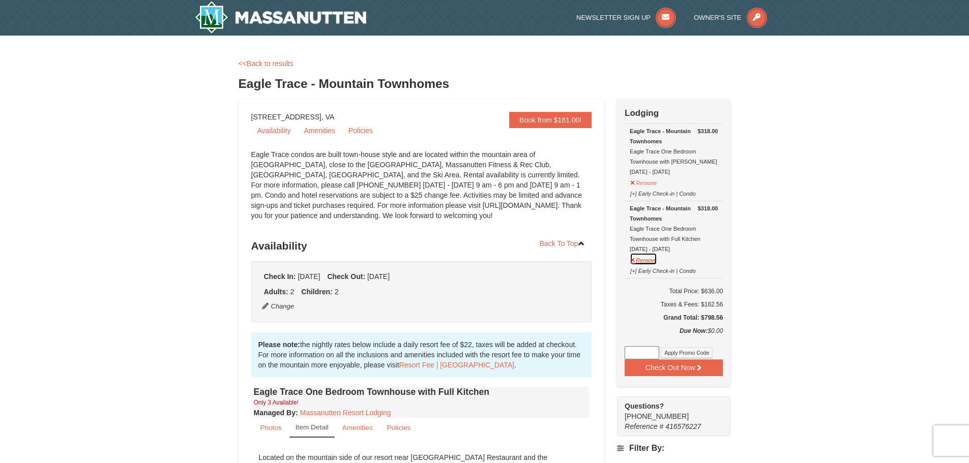
click at [645, 262] on button "Remove" at bounding box center [643, 259] width 27 height 13
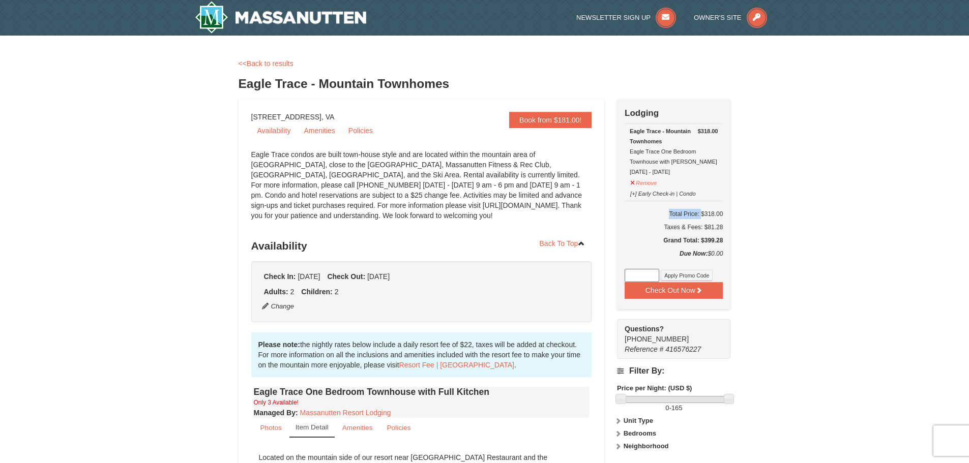
drag, startPoint x: 725, startPoint y: 243, endPoint x: 649, endPoint y: 214, distance: 81.1
click at [649, 214] on div "Check Out Now Lodging $318.00 Eagle Trace - Mountain Townhomes Eagle Trace One …" at bounding box center [673, 204] width 113 height 210
click at [644, 296] on button "Check Out Now" at bounding box center [674, 290] width 98 height 16
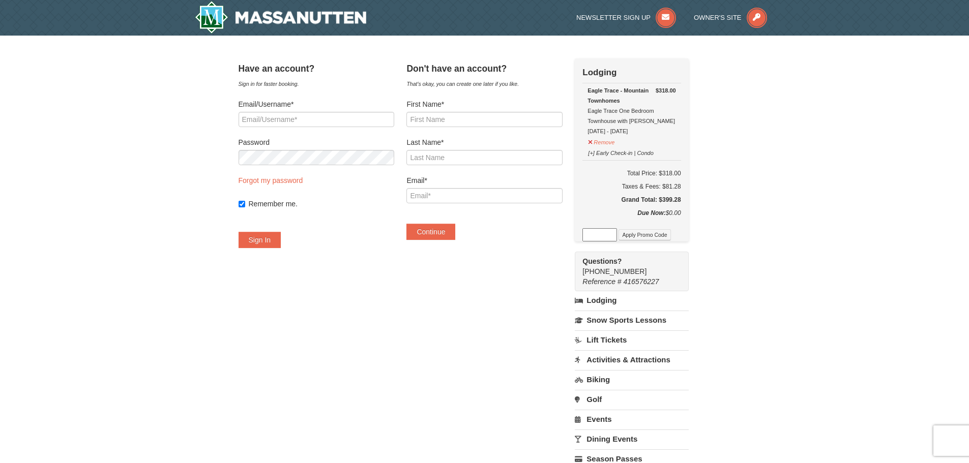
click at [613, 358] on link "Activities & Attractions" at bounding box center [631, 359] width 113 height 19
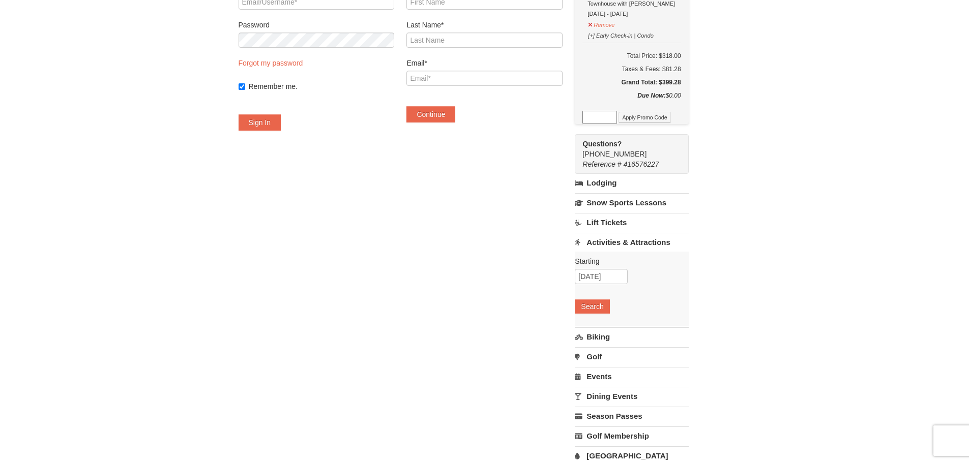
scroll to position [153, 0]
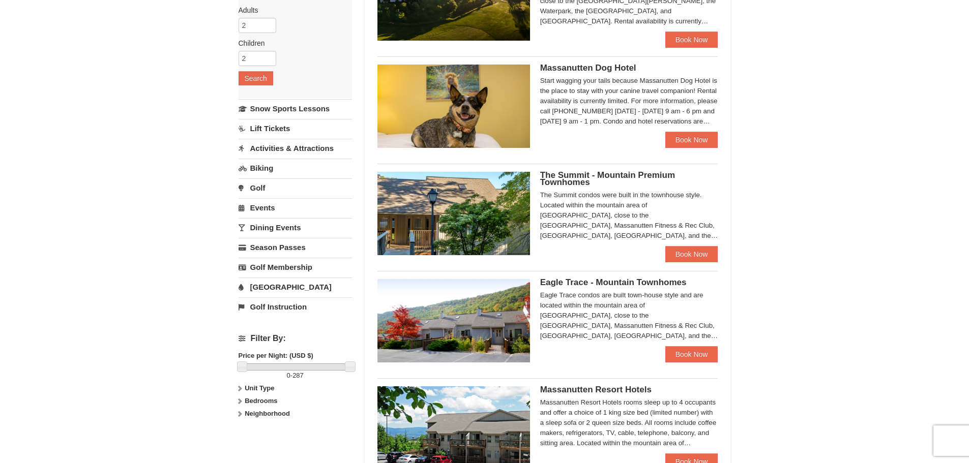
scroll to position [102, 0]
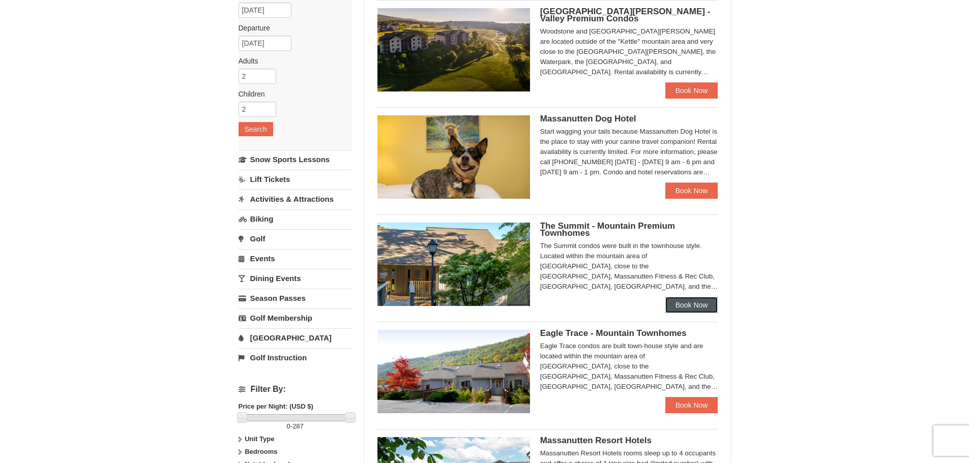
click at [686, 308] on link "Book Now" at bounding box center [691, 305] width 53 height 16
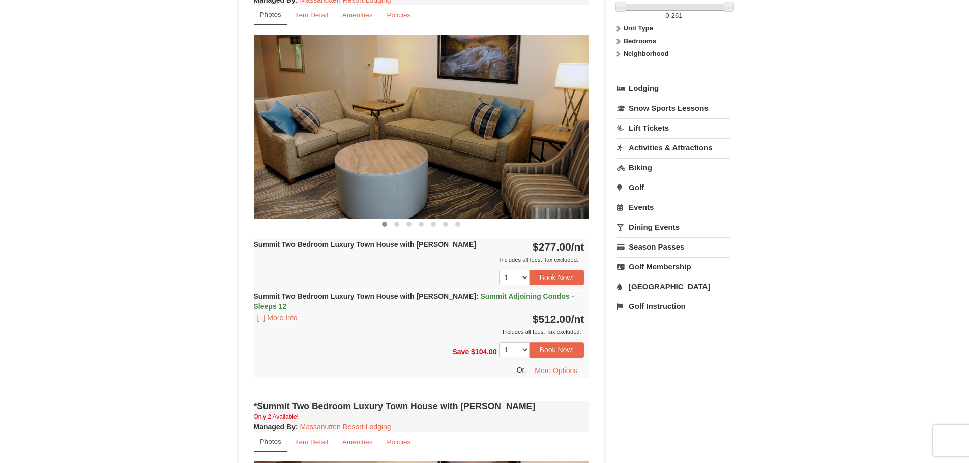
scroll to position [398, 0]
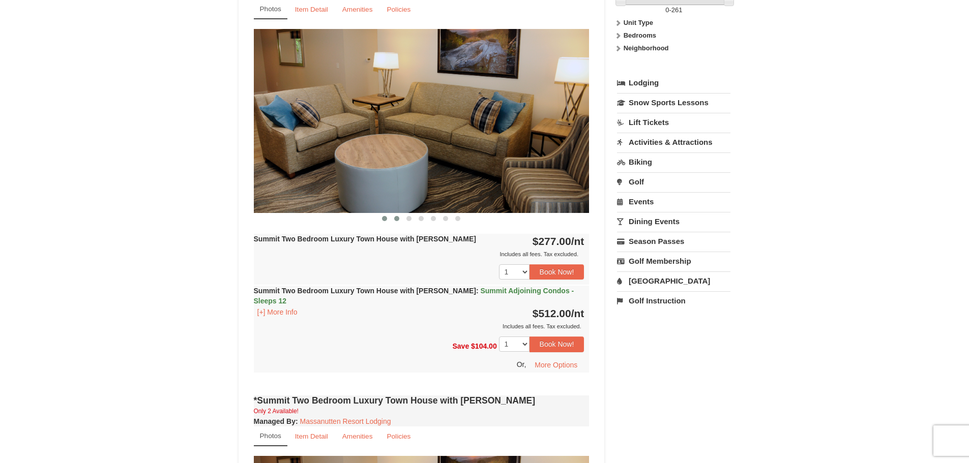
click at [395, 217] on span at bounding box center [396, 218] width 5 height 5
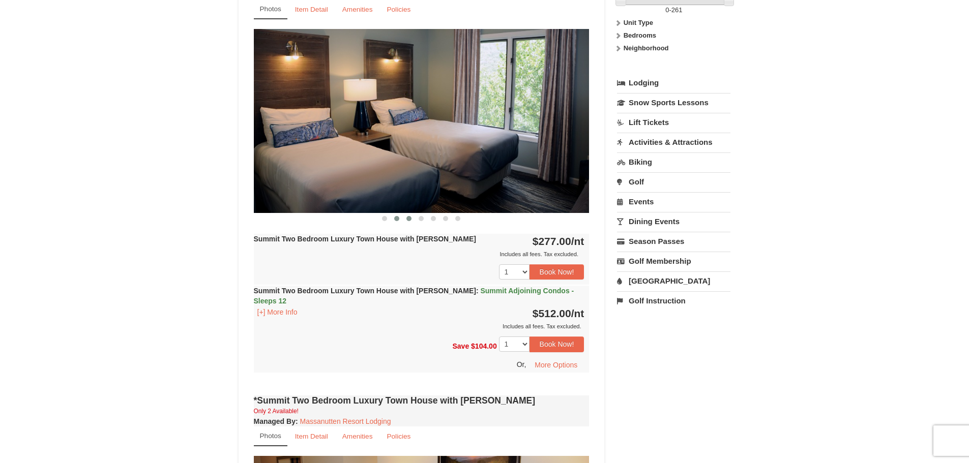
click at [406, 217] on button at bounding box center [409, 219] width 12 height 10
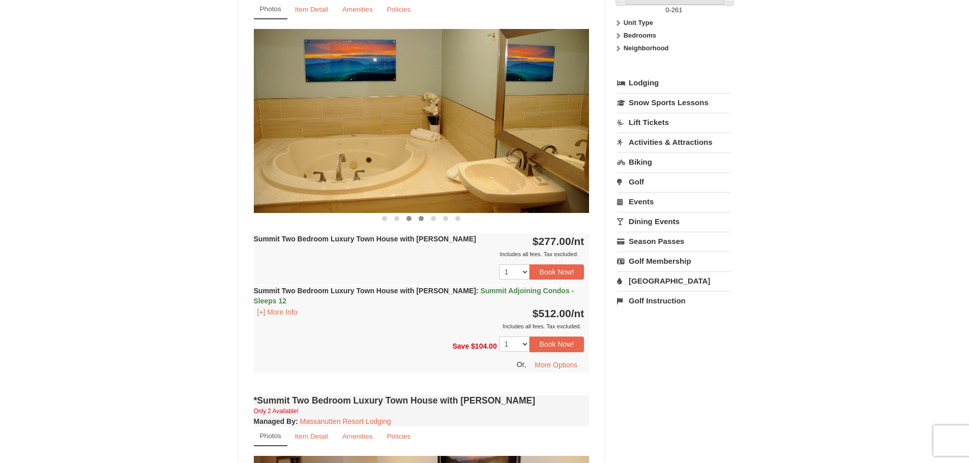
click at [420, 217] on span at bounding box center [421, 218] width 5 height 5
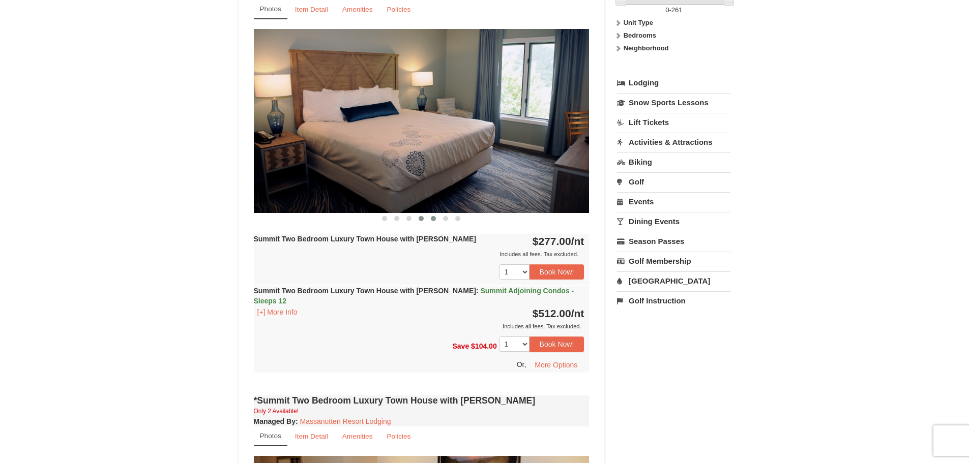
click at [436, 221] on button at bounding box center [433, 219] width 12 height 10
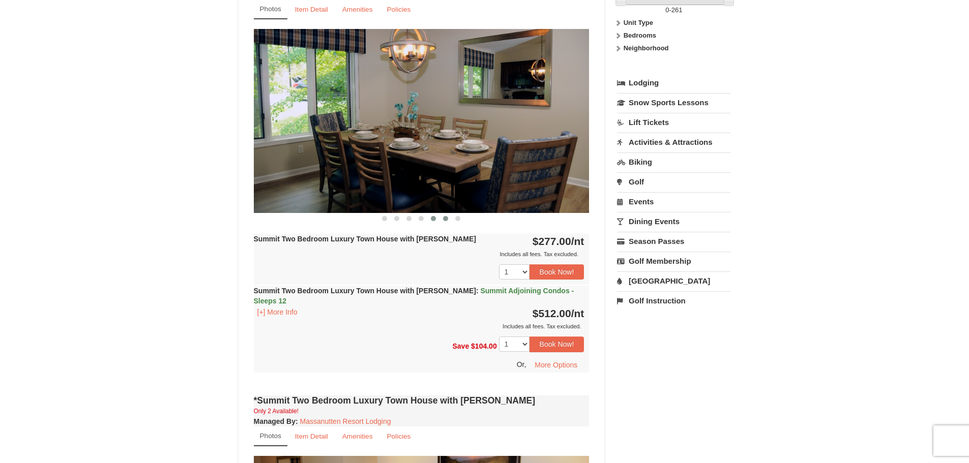
click at [441, 220] on button at bounding box center [445, 219] width 12 height 10
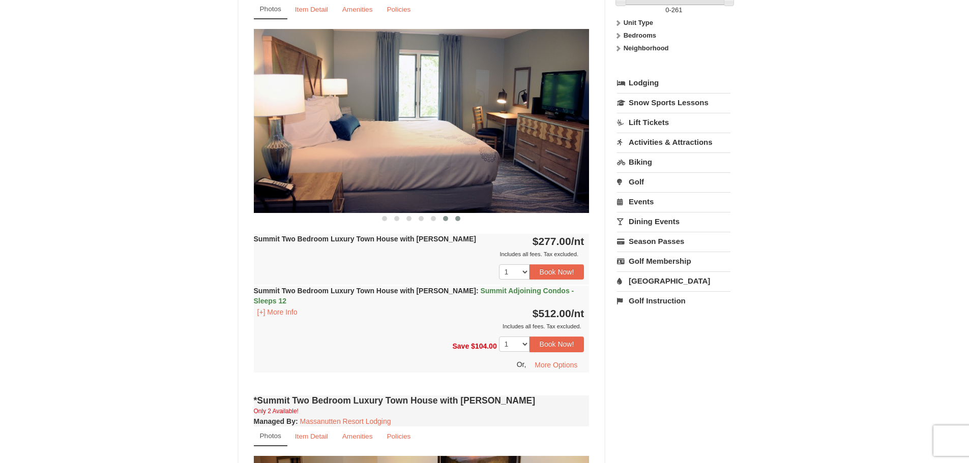
click at [462, 219] on button at bounding box center [458, 219] width 12 height 10
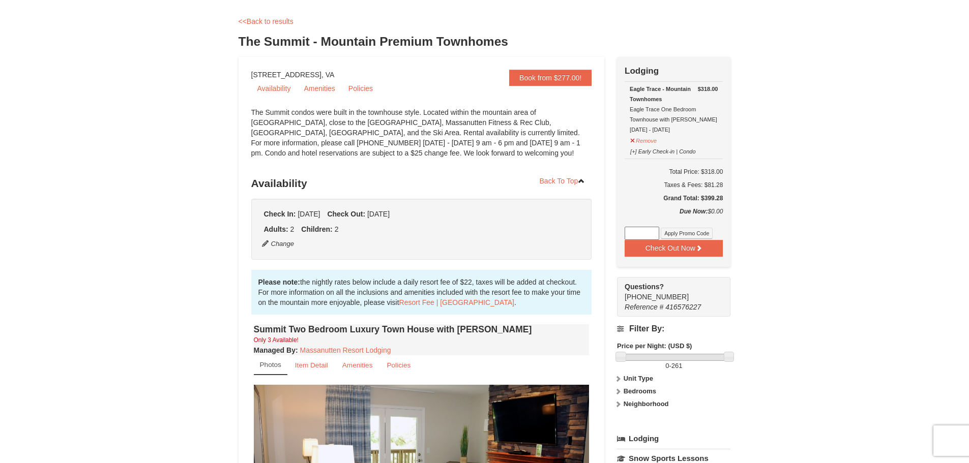
scroll to position [0, 0]
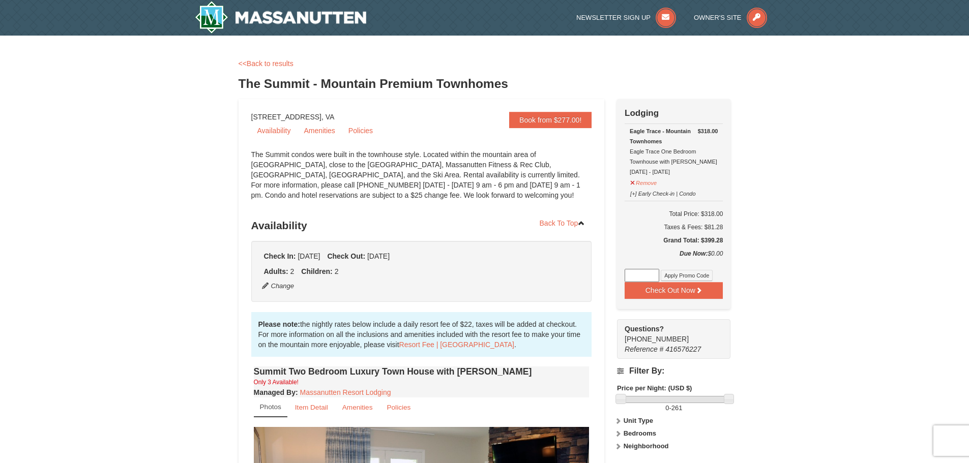
click at [286, 69] on div "<<Back to results The Summit - Mountain Premium Townhomes" at bounding box center [485, 78] width 492 height 41
click at [286, 63] on link "<<Back to results" at bounding box center [266, 64] width 55 height 8
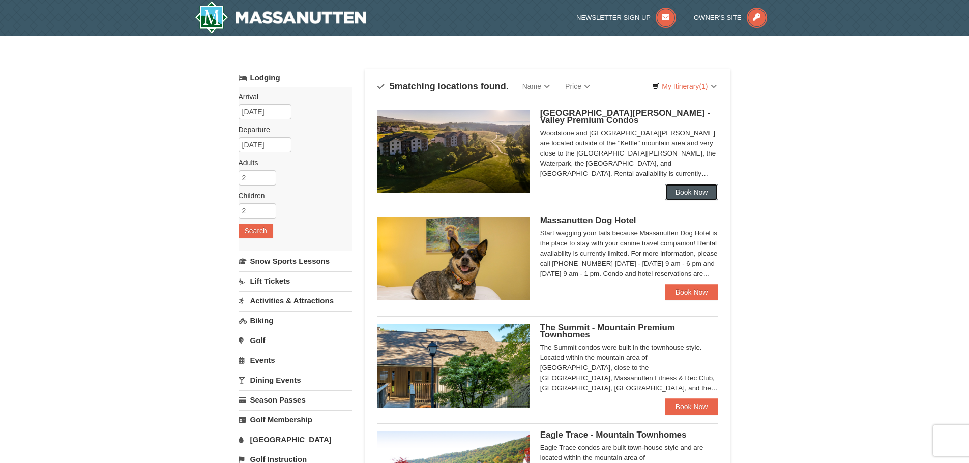
click at [677, 194] on link "Book Now" at bounding box center [691, 192] width 53 height 16
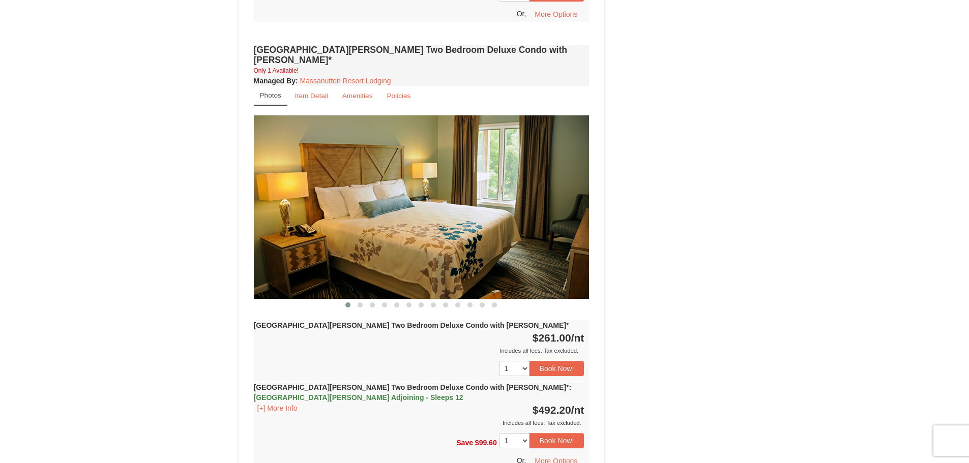
scroll to position [1068, 0]
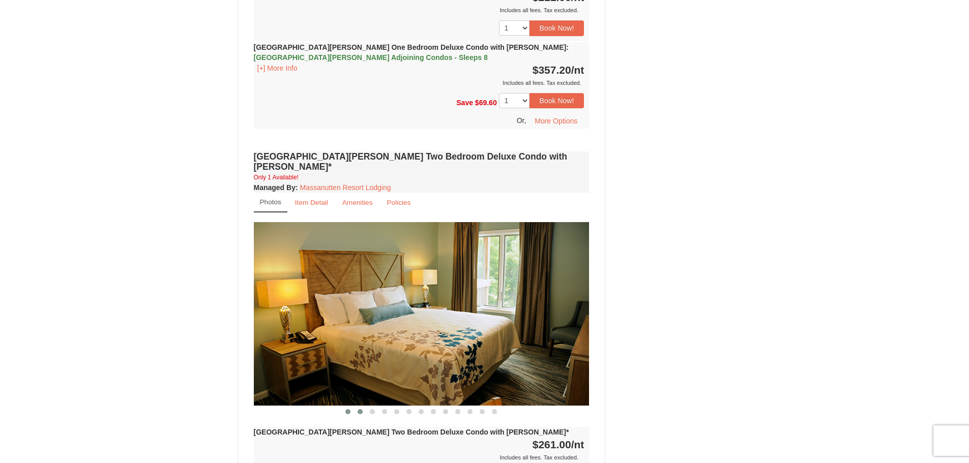
click at [358, 409] on span at bounding box center [360, 411] width 5 height 5
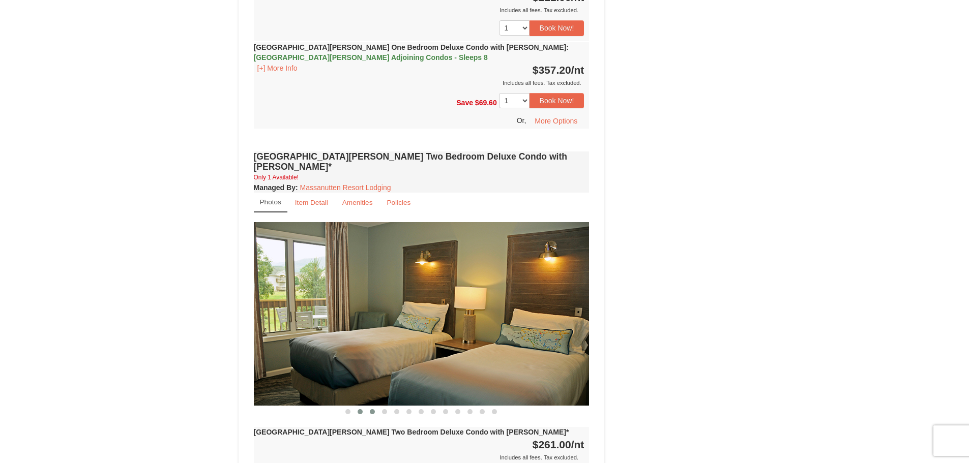
click at [370, 409] on span at bounding box center [372, 411] width 5 height 5
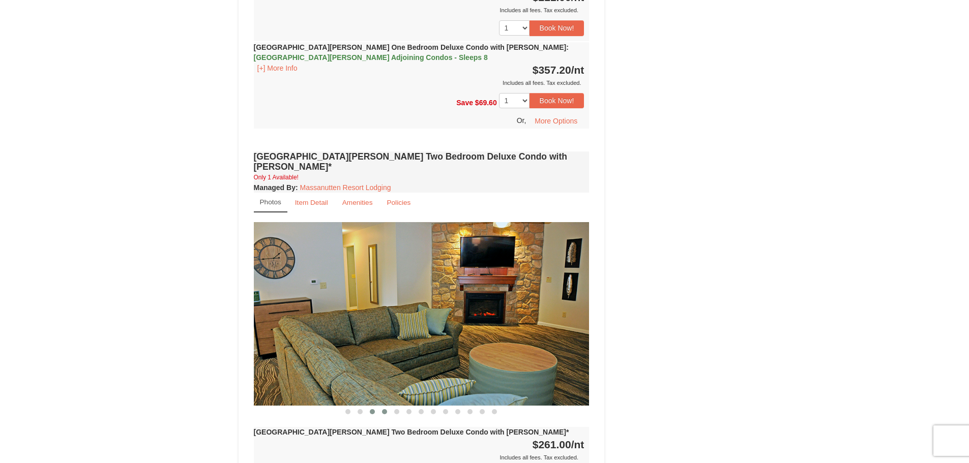
click at [385, 409] on span at bounding box center [384, 411] width 5 height 5
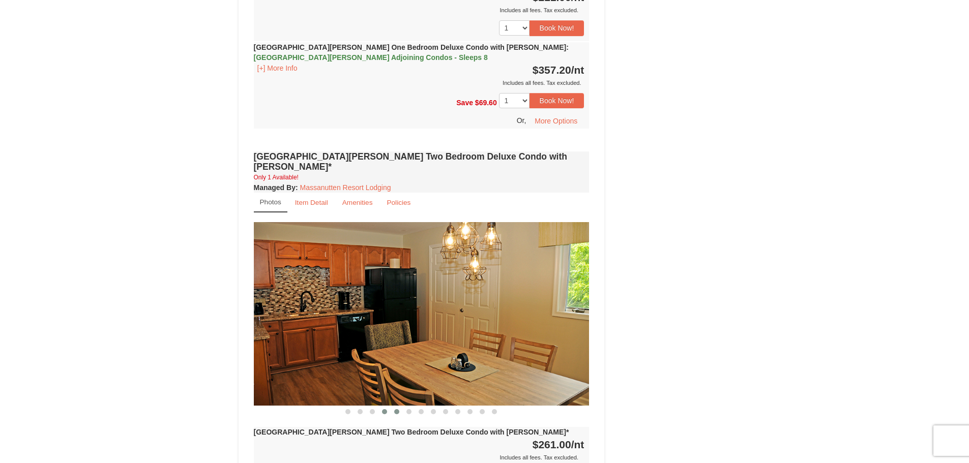
click at [401, 407] on button at bounding box center [397, 412] width 12 height 10
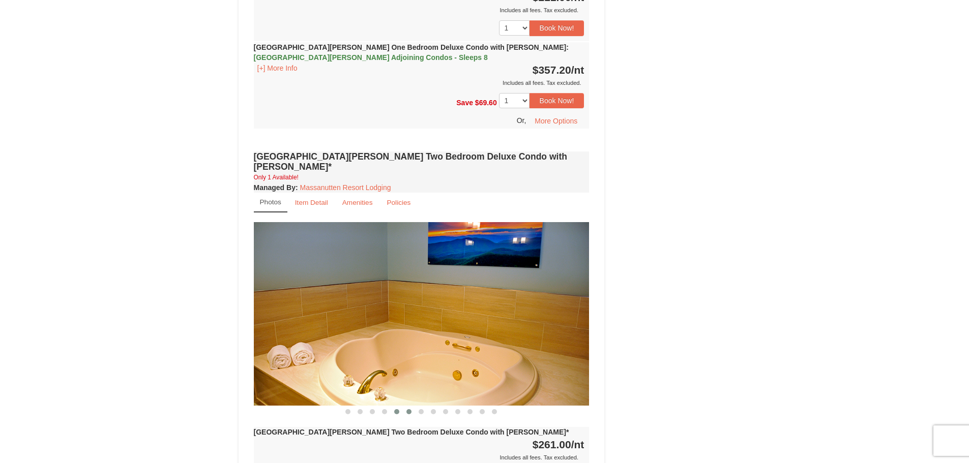
click at [414, 407] on button at bounding box center [409, 412] width 12 height 10
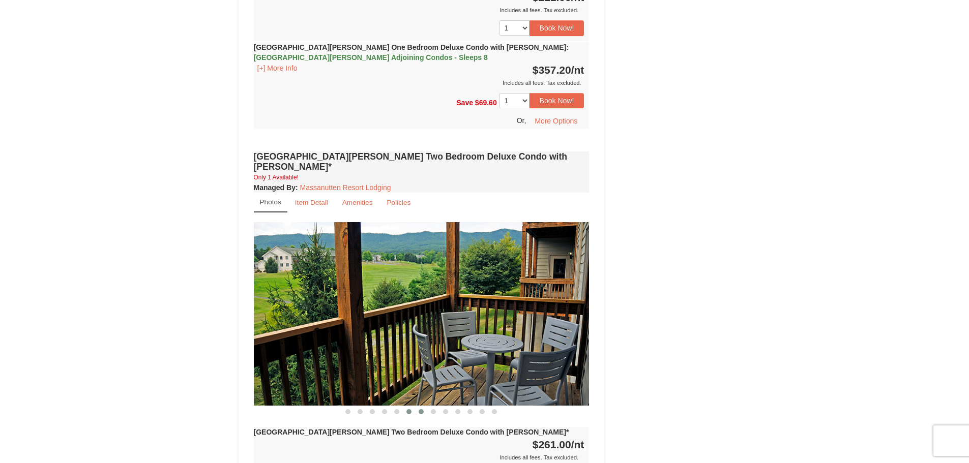
click at [427, 407] on button at bounding box center [421, 412] width 12 height 10
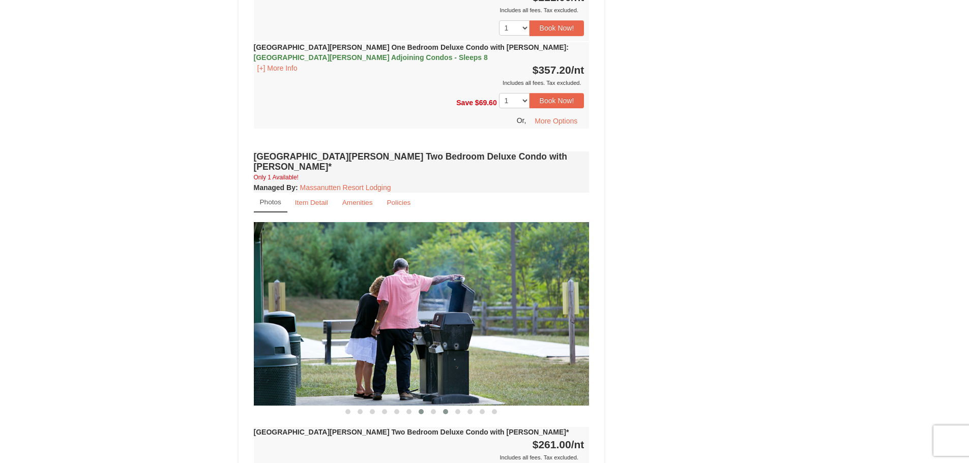
click at [447, 409] on span at bounding box center [445, 411] width 5 height 5
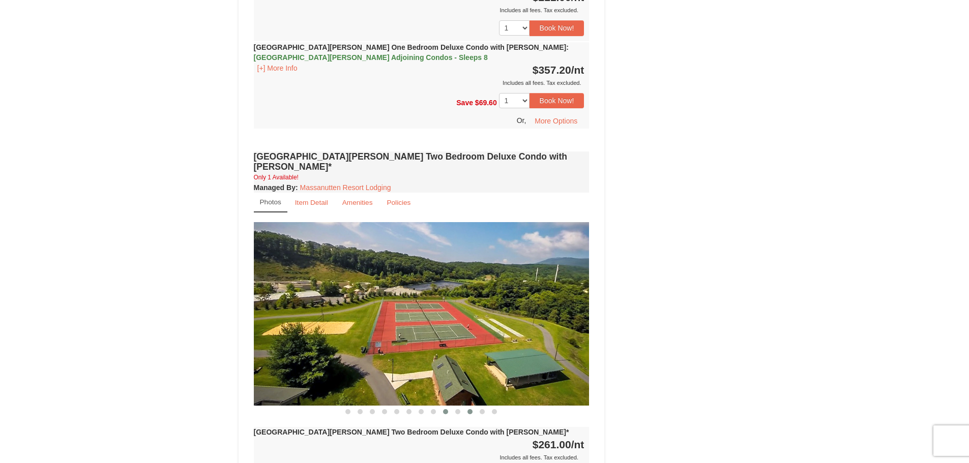
click at [467, 407] on button at bounding box center [470, 412] width 12 height 10
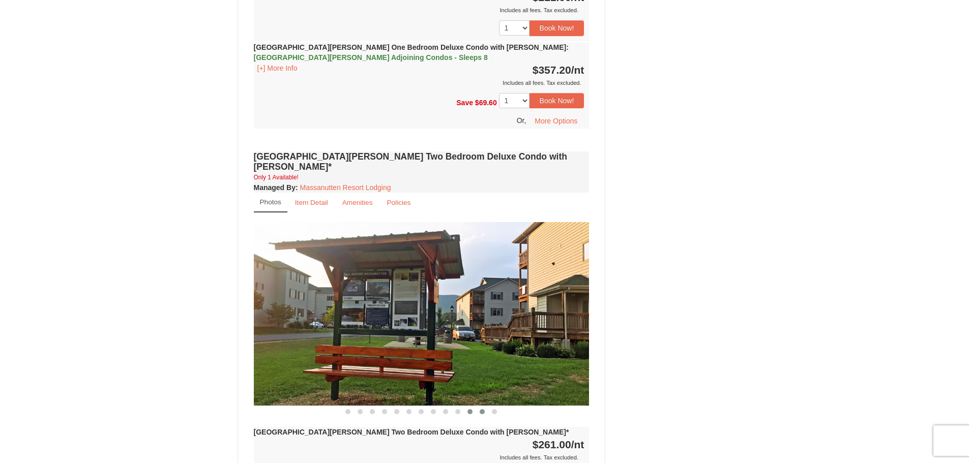
click at [482, 407] on button at bounding box center [482, 412] width 12 height 10
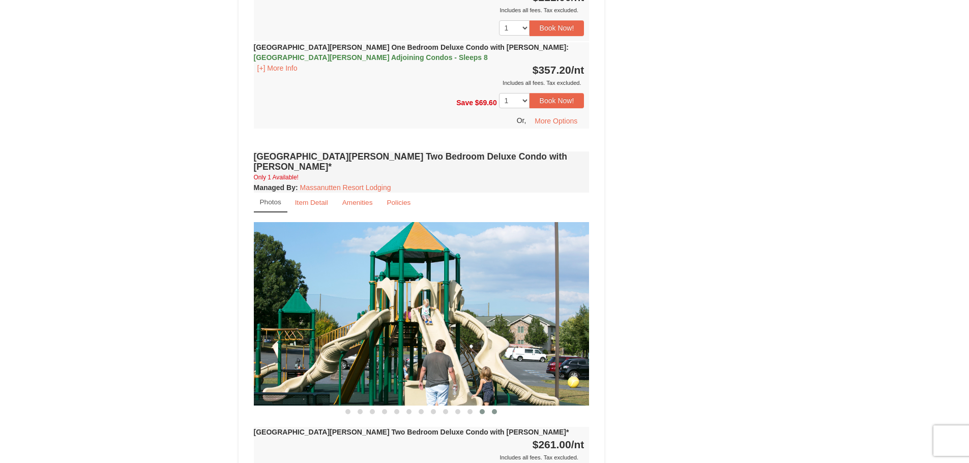
click at [494, 407] on button at bounding box center [494, 412] width 12 height 10
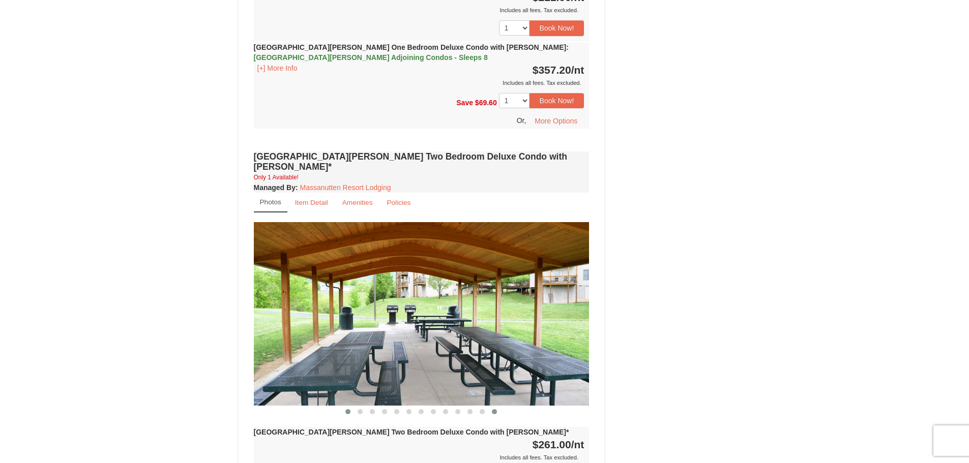
click at [347, 409] on span at bounding box center [347, 411] width 5 height 5
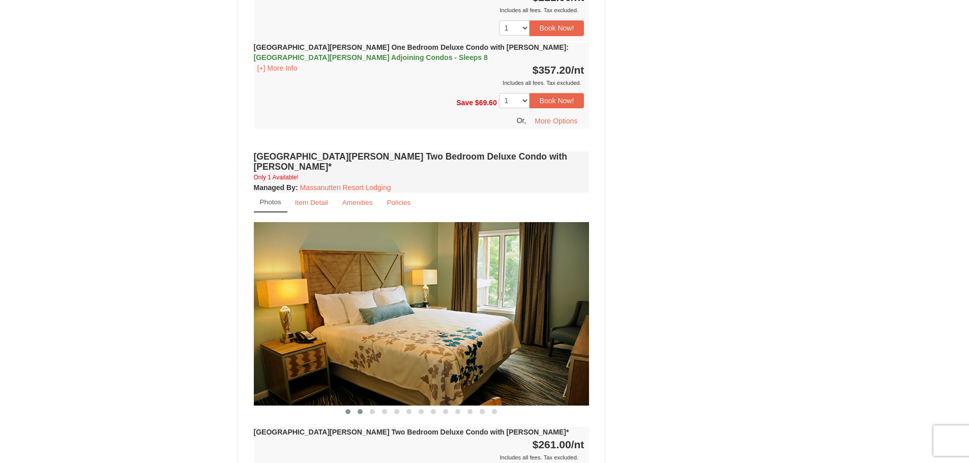
click at [361, 409] on span at bounding box center [360, 411] width 5 height 5
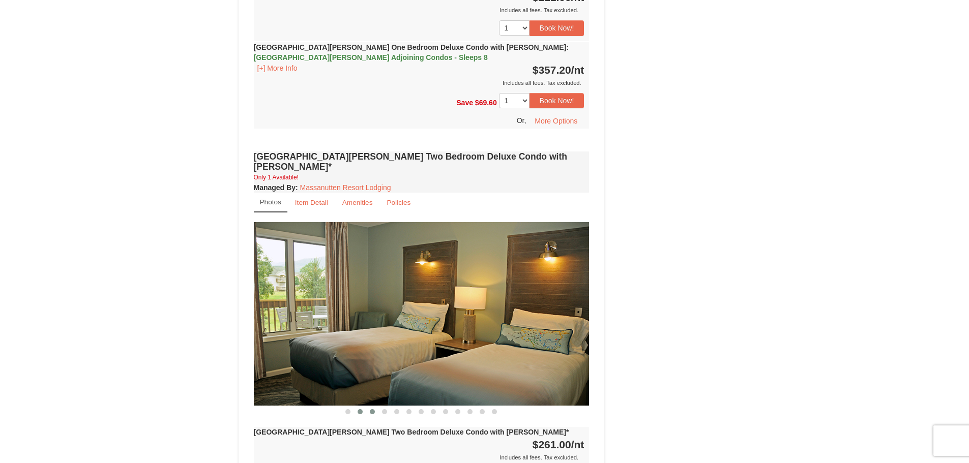
click at [373, 409] on span at bounding box center [372, 411] width 5 height 5
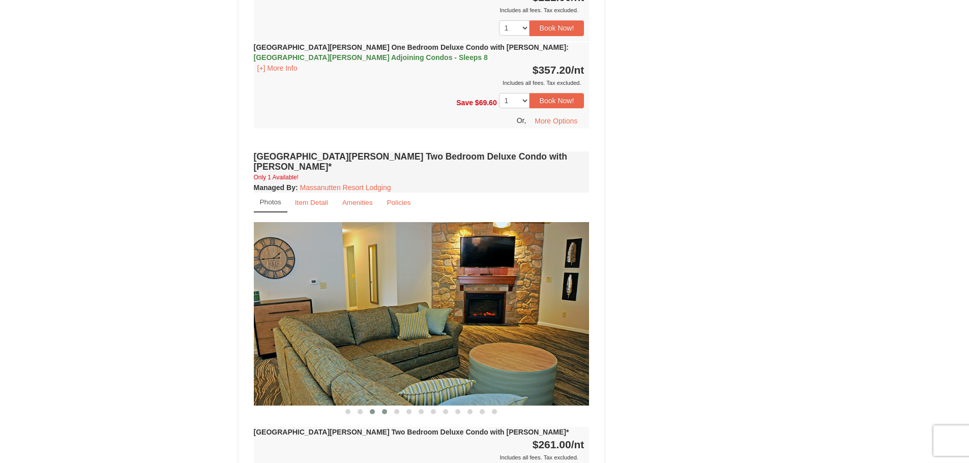
click at [382, 409] on span at bounding box center [384, 411] width 5 height 5
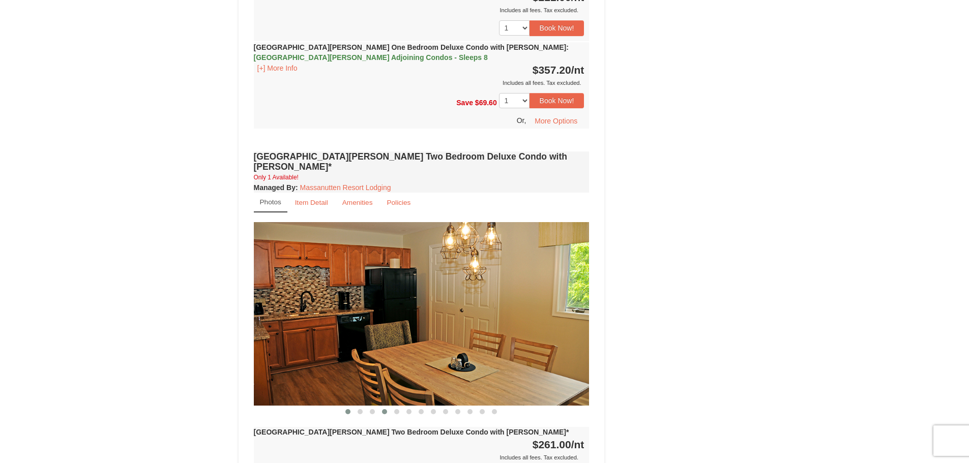
click at [348, 409] on span at bounding box center [347, 411] width 5 height 5
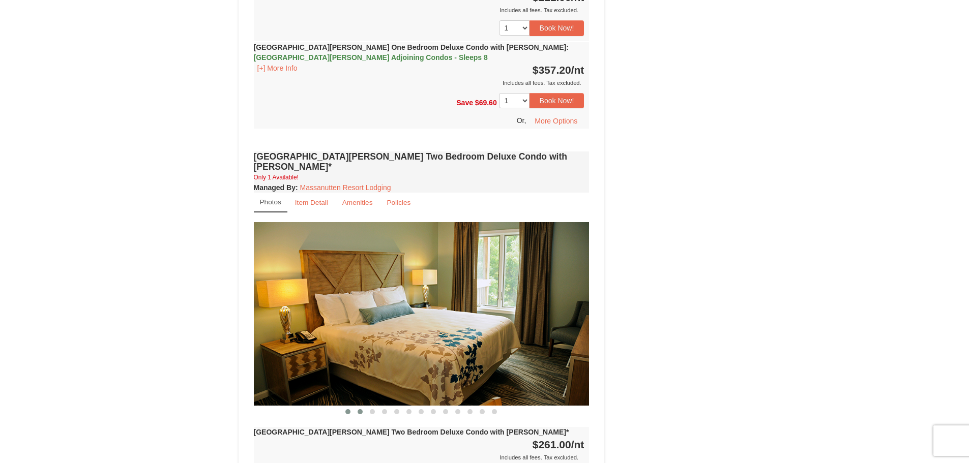
click at [361, 409] on span at bounding box center [360, 411] width 5 height 5
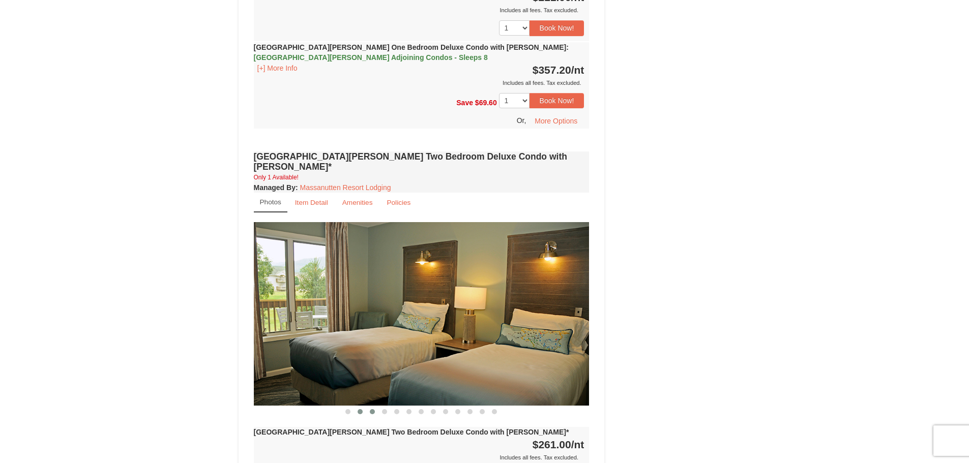
click at [372, 409] on span at bounding box center [372, 411] width 5 height 5
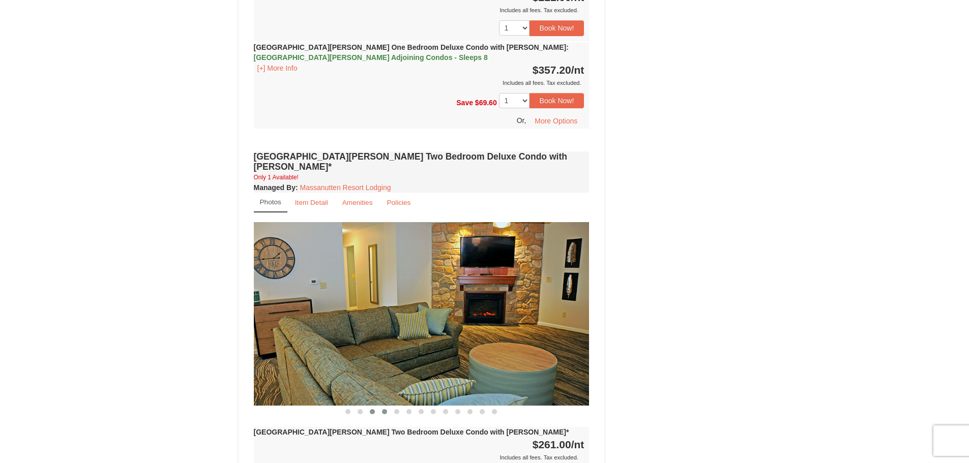
click at [386, 409] on span at bounding box center [384, 411] width 5 height 5
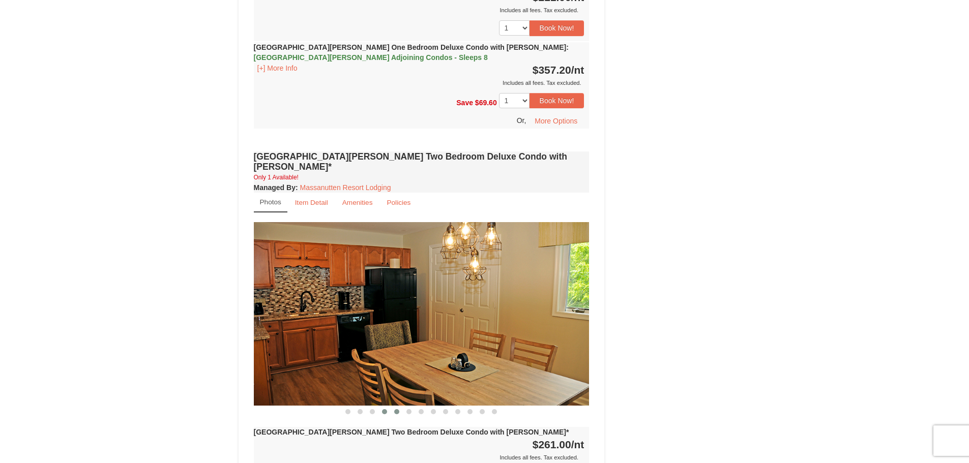
click at [395, 409] on span at bounding box center [396, 411] width 5 height 5
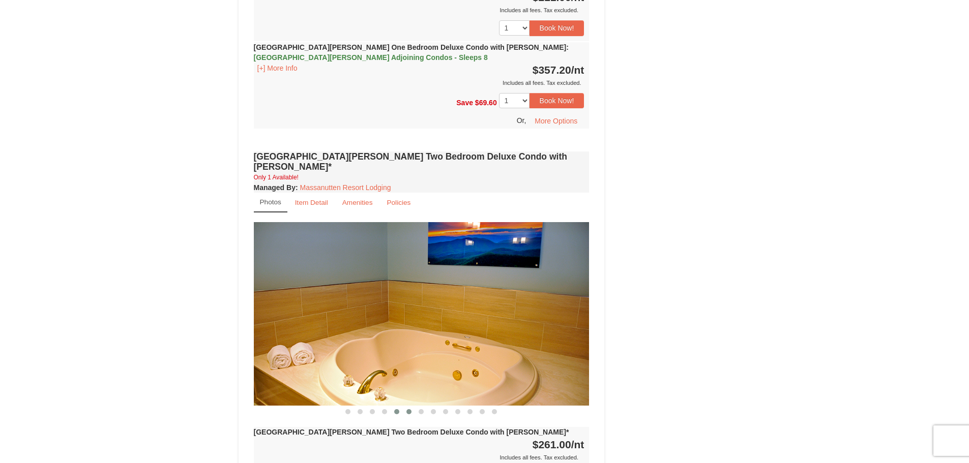
click at [406, 407] on button at bounding box center [409, 412] width 12 height 10
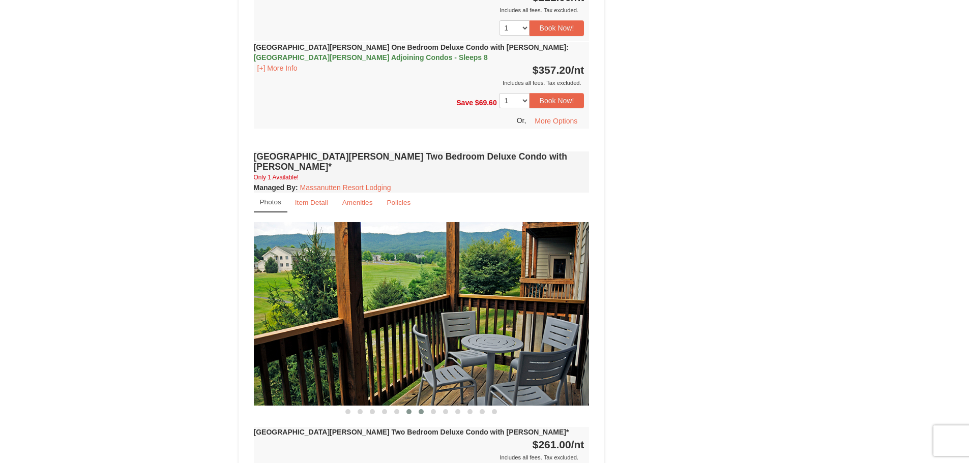
click at [417, 407] on button at bounding box center [421, 412] width 12 height 10
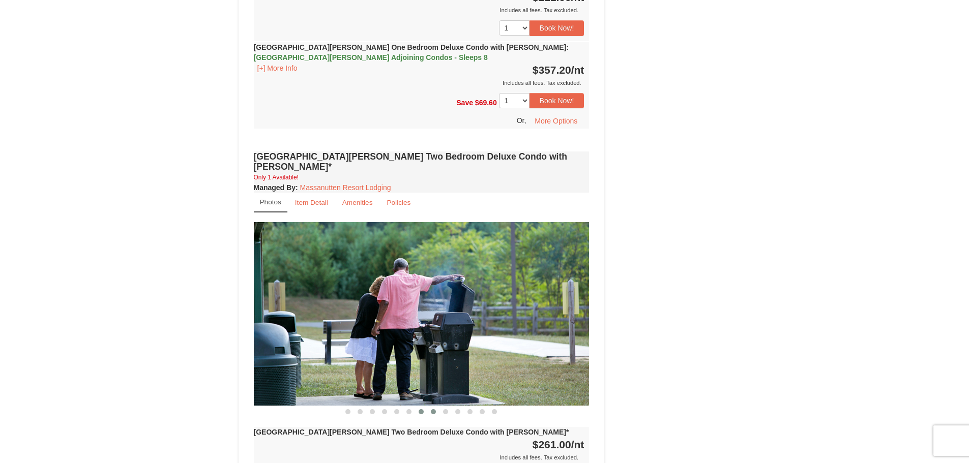
click at [432, 409] on span at bounding box center [433, 411] width 5 height 5
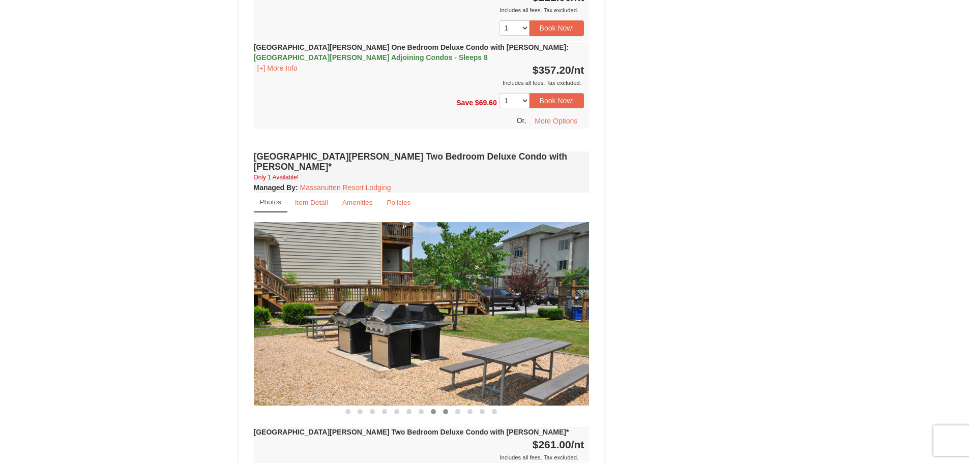
click at [444, 409] on span at bounding box center [445, 411] width 5 height 5
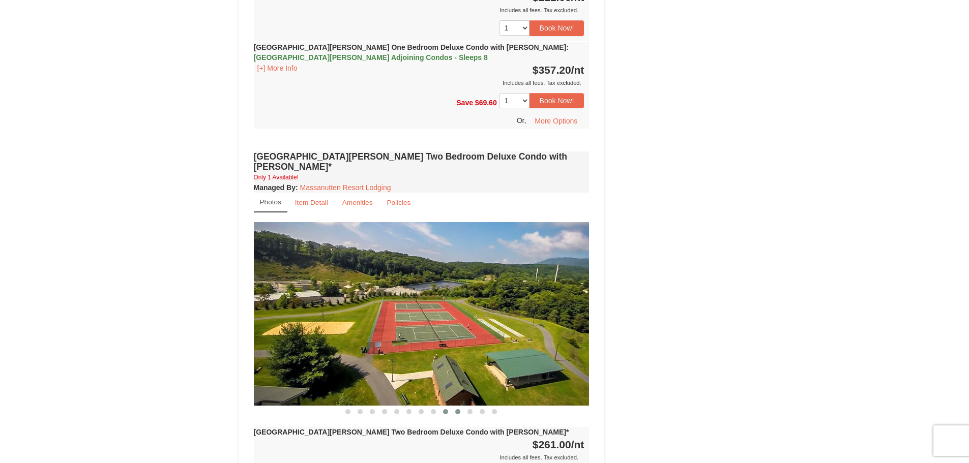
click at [456, 409] on span at bounding box center [457, 411] width 5 height 5
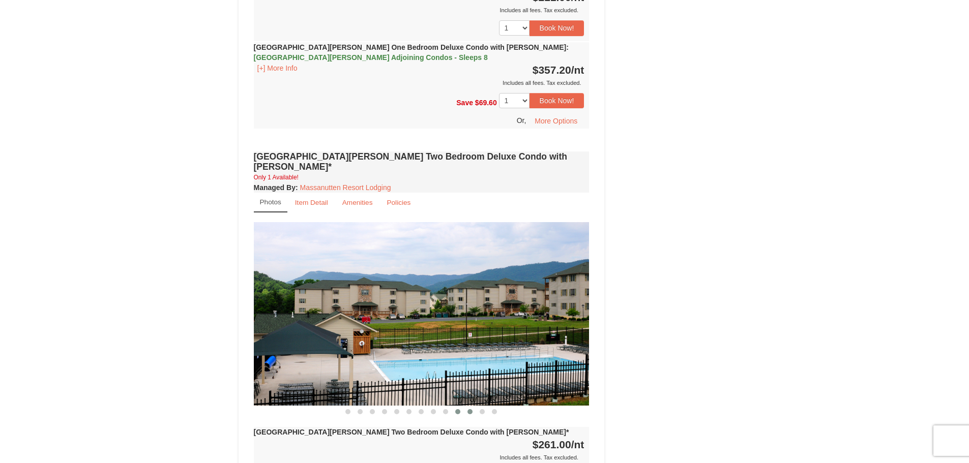
click at [466, 407] on button at bounding box center [470, 412] width 12 height 10
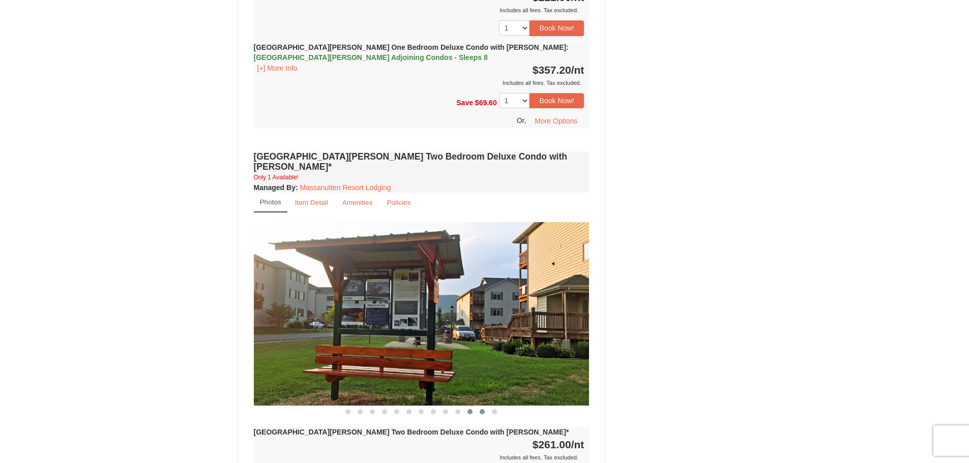
click at [480, 407] on button at bounding box center [482, 412] width 12 height 10
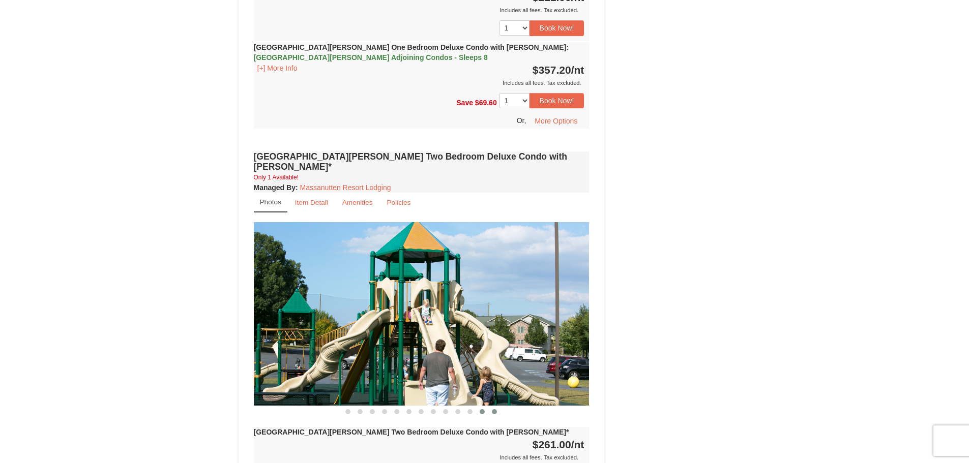
click at [493, 409] on span at bounding box center [494, 411] width 5 height 5
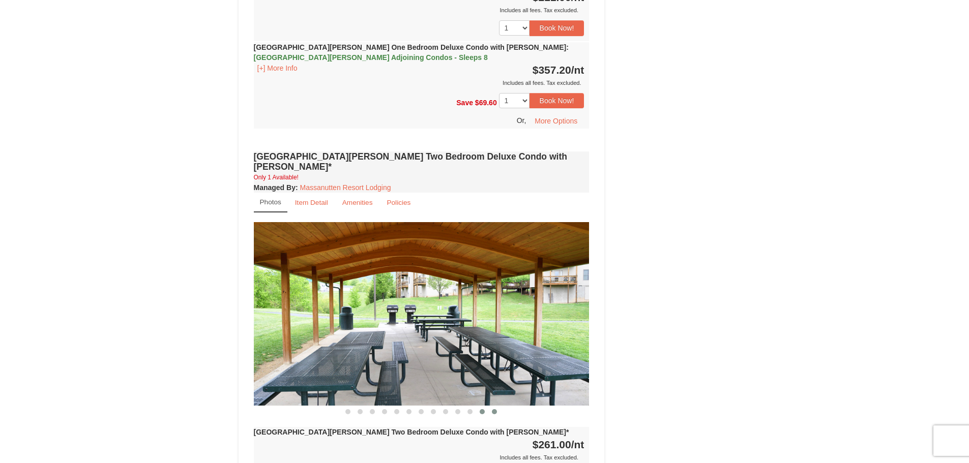
click at [483, 409] on span at bounding box center [482, 411] width 5 height 5
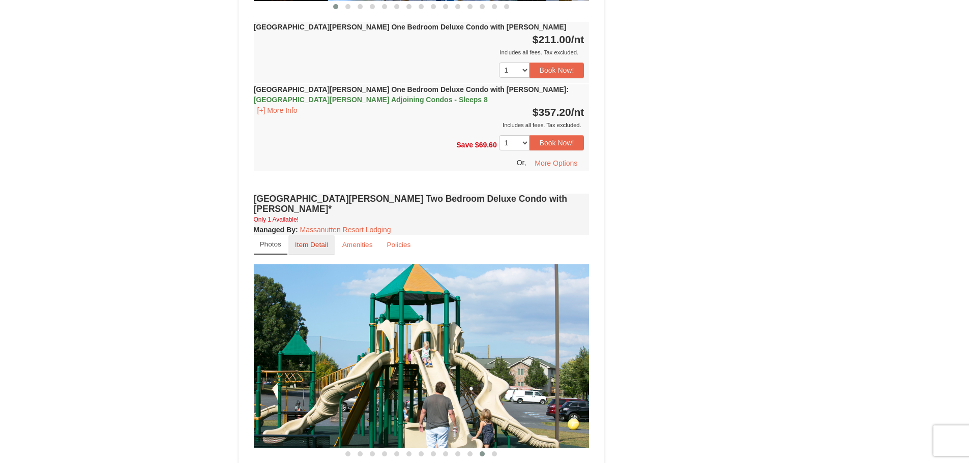
scroll to position [1017, 0]
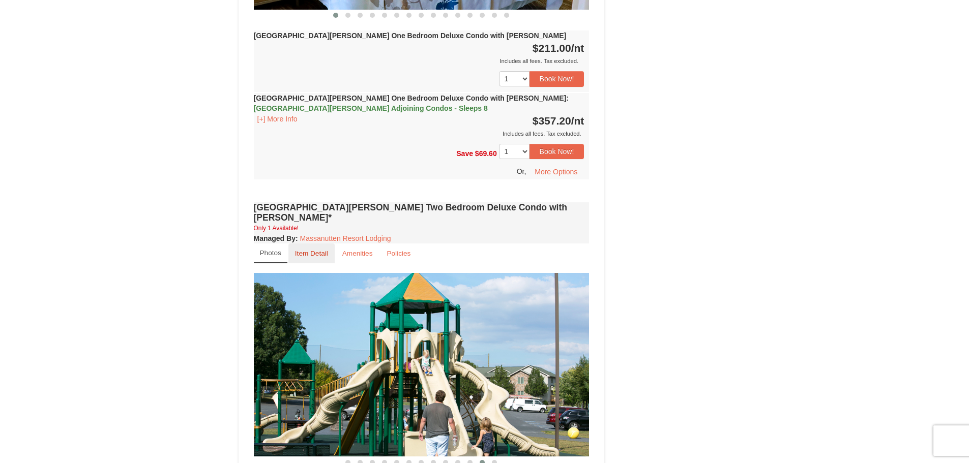
click at [308, 250] on small "Item Detail" at bounding box center [311, 254] width 33 height 8
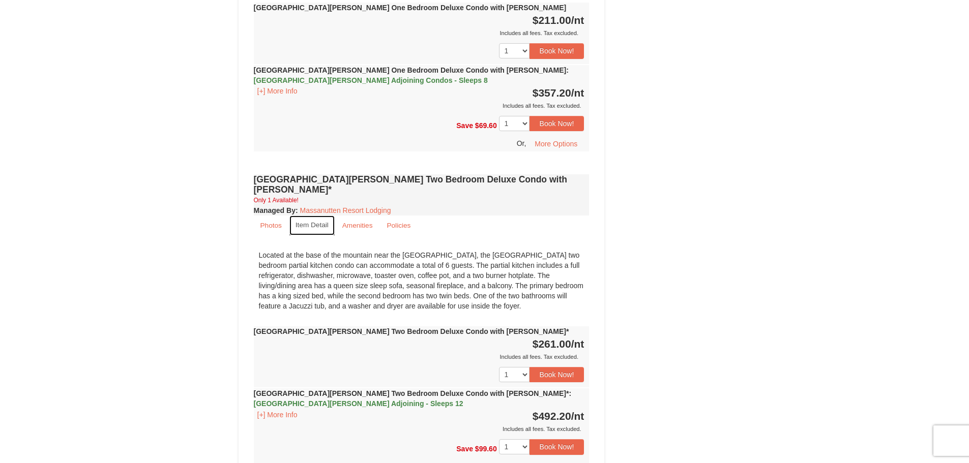
scroll to position [1068, 0]
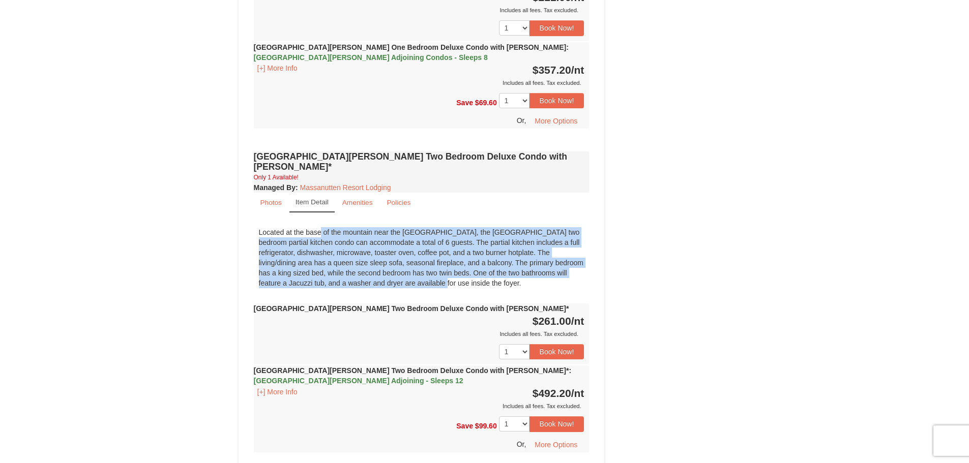
drag, startPoint x: 260, startPoint y: 204, endPoint x: 285, endPoint y: 250, distance: 51.9
click at [341, 251] on div "Located at the base of the mountain near the [GEOGRAPHIC_DATA], the [GEOGRAPHIC…" at bounding box center [422, 257] width 336 height 71
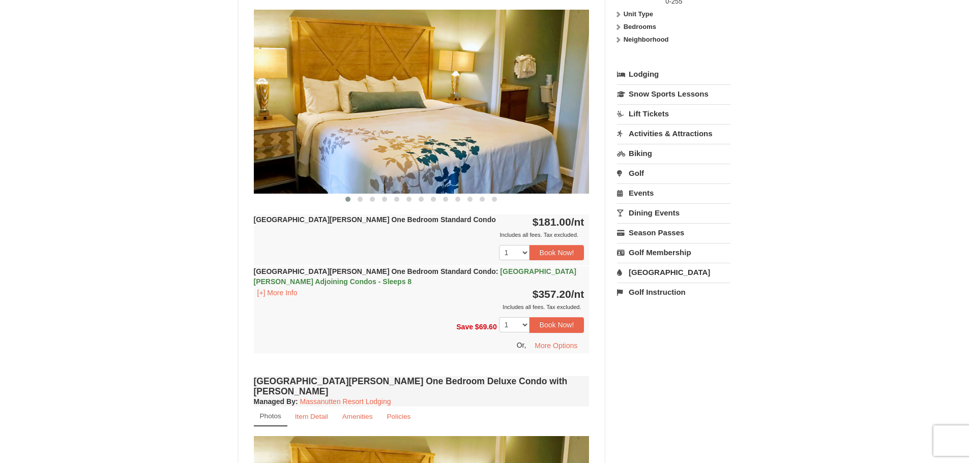
scroll to position [0, 0]
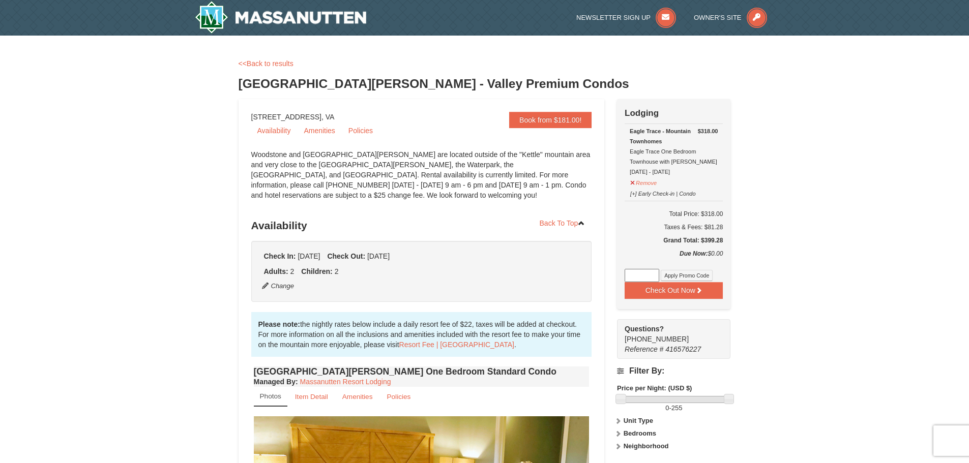
click at [263, 64] on link "<<Back to results" at bounding box center [266, 64] width 55 height 8
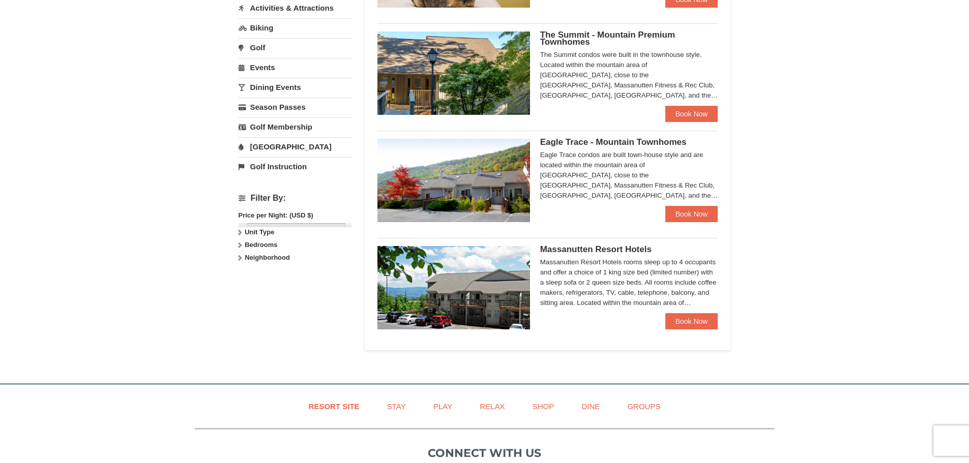
scroll to position [304, 0]
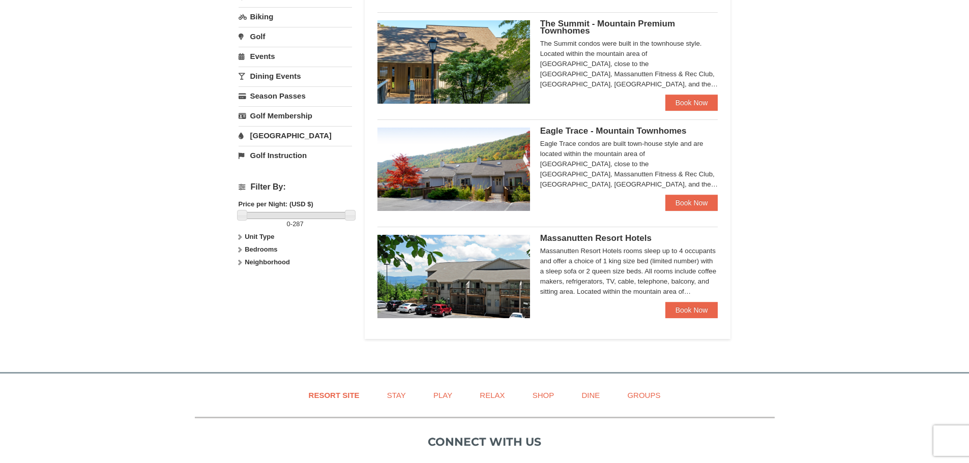
click at [625, 130] on span "Eagle Trace - Mountain Townhomes" at bounding box center [613, 131] width 146 height 10
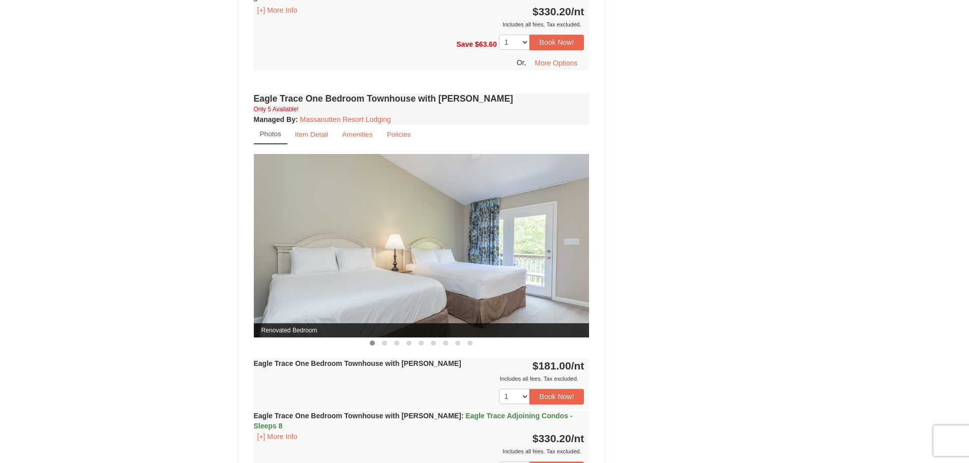
scroll to position [703, 0]
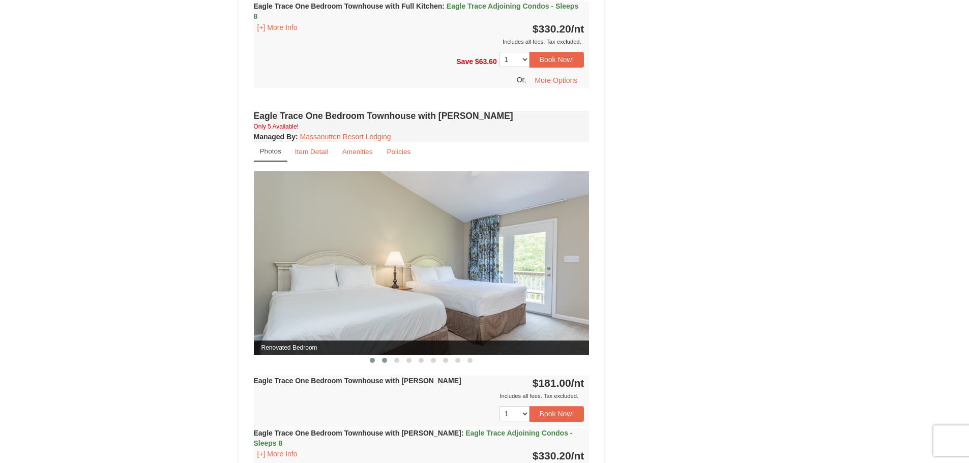
click at [384, 358] on span at bounding box center [384, 360] width 5 height 5
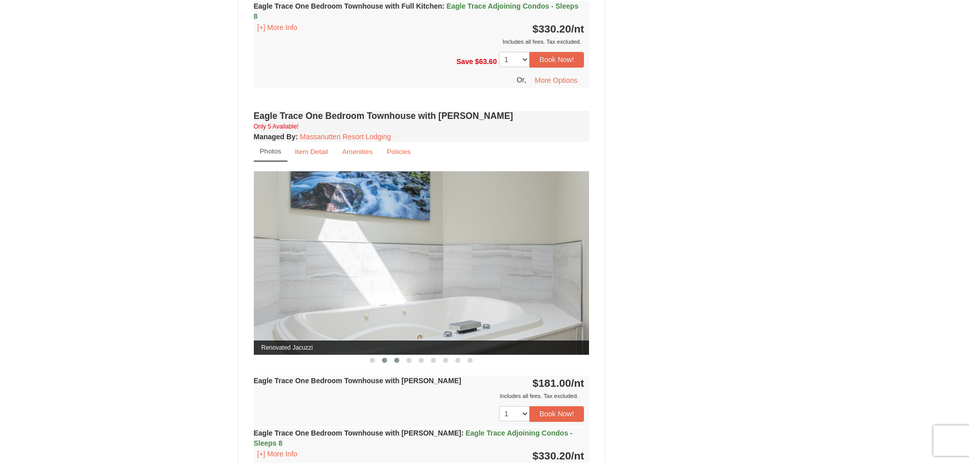
click at [398, 364] on button at bounding box center [397, 361] width 12 height 10
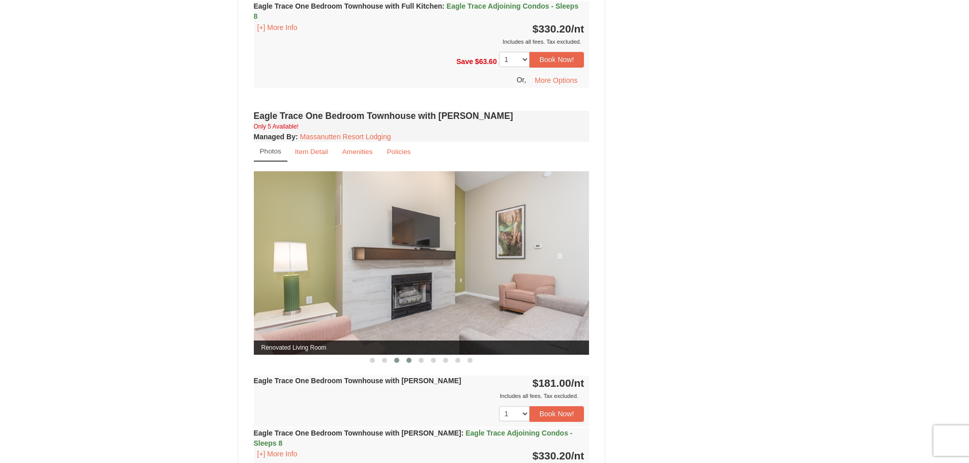
click at [408, 362] on span at bounding box center [408, 360] width 5 height 5
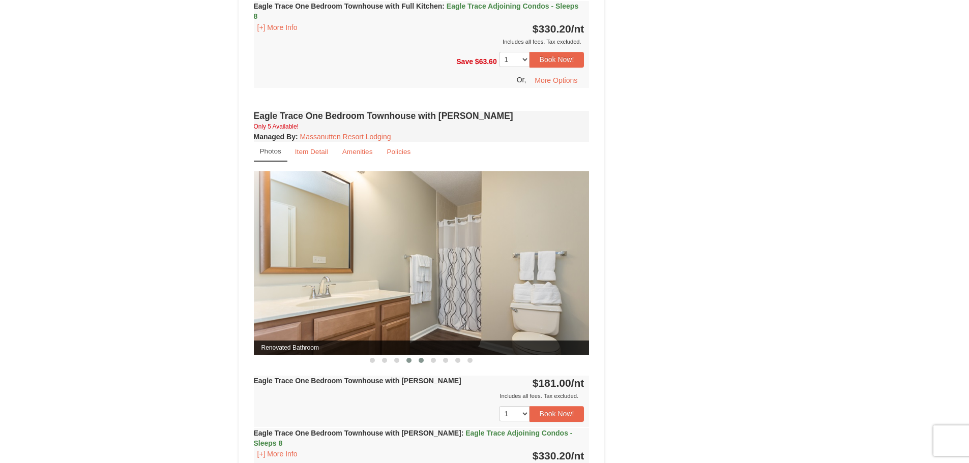
click at [421, 362] on span at bounding box center [421, 360] width 5 height 5
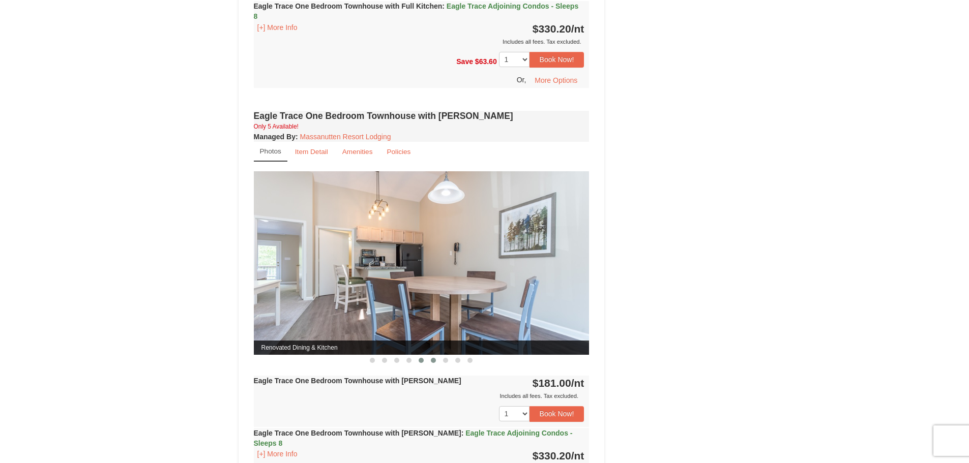
click at [431, 364] on button at bounding box center [433, 361] width 12 height 10
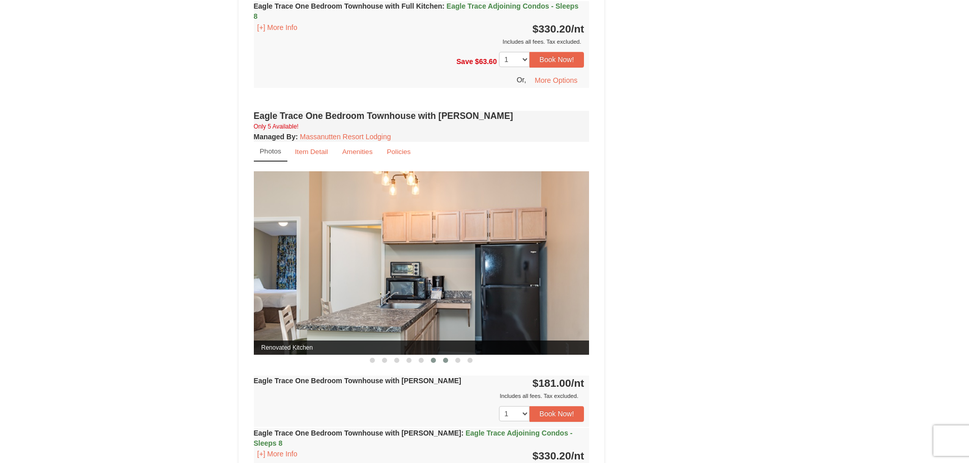
click at [444, 365] on button at bounding box center [445, 361] width 12 height 10
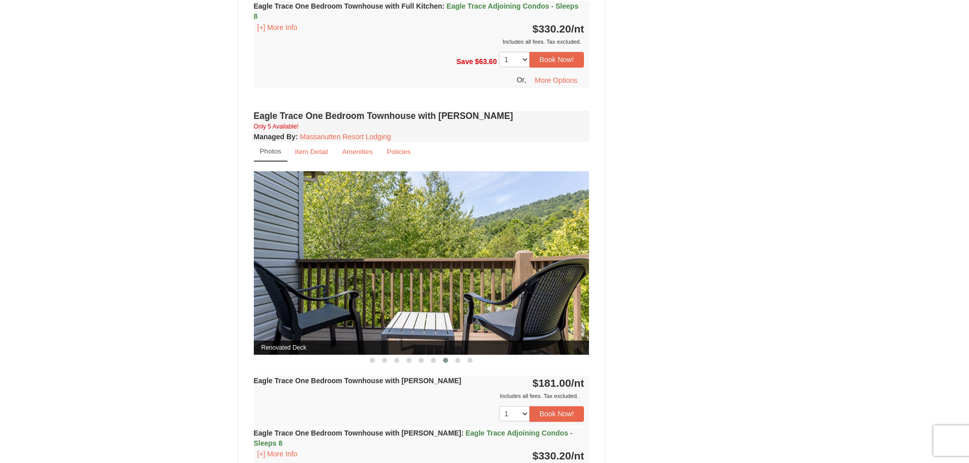
click at [457, 366] on div "Eagle Trace One Bedroom Townhouse with Jacuzzi Only 5 Available! Managed By : M…" at bounding box center [421, 321] width 341 height 427
click at [458, 364] on button at bounding box center [458, 361] width 12 height 10
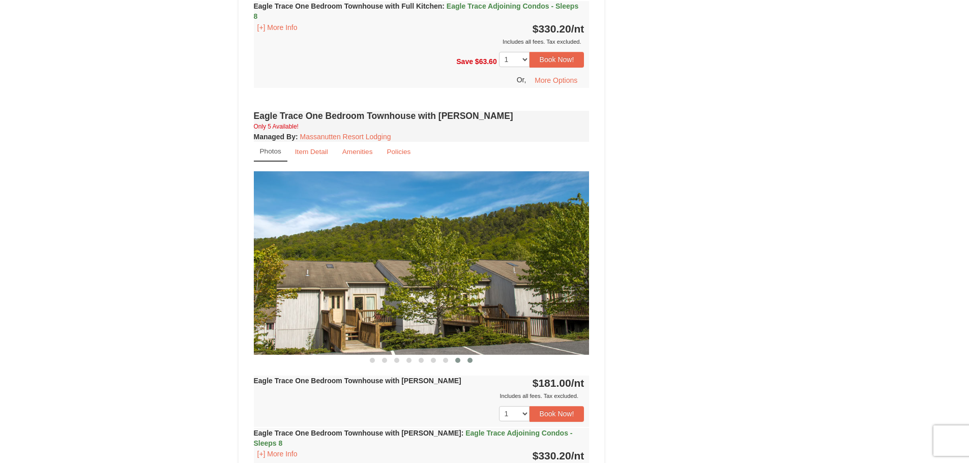
click at [465, 364] on button at bounding box center [470, 361] width 12 height 10
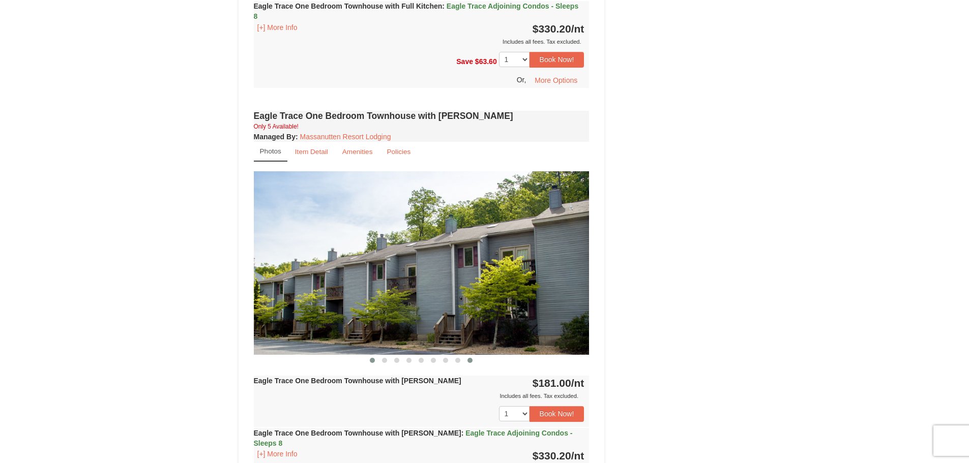
click at [376, 358] on button at bounding box center [372, 361] width 12 height 10
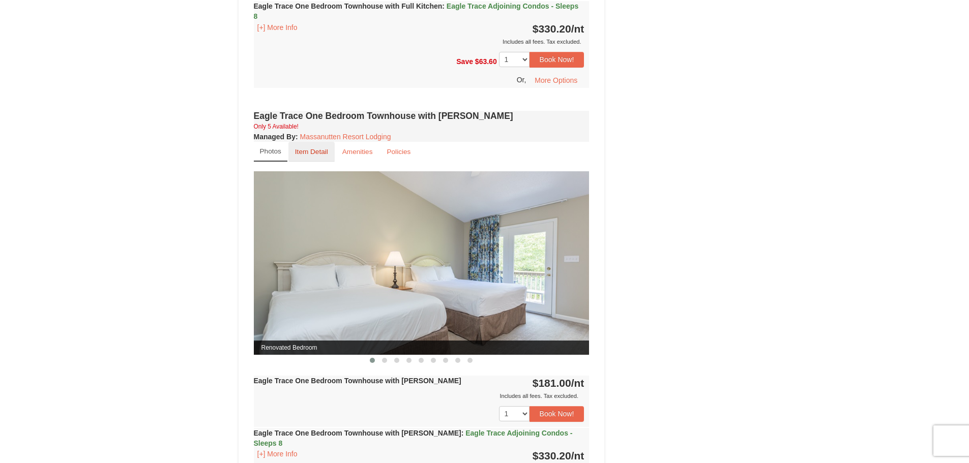
click at [306, 152] on small "Item Detail" at bounding box center [311, 152] width 33 height 8
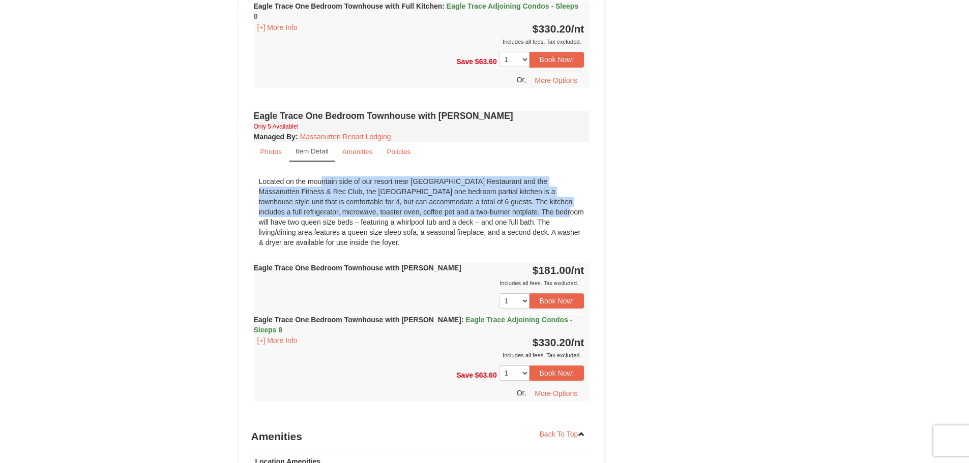
drag, startPoint x: 270, startPoint y: 181, endPoint x: 456, endPoint y: 215, distance: 188.7
click at [456, 215] on div "Located on the mountain side of our resort near Campfire Grill Restaurant and t…" at bounding box center [422, 211] width 336 height 81
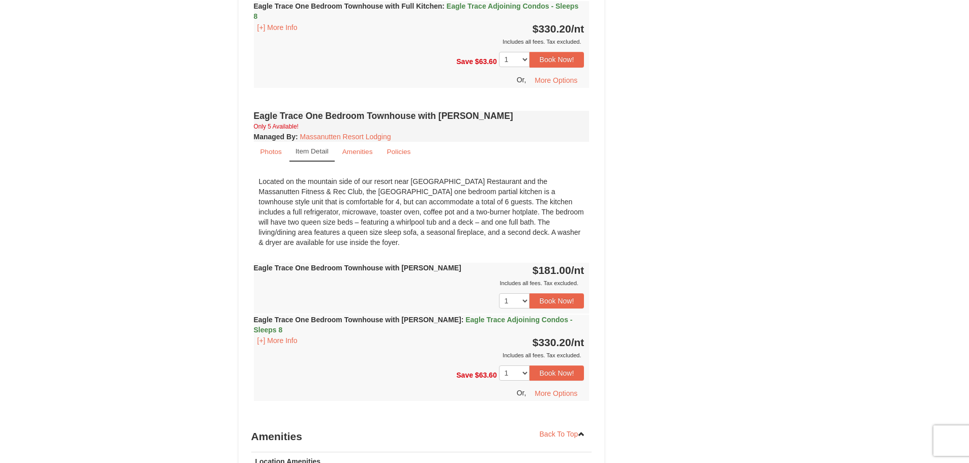
click at [461, 221] on div "Located on the mountain side of our resort near Campfire Grill Restaurant and t…" at bounding box center [422, 211] width 336 height 81
click at [460, 220] on div "Located on the mountain side of our resort near Campfire Grill Restaurant and t…" at bounding box center [422, 211] width 336 height 81
click at [362, 151] on small "Amenities" at bounding box center [357, 152] width 31 height 8
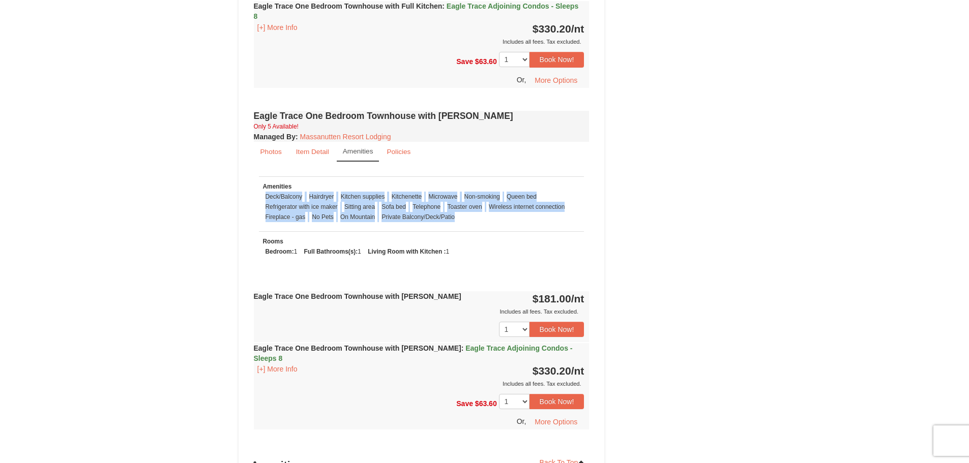
drag, startPoint x: 456, startPoint y: 218, endPoint x: 263, endPoint y: 198, distance: 193.8
click at [263, 198] on ul "Deck/Balcony Hairdryer Kitchen supplies Kitchenette Microwave Non-smoking Queen…" at bounding box center [421, 207] width 317 height 31
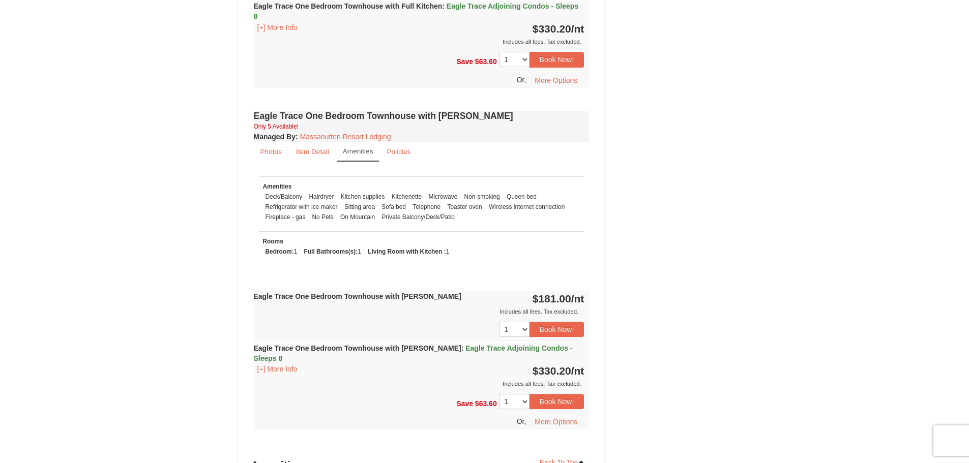
click at [232, 202] on div "× <<Back to results Eagle Trace - Mountain Townhomes Book from $181.00! 1822 Re…" at bounding box center [484, 9] width 513 height 1335
click at [307, 150] on small "Item Detail" at bounding box center [312, 152] width 33 height 8
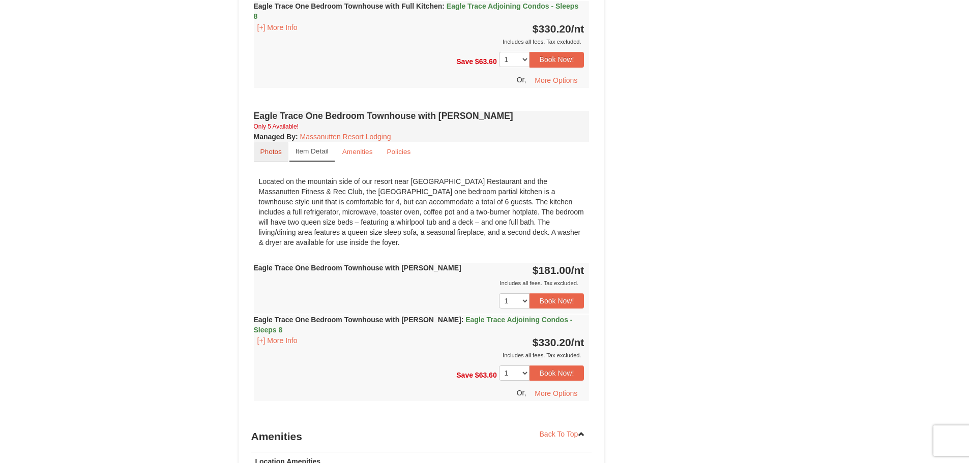
click at [278, 153] on small "Photos" at bounding box center [270, 152] width 21 height 8
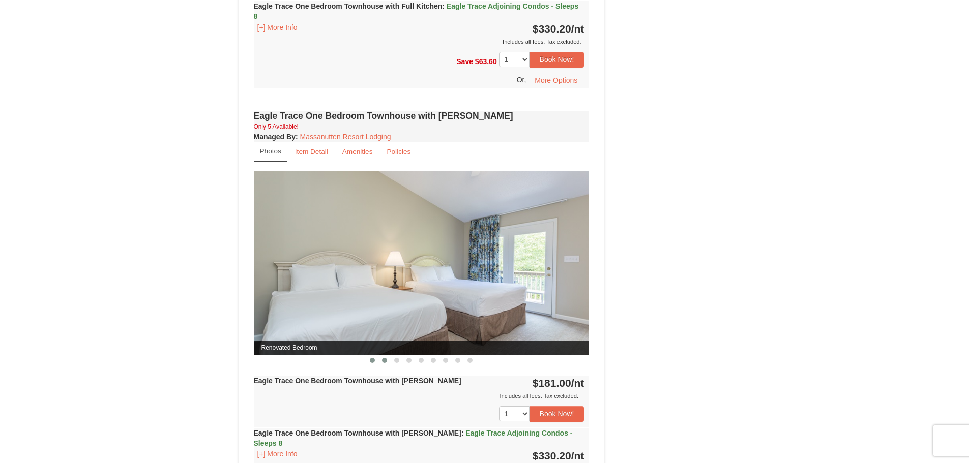
click at [384, 357] on button at bounding box center [384, 361] width 12 height 10
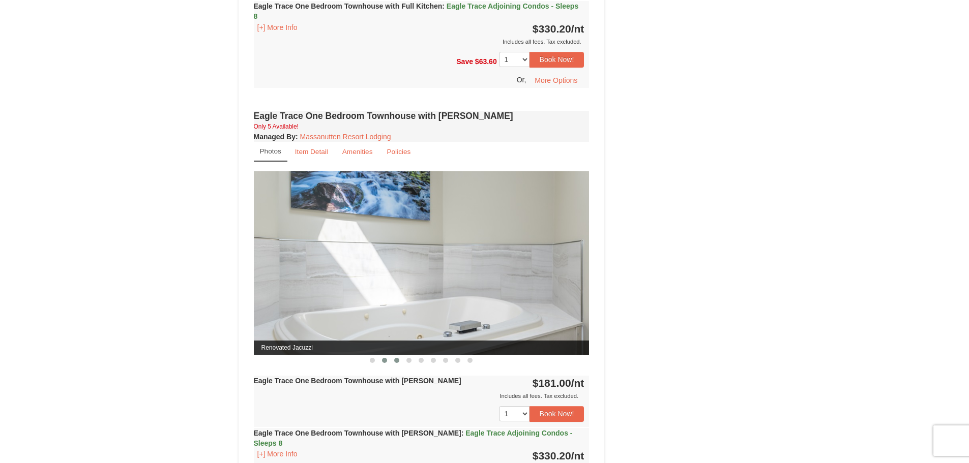
click at [395, 362] on span at bounding box center [396, 360] width 5 height 5
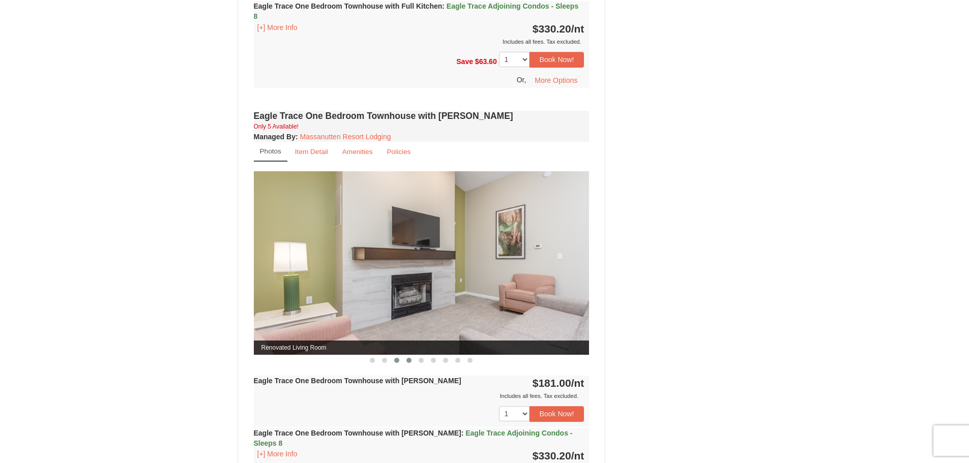
click at [407, 360] on span at bounding box center [408, 360] width 5 height 5
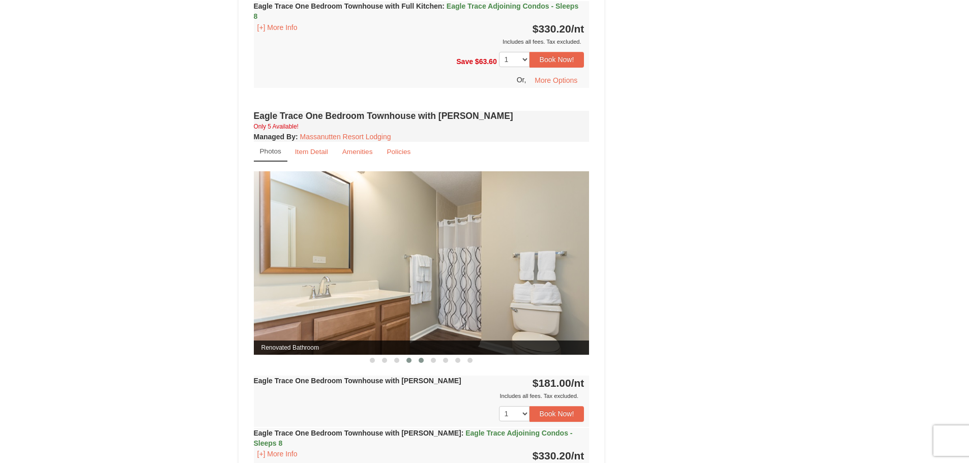
click at [423, 363] on span at bounding box center [421, 360] width 5 height 5
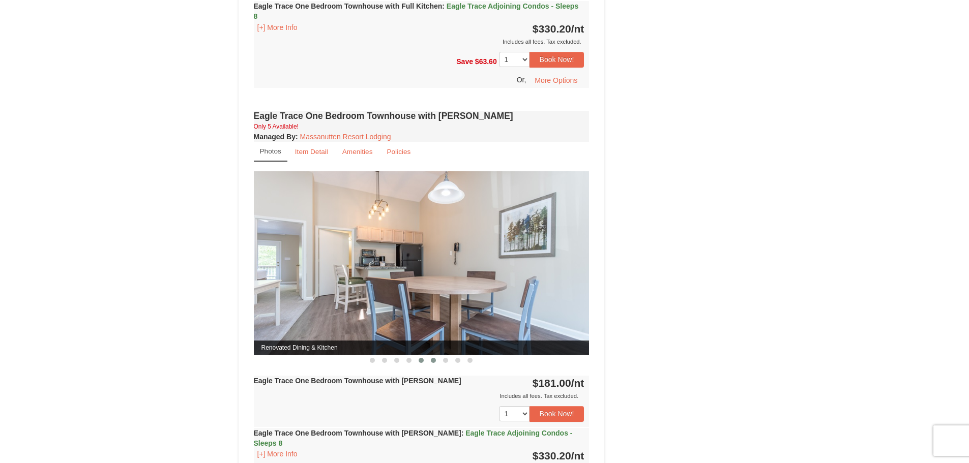
click at [430, 362] on button at bounding box center [433, 361] width 12 height 10
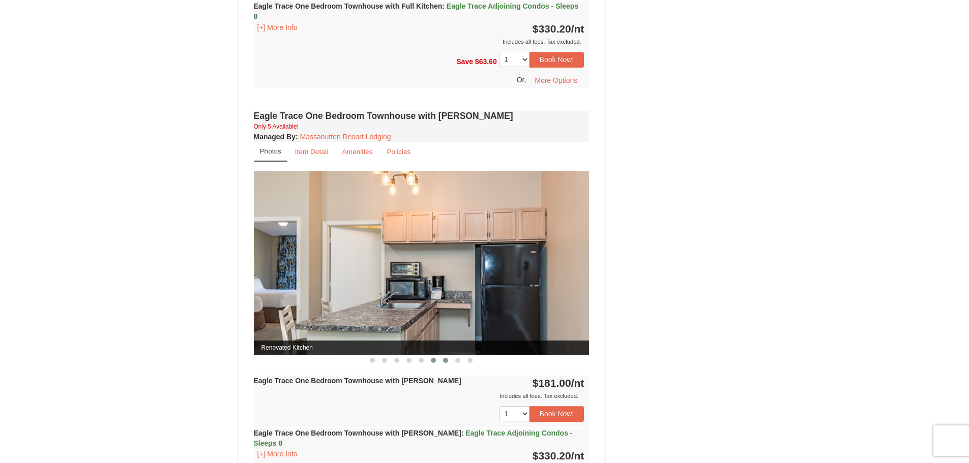
click at [444, 362] on span at bounding box center [445, 360] width 5 height 5
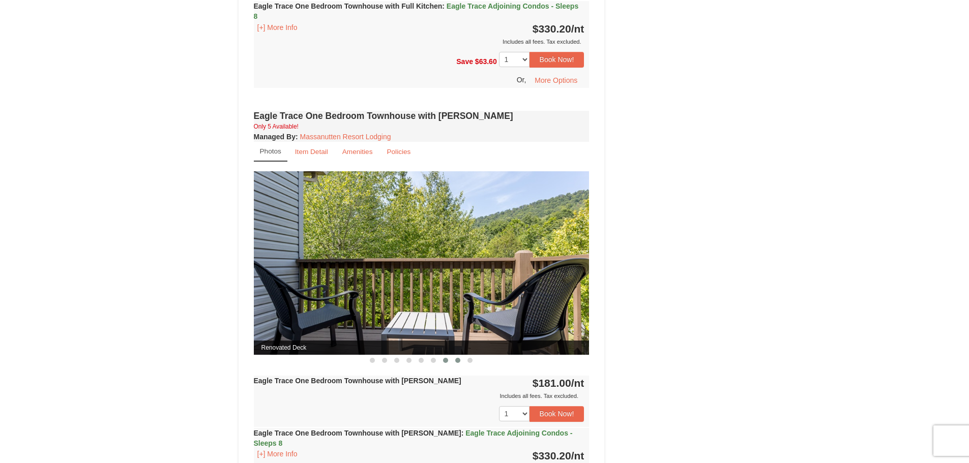
click at [456, 360] on span at bounding box center [457, 360] width 5 height 5
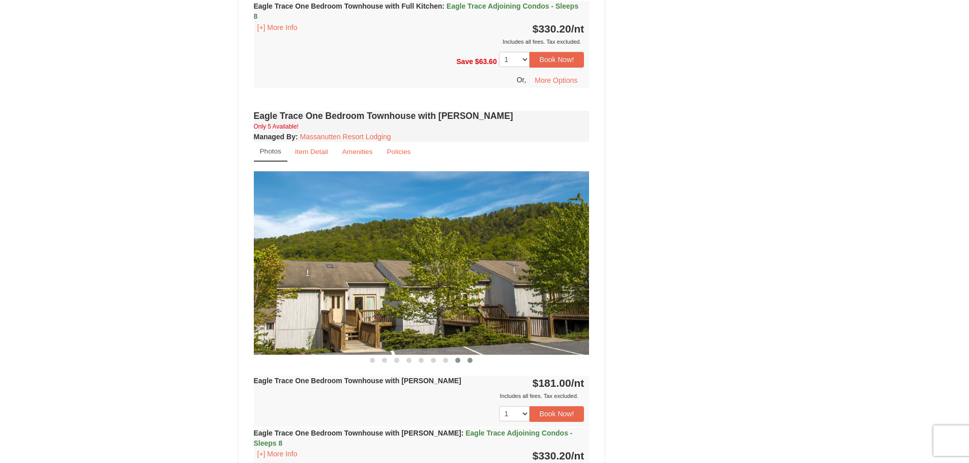
click at [467, 360] on button at bounding box center [470, 361] width 12 height 10
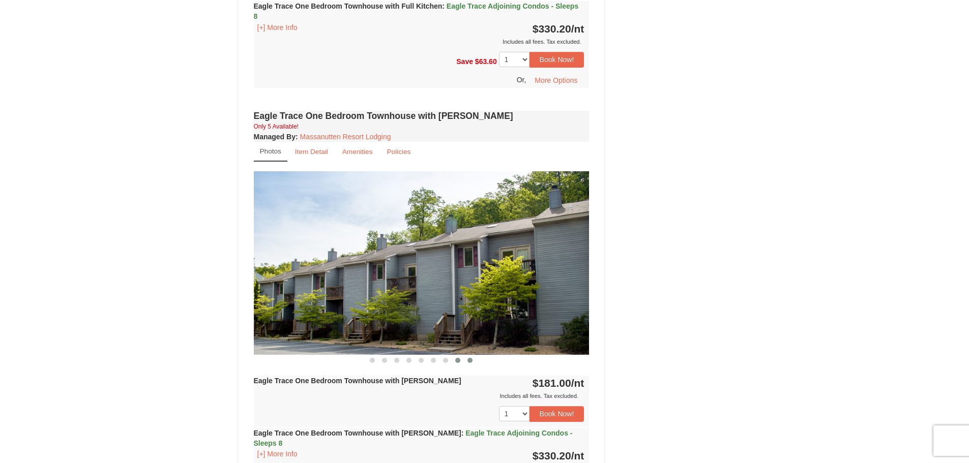
click at [460, 361] on span at bounding box center [457, 360] width 5 height 5
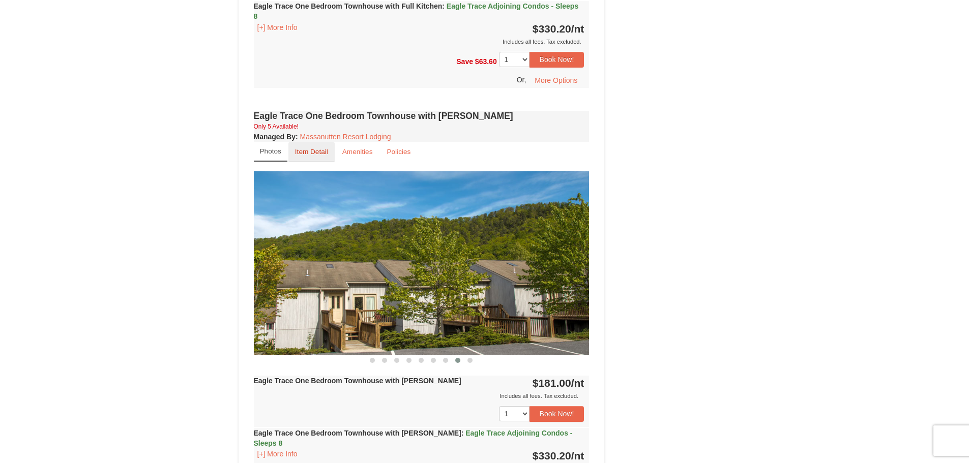
click at [311, 151] on small "Item Detail" at bounding box center [311, 152] width 33 height 8
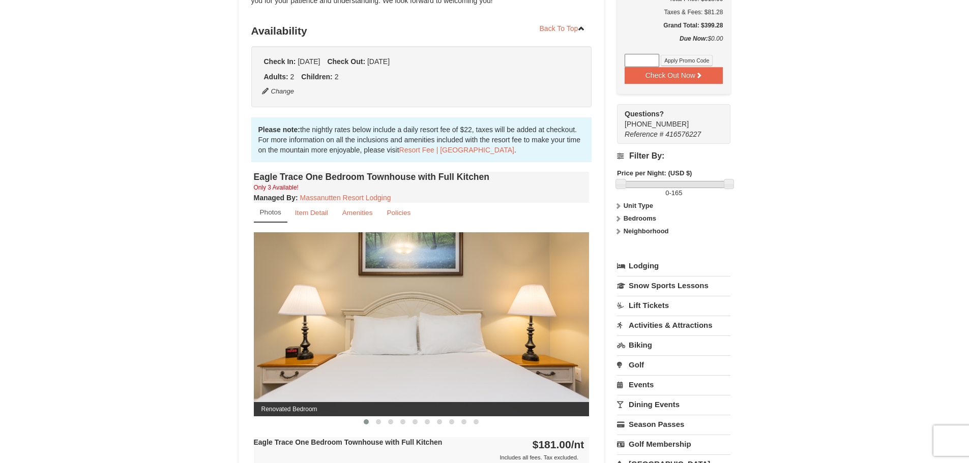
scroll to position [195, 0]
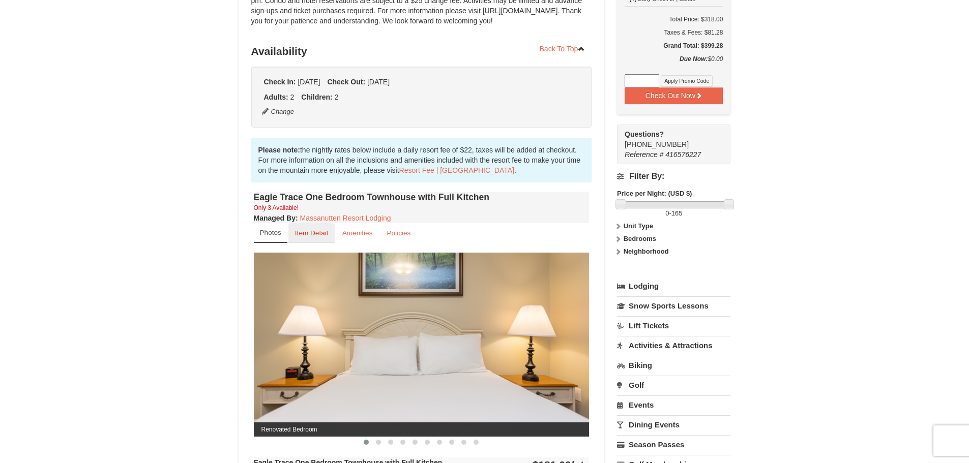
click at [315, 236] on small "Item Detail" at bounding box center [311, 233] width 33 height 8
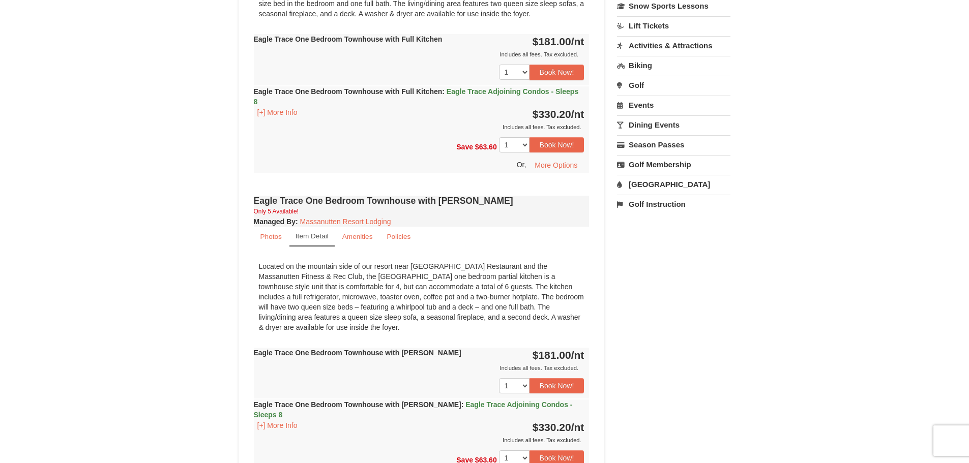
scroll to position [500, 0]
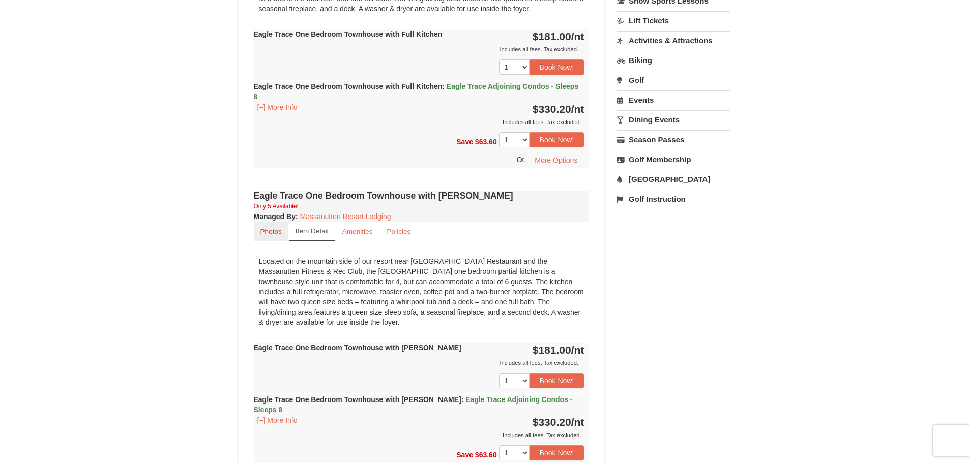
click at [267, 233] on small "Photos" at bounding box center [270, 232] width 21 height 8
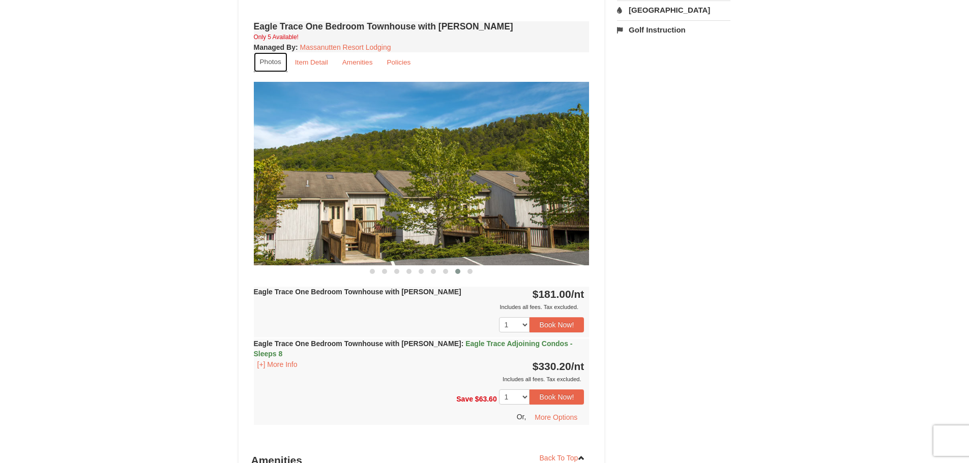
scroll to position [703, 0]
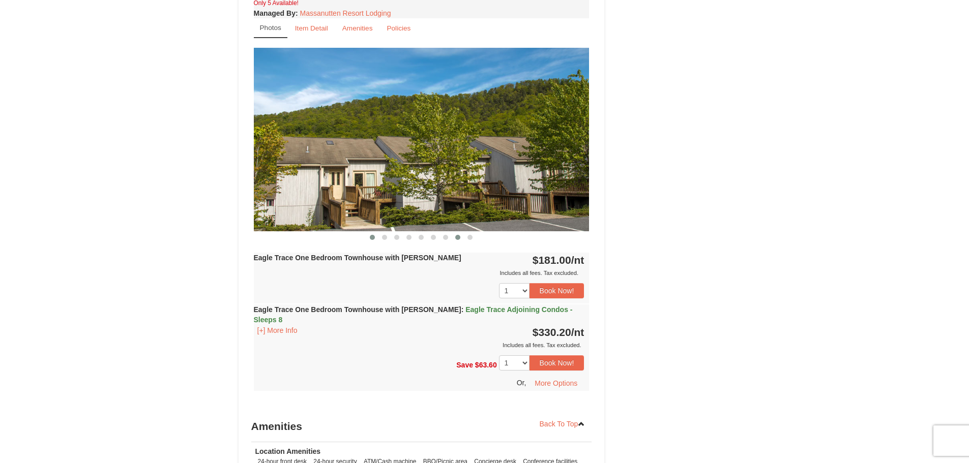
click at [372, 236] on span at bounding box center [372, 237] width 5 height 5
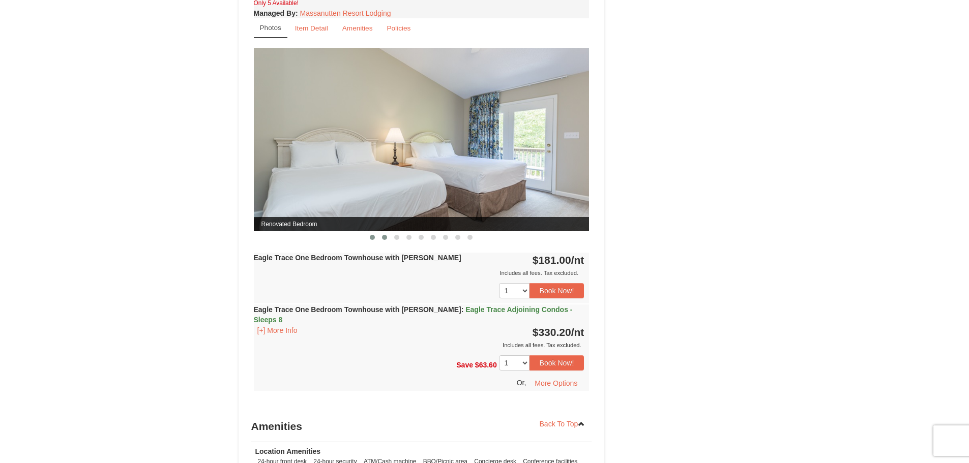
click at [381, 236] on button at bounding box center [384, 237] width 12 height 10
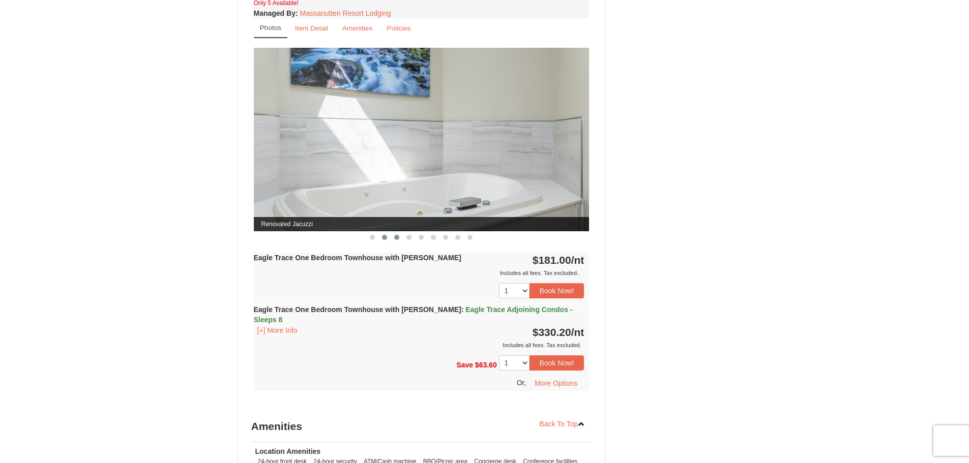
click at [397, 236] on span at bounding box center [396, 237] width 5 height 5
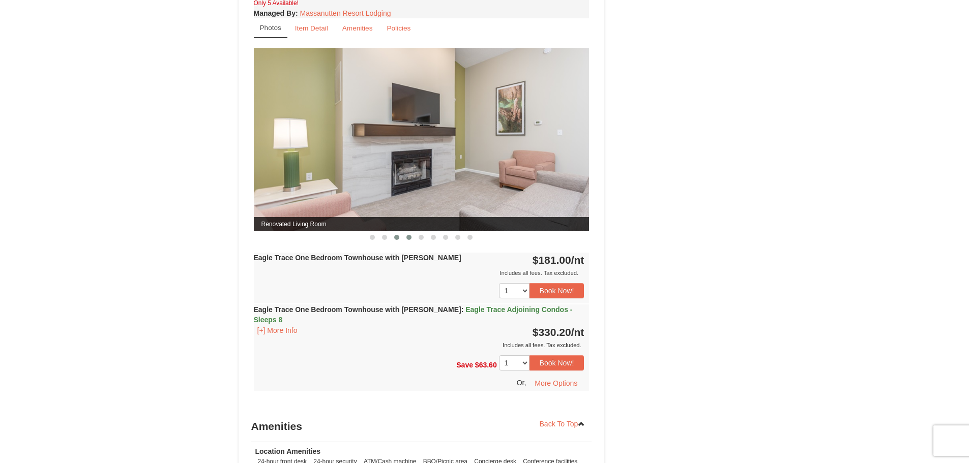
click at [407, 236] on span at bounding box center [408, 237] width 5 height 5
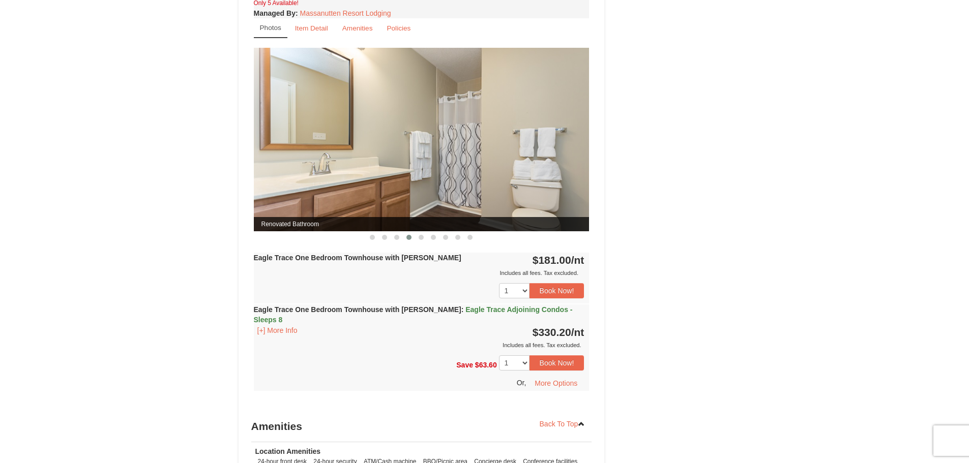
click at [415, 237] on button at bounding box center [409, 237] width 12 height 10
click at [421, 238] on span at bounding box center [421, 237] width 5 height 5
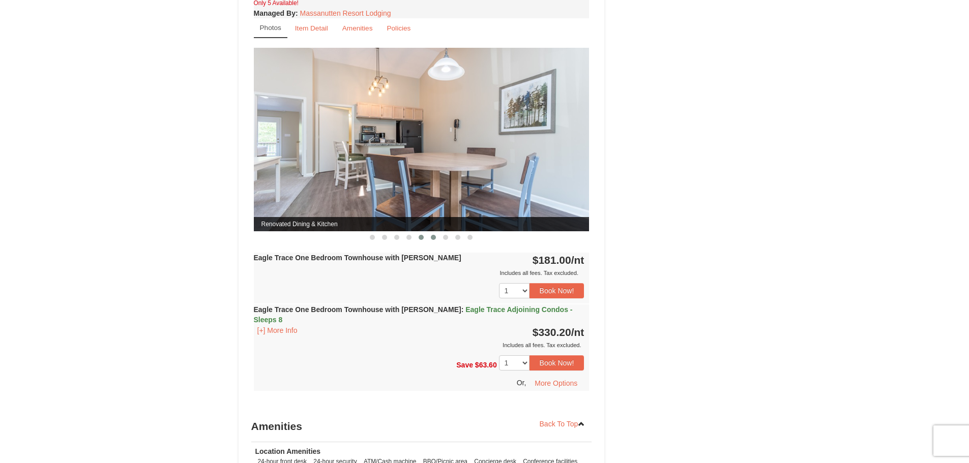
click at [433, 238] on span at bounding box center [433, 237] width 5 height 5
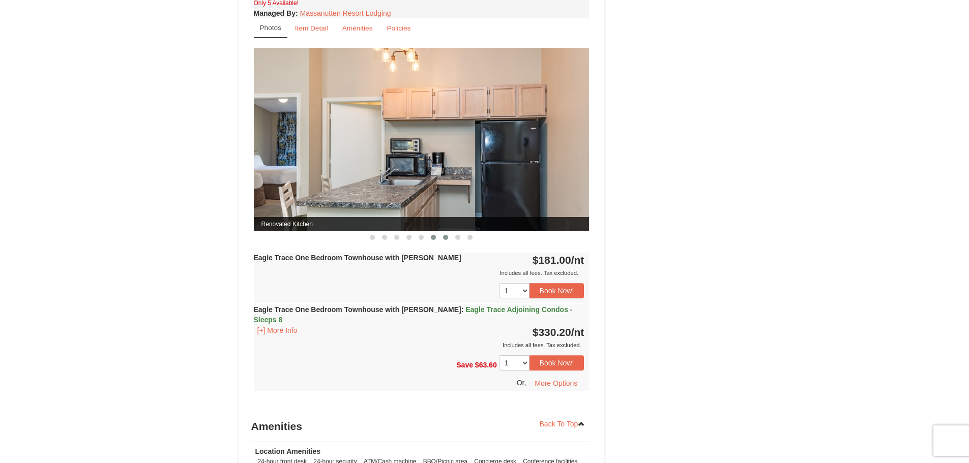
click at [445, 238] on span at bounding box center [445, 237] width 5 height 5
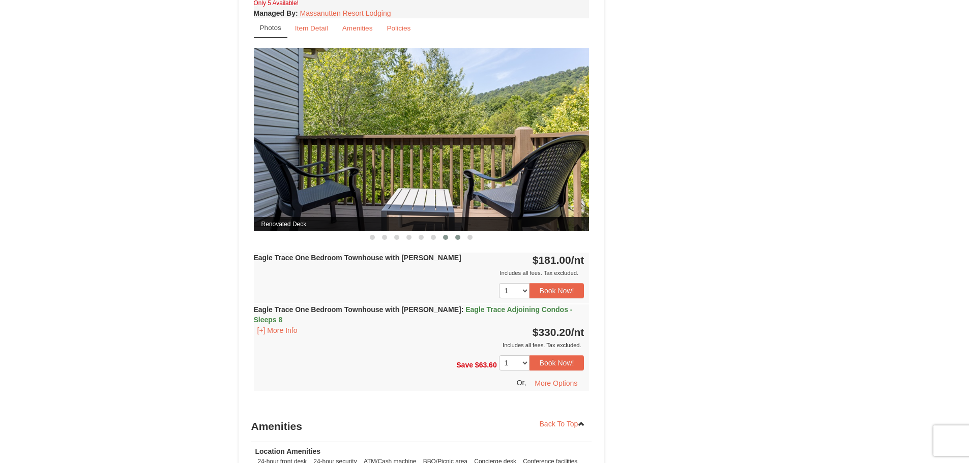
click at [456, 238] on span at bounding box center [457, 237] width 5 height 5
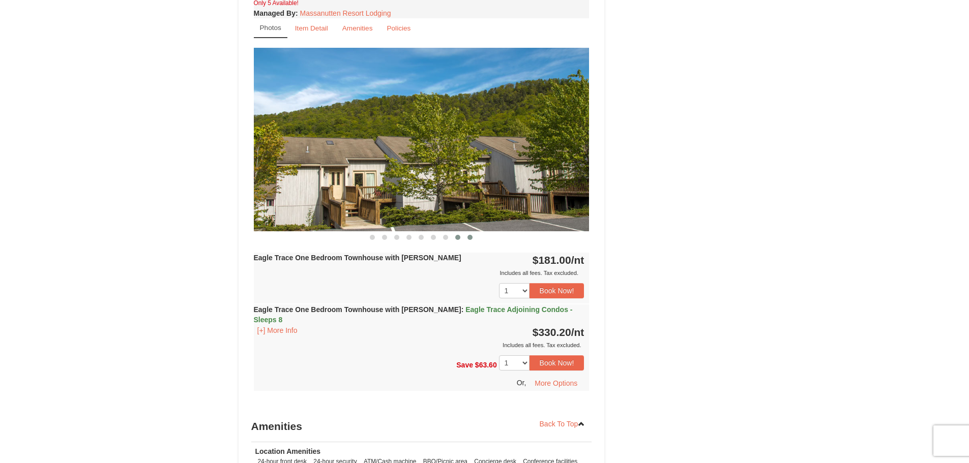
click at [469, 237] on span at bounding box center [469, 237] width 5 height 5
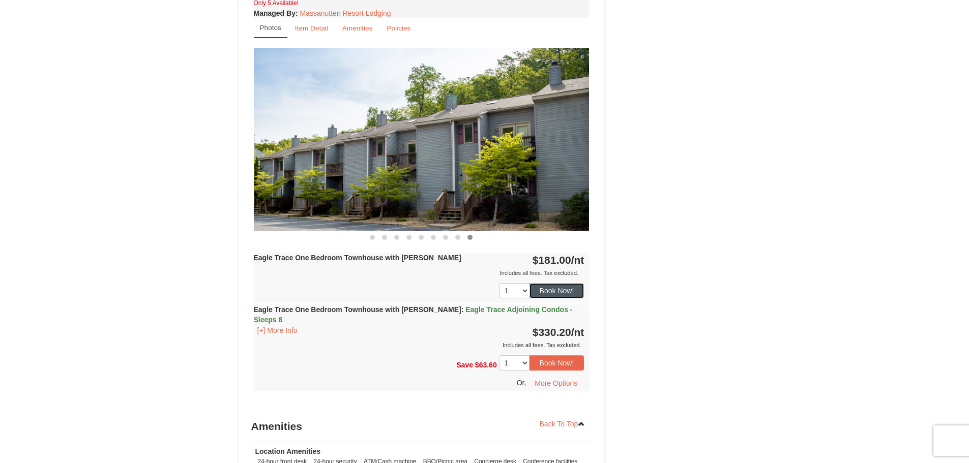
click at [563, 292] on button "Book Now!" at bounding box center [557, 290] width 55 height 15
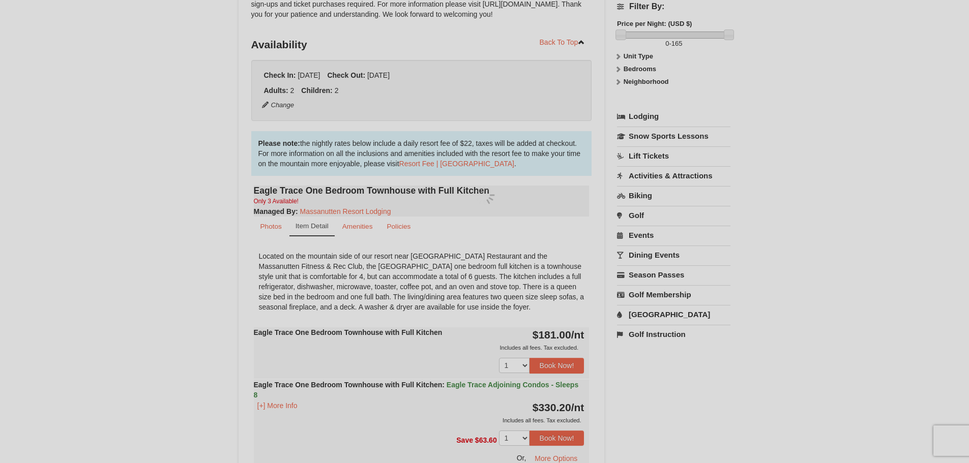
scroll to position [99, 0]
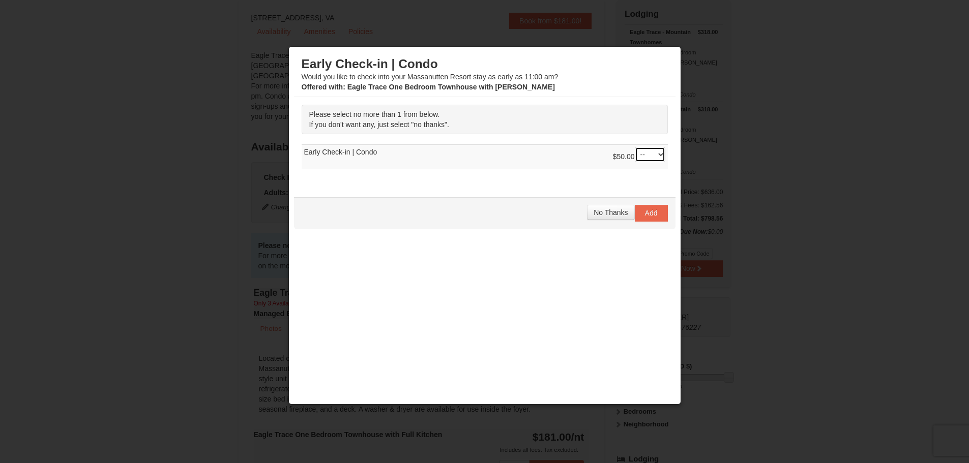
click at [647, 155] on select "-- 01" at bounding box center [650, 154] width 31 height 15
select select "1"
click at [635, 147] on select "-- 01" at bounding box center [650, 154] width 31 height 15
click at [645, 213] on span "Add" at bounding box center [651, 213] width 13 height 8
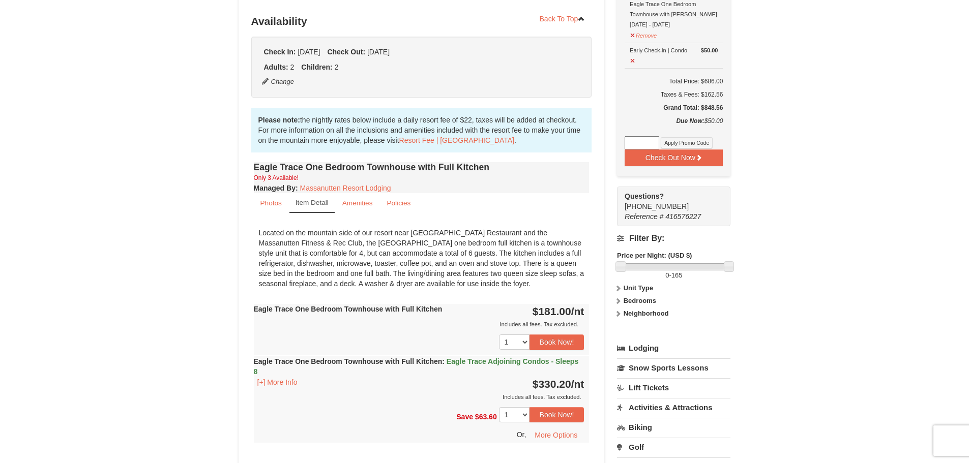
scroll to position [0, 0]
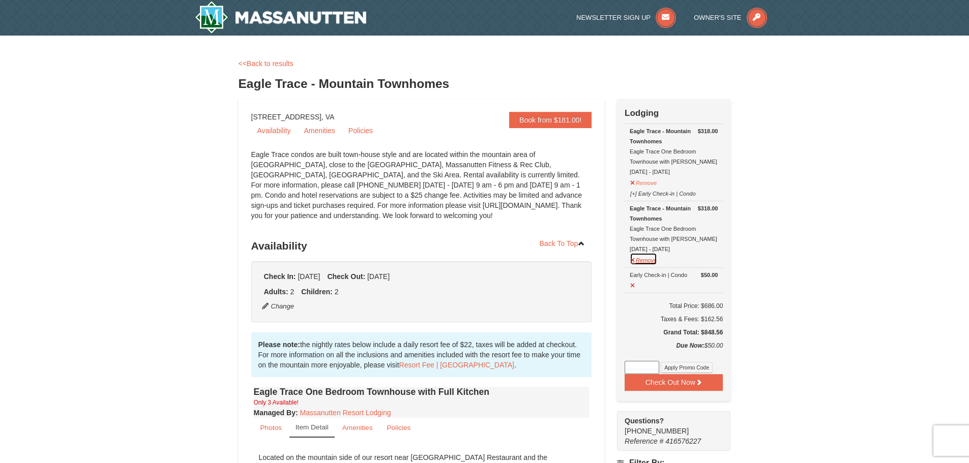
click at [646, 261] on button "Remove" at bounding box center [643, 259] width 27 height 13
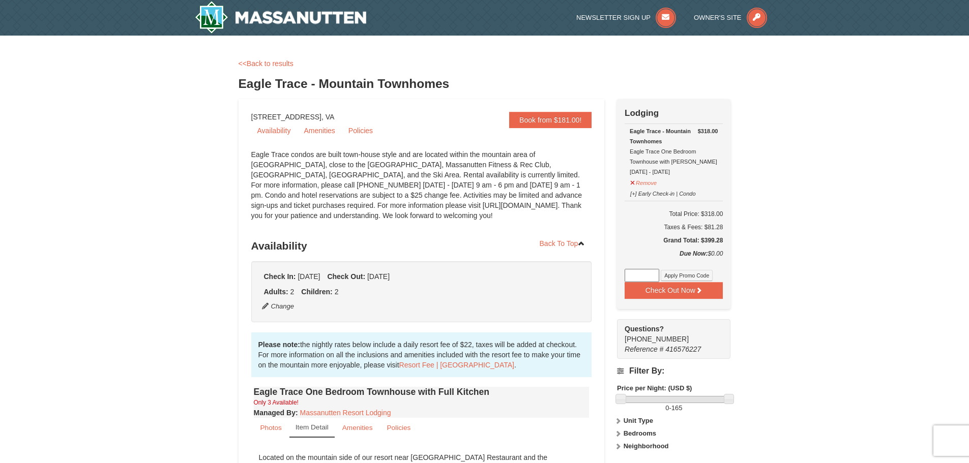
drag, startPoint x: 370, startPoint y: 115, endPoint x: 224, endPoint y: 116, distance: 146.5
copy div "1822 Resort Drive, Massanutten, VA"
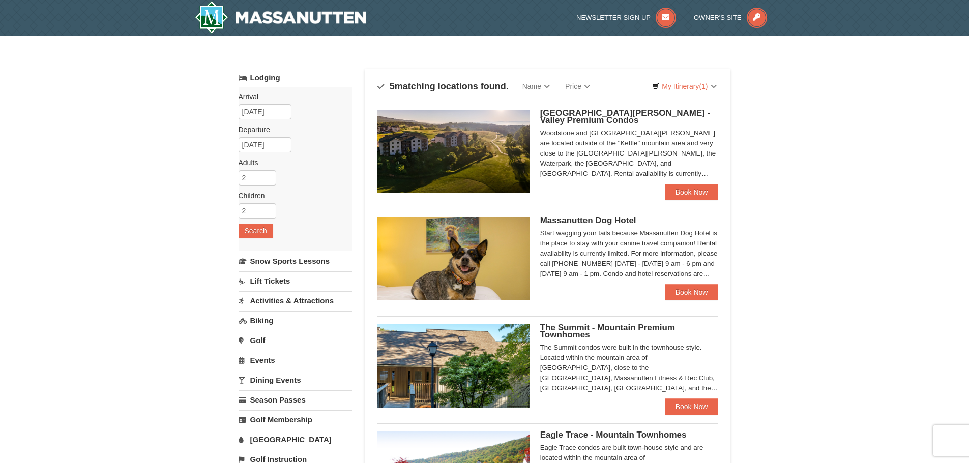
click at [575, 114] on span "[GEOGRAPHIC_DATA][PERSON_NAME] - Valley Premium Condos" at bounding box center [625, 116] width 170 height 17
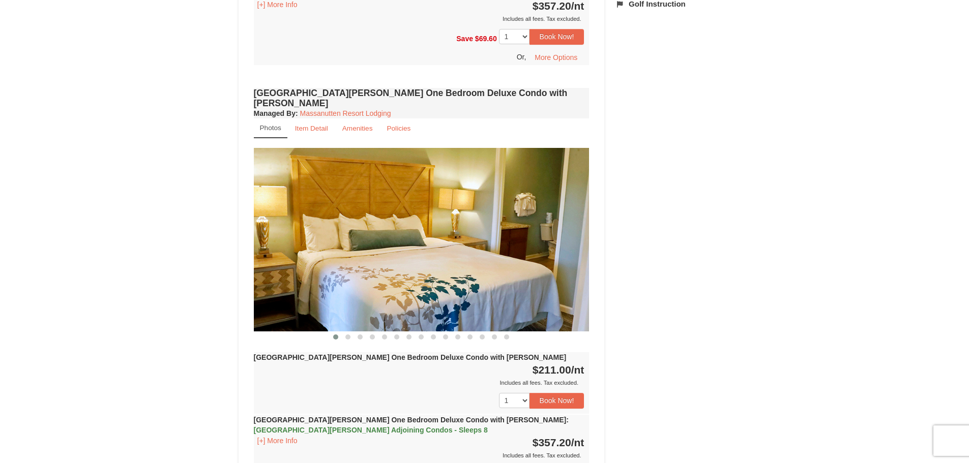
scroll to position [763, 0]
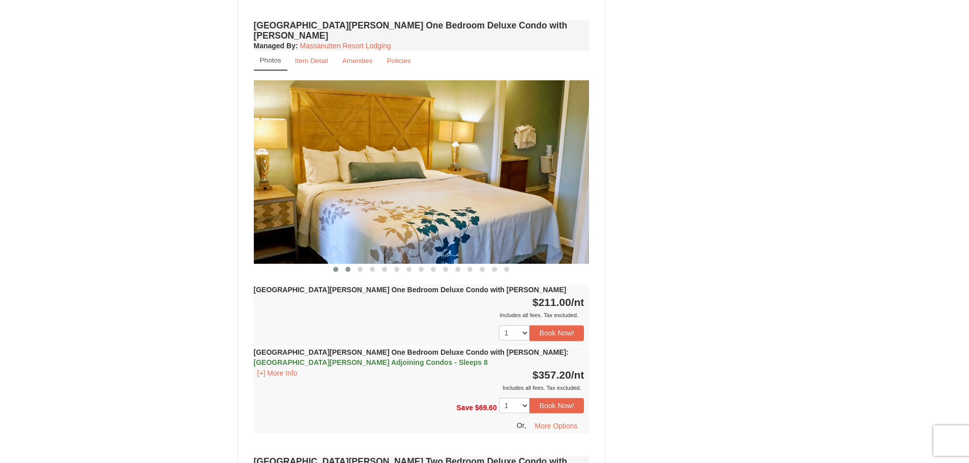
click at [346, 267] on span at bounding box center [347, 269] width 5 height 5
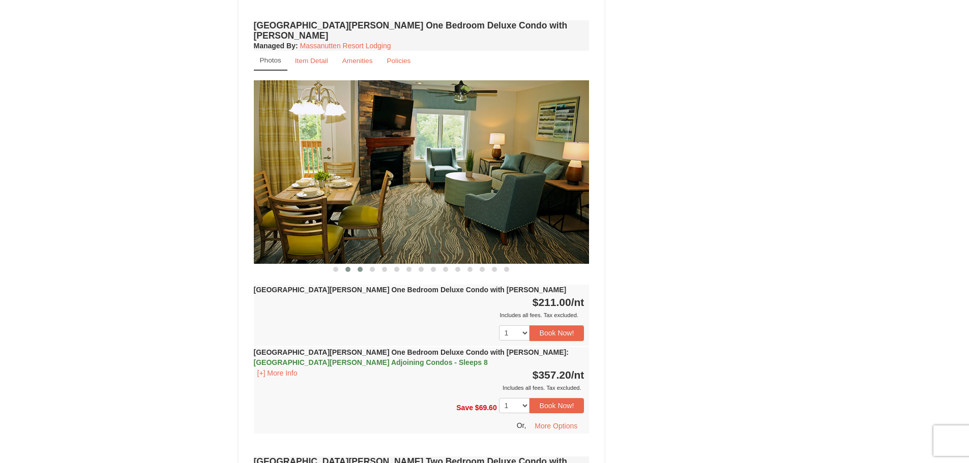
click at [362, 267] on span at bounding box center [360, 269] width 5 height 5
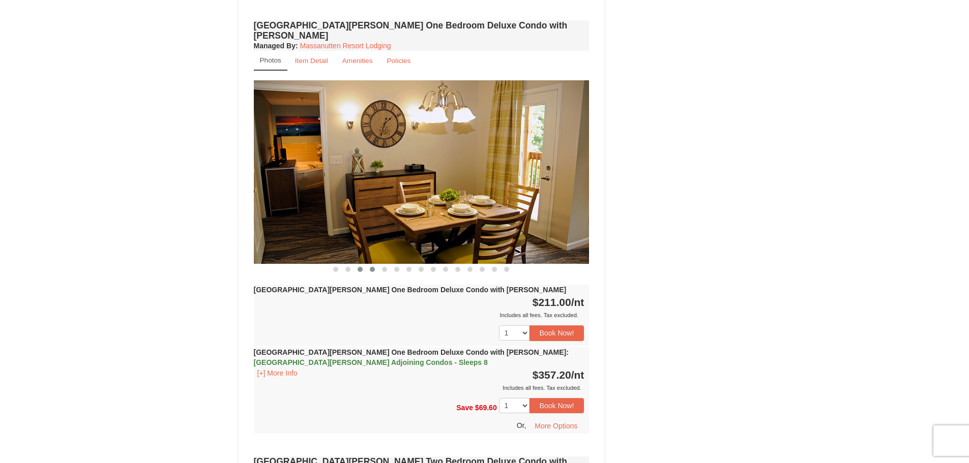
click at [372, 267] on span at bounding box center [372, 269] width 5 height 5
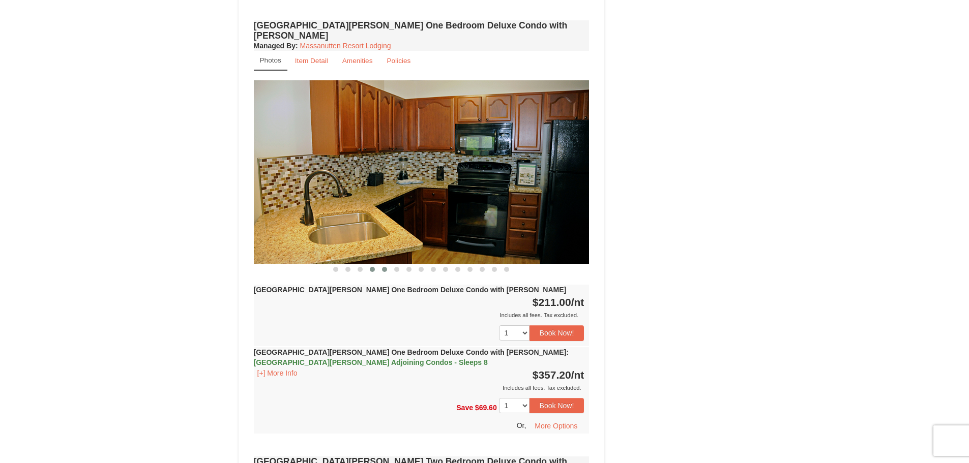
click at [383, 267] on span at bounding box center [384, 269] width 5 height 5
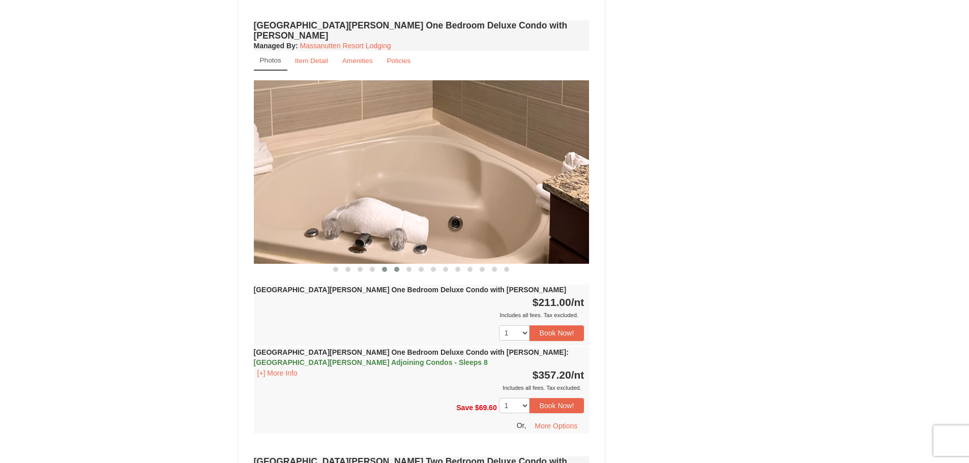
click at [397, 267] on span at bounding box center [396, 269] width 5 height 5
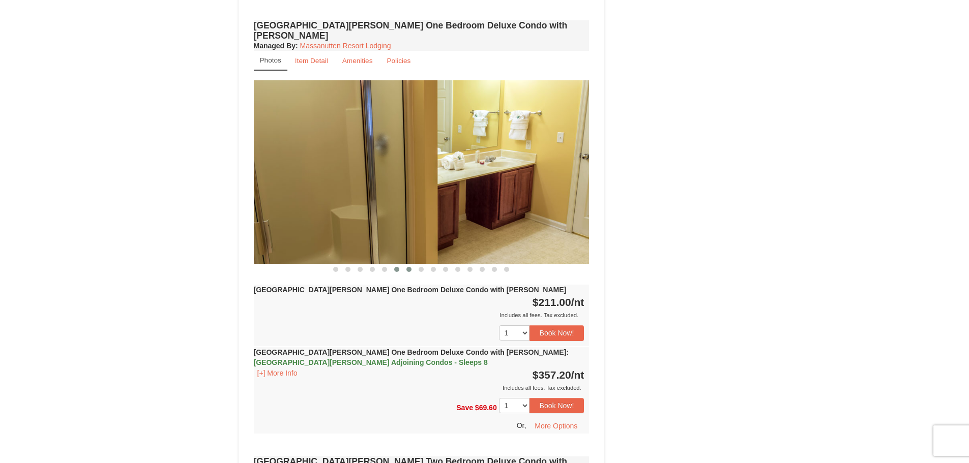
click at [408, 267] on span at bounding box center [408, 269] width 5 height 5
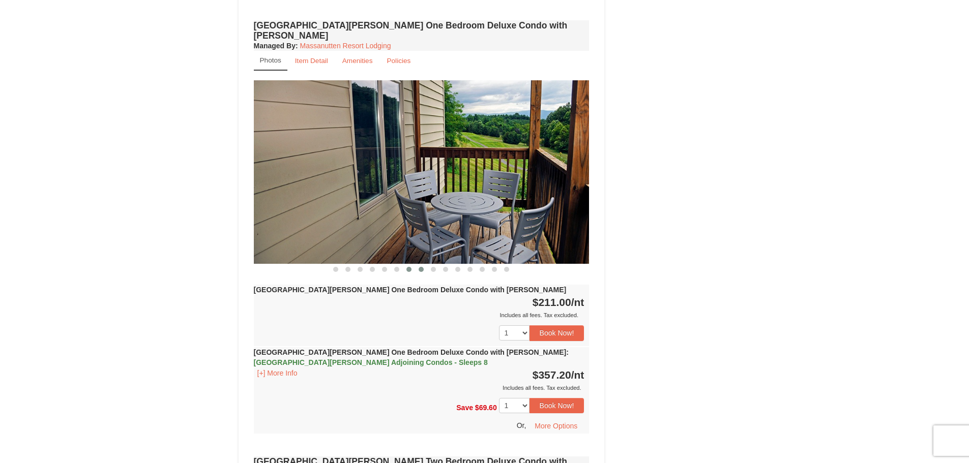
click at [422, 267] on span at bounding box center [421, 269] width 5 height 5
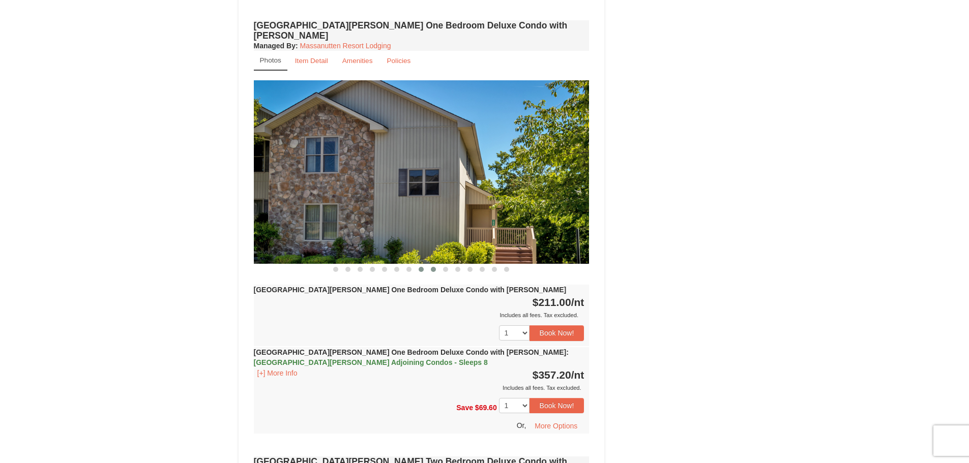
click at [434, 267] on span at bounding box center [433, 269] width 5 height 5
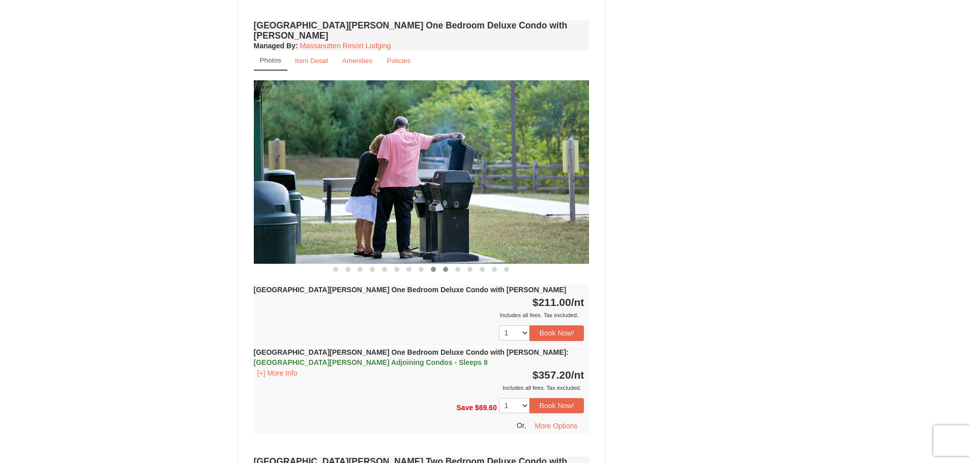
click at [445, 267] on span at bounding box center [445, 269] width 5 height 5
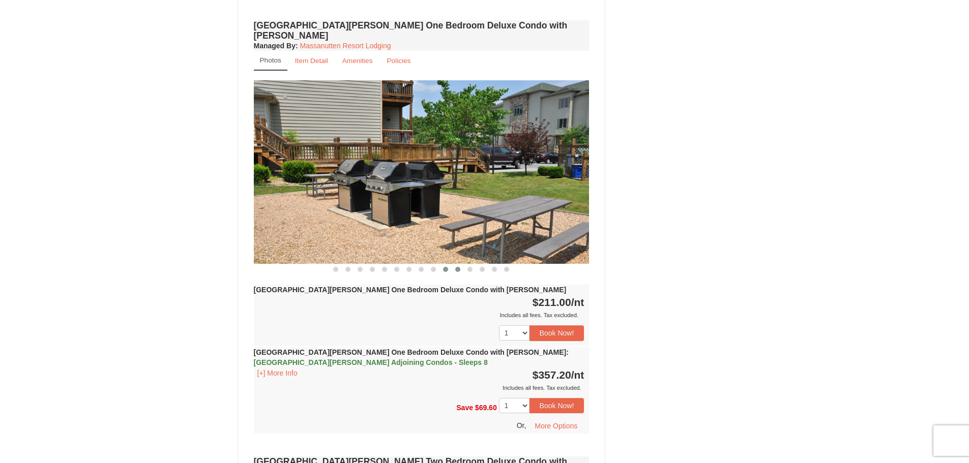
click at [458, 267] on span at bounding box center [457, 269] width 5 height 5
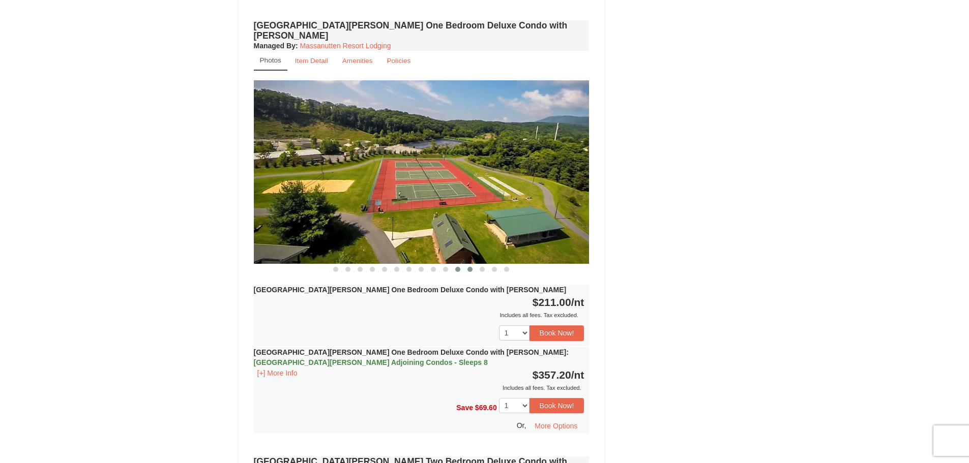
click at [468, 267] on span at bounding box center [469, 269] width 5 height 5
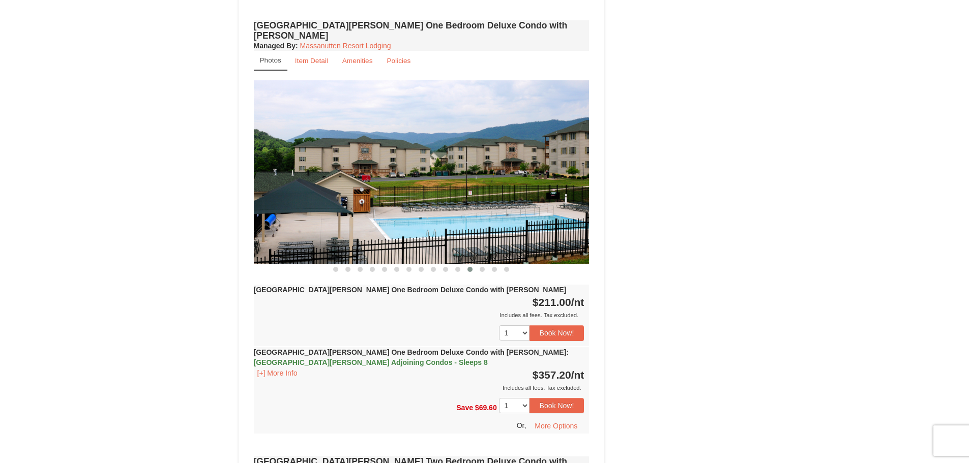
click at [476, 265] on button at bounding box center [470, 270] width 12 height 10
click at [489, 265] on button at bounding box center [494, 270] width 12 height 10
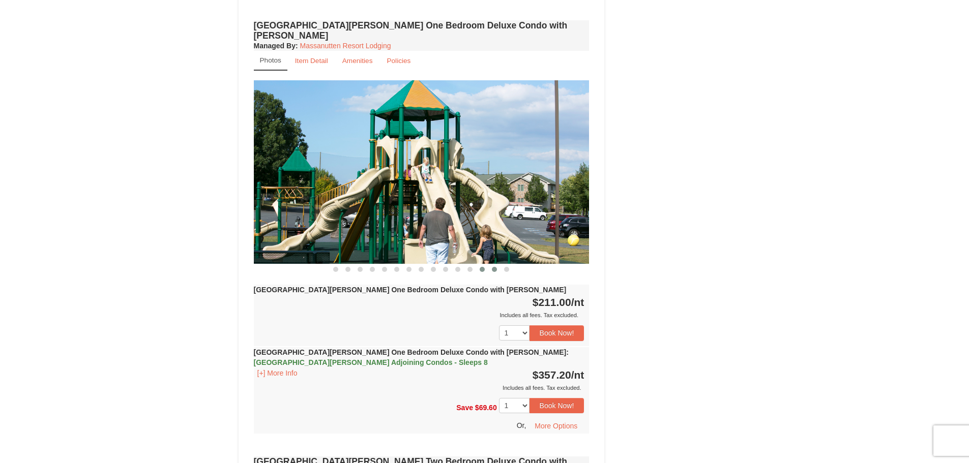
click at [479, 265] on button at bounding box center [482, 270] width 12 height 10
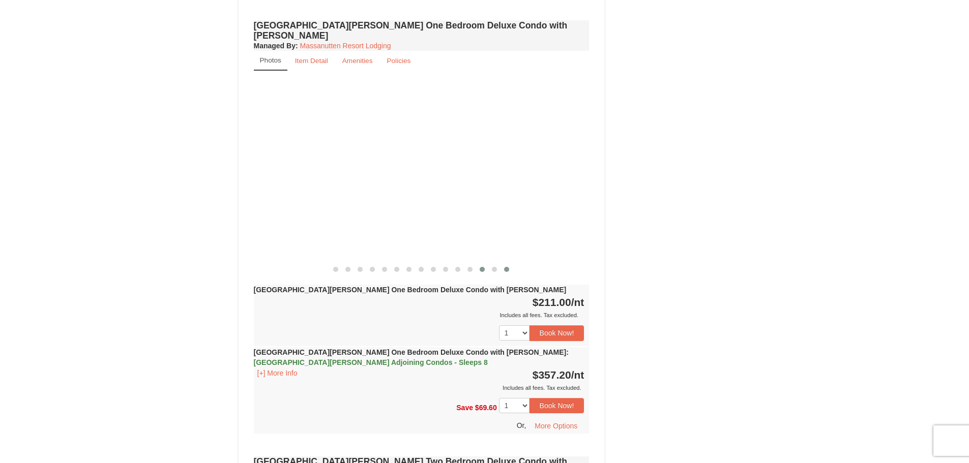
click at [506, 267] on span at bounding box center [506, 269] width 5 height 5
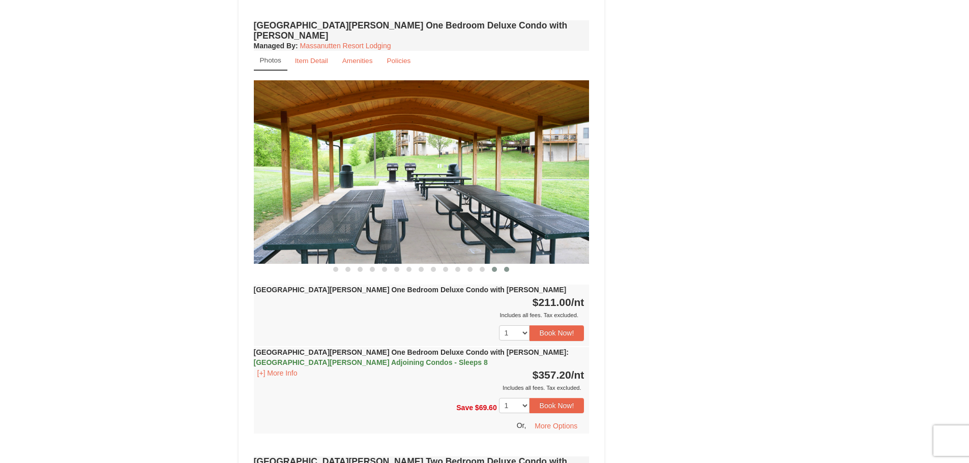
click at [493, 267] on span at bounding box center [494, 269] width 5 height 5
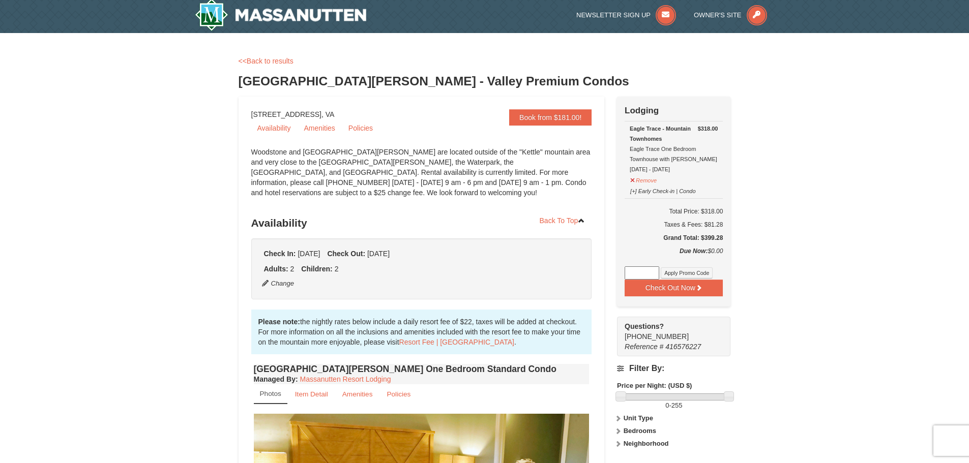
scroll to position [0, 0]
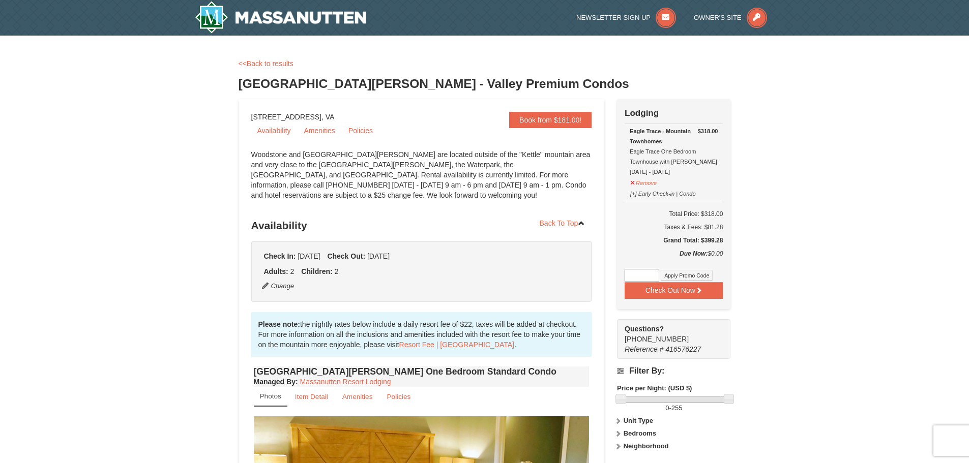
drag, startPoint x: 378, startPoint y: 117, endPoint x: 252, endPoint y: 113, distance: 126.2
copy div "1822 Resort Drive, Massanutten, VA"
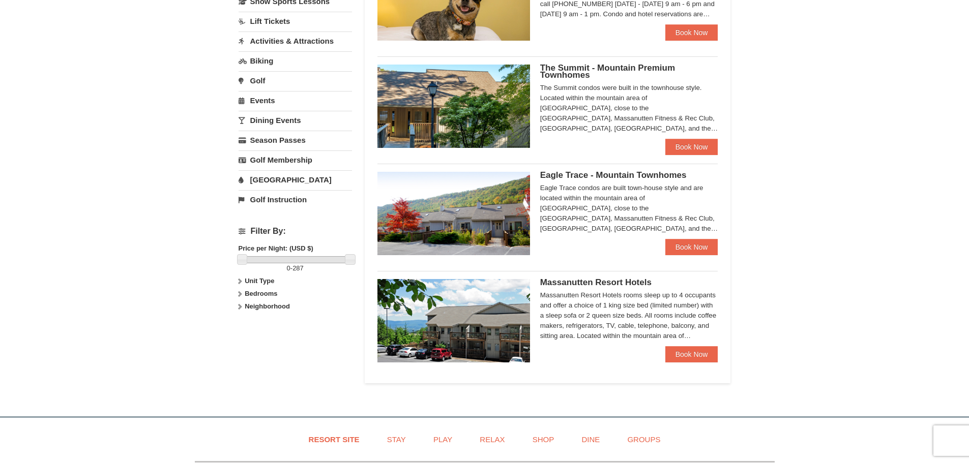
scroll to position [254, 0]
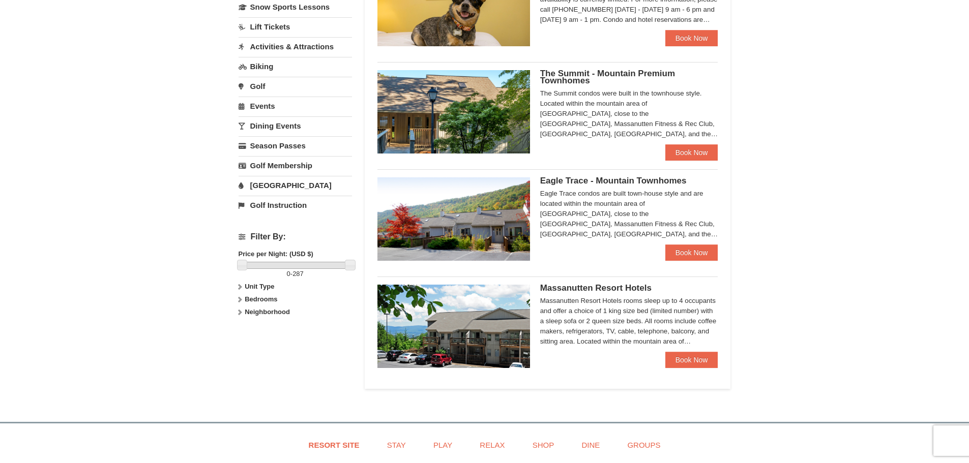
click at [629, 185] on span "Eagle Trace - Mountain Townhomes" at bounding box center [613, 181] width 146 height 10
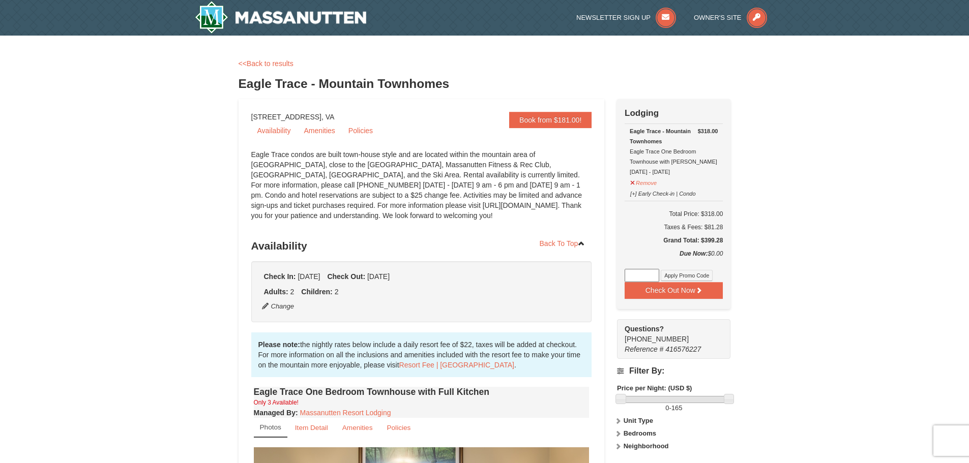
drag, startPoint x: 349, startPoint y: 117, endPoint x: 250, endPoint y: 119, distance: 99.2
click at [650, 276] on input at bounding box center [642, 275] width 35 height 13
type input "GoDukes25"
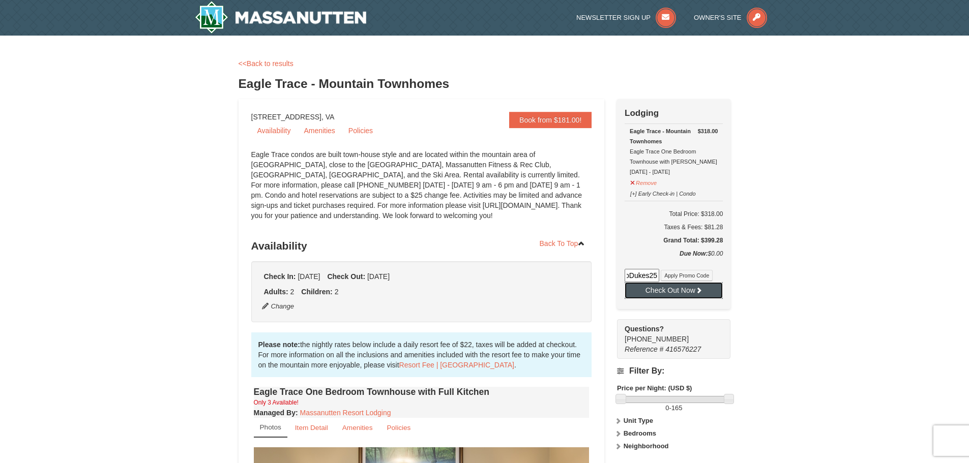
click at [694, 293] on button "Check Out Now" at bounding box center [674, 290] width 98 height 16
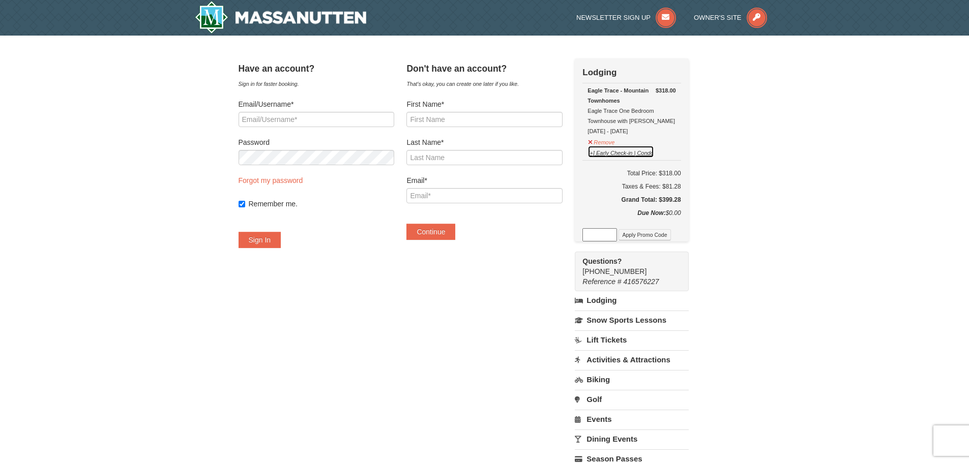
click at [607, 153] on button "[+] Early Check-in | Condo" at bounding box center [620, 151] width 67 height 13
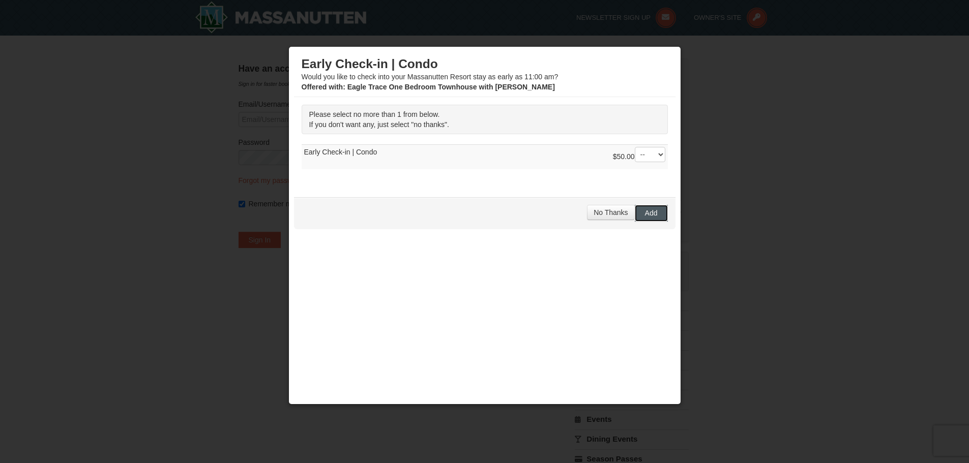
click at [644, 220] on button "Add" at bounding box center [651, 213] width 33 height 16
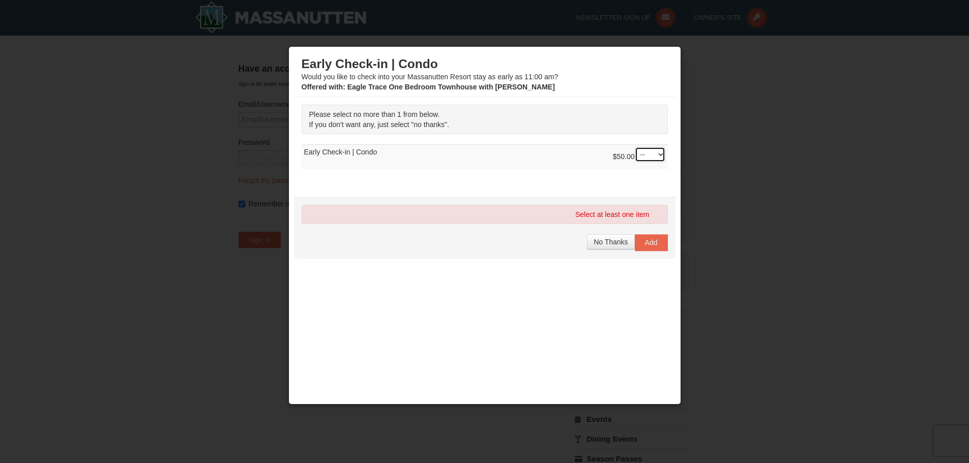
click at [642, 160] on select "-- 01" at bounding box center [650, 154] width 31 height 15
select select "1"
click at [635, 147] on select "-- 01" at bounding box center [650, 154] width 31 height 15
click at [647, 245] on span "Add" at bounding box center [651, 243] width 13 height 8
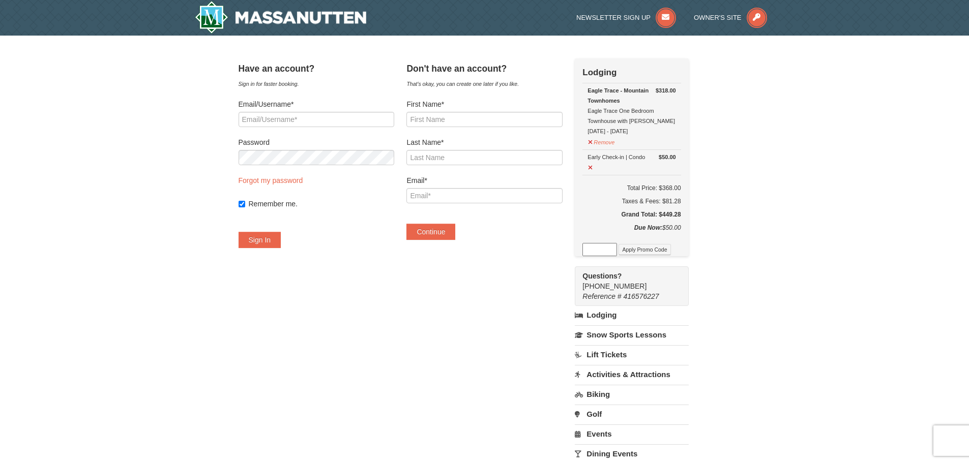
click at [688, 217] on div "Check Out Now Lodging $318.00 Eagle Trace - Mountain Townhomes Eagle Trace One …" at bounding box center [631, 157] width 113 height 198
drag, startPoint x: 690, startPoint y: 157, endPoint x: 600, endPoint y: 157, distance: 90.5
click at [600, 157] on td "$50.00 Early Check-in | Condo" at bounding box center [631, 162] width 98 height 25
click at [283, 123] on input "Email/Username*" at bounding box center [317, 119] width 156 height 15
type input "[EMAIL_ADDRESS][DOMAIN_NAME]"
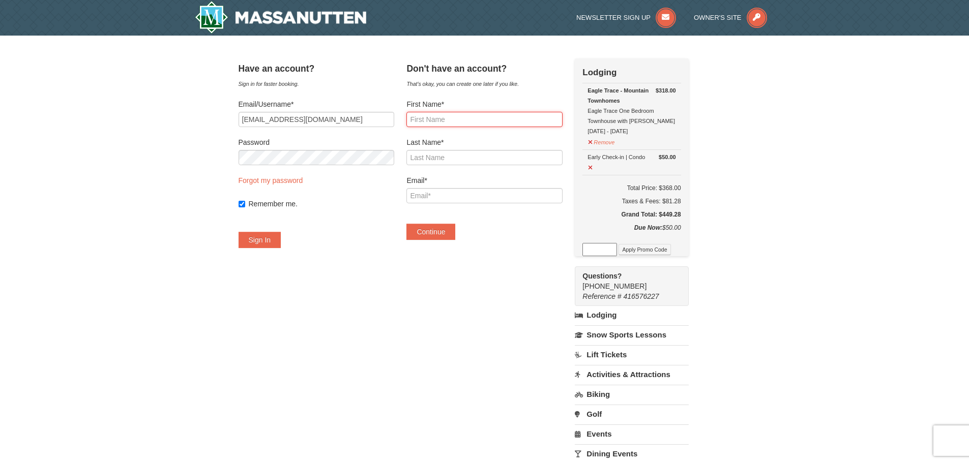
click at [483, 122] on input "First Name*" at bounding box center [484, 119] width 156 height 15
type input "Christina"
type input "Chunik"
type input "[EMAIL_ADDRESS][DOMAIN_NAME]"
click at [455, 233] on button "Continue" at bounding box center [430, 232] width 49 height 16
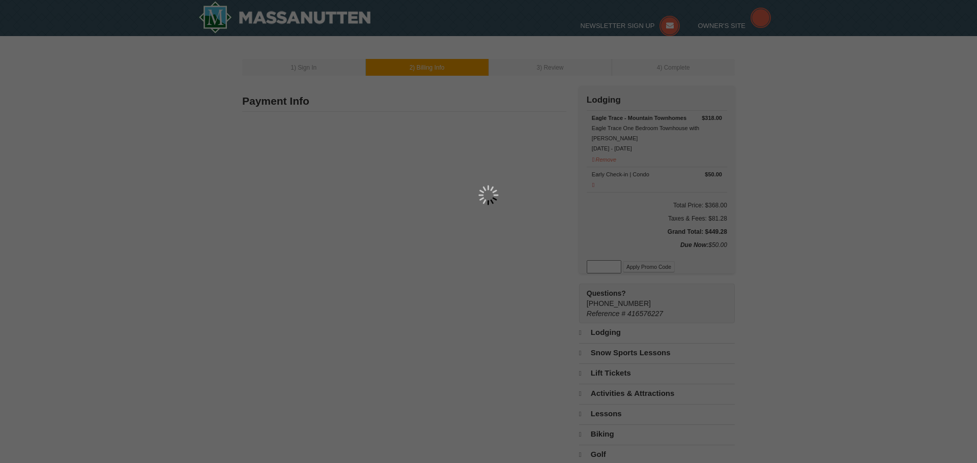
type input "[PERSON_NAME]"
type input "[EMAIL_ADDRESS][DOMAIN_NAME]"
select select "10"
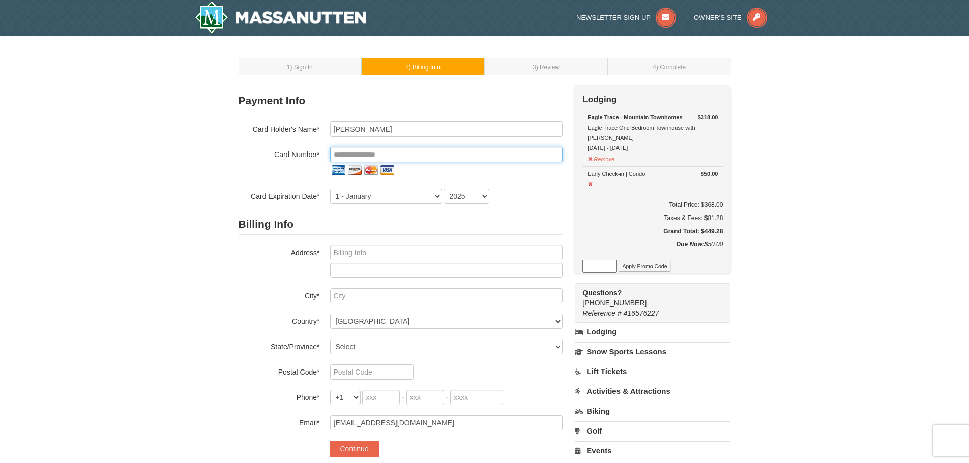
click at [395, 155] on input "tel" at bounding box center [446, 154] width 232 height 15
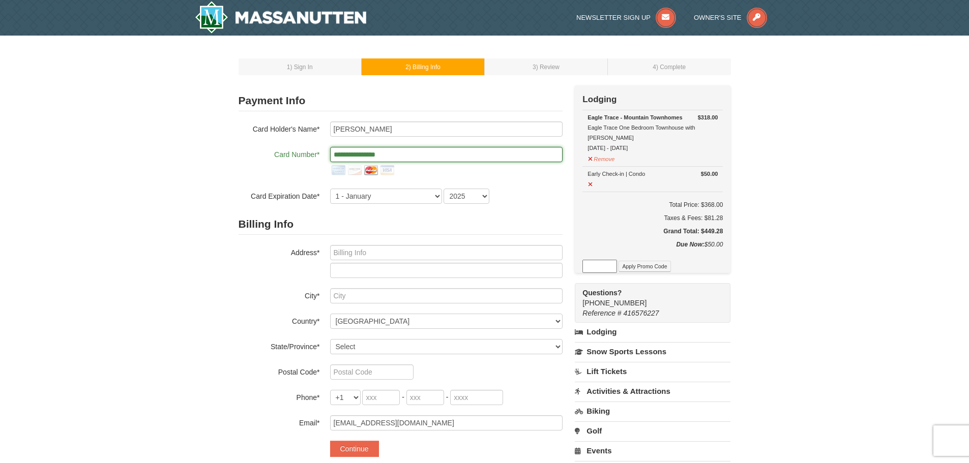
type input "**********"
click at [425, 198] on select "1 - [DATE] - [DATE] - [DATE] - [DATE] - [DATE] - [DATE] - [DATE] - [DATE] - [DA…" at bounding box center [386, 196] width 112 height 15
select select "9"
click at [330, 189] on select "1 - [DATE] - [DATE] - [DATE] - [DATE] - [DATE] - [DATE] - [DATE] - [DATE] - [DA…" at bounding box center [386, 196] width 112 height 15
click at [468, 197] on select "2025 2026 2027 2028 2029 2030 2031 2032 2033 2034" at bounding box center [467, 196] width 46 height 15
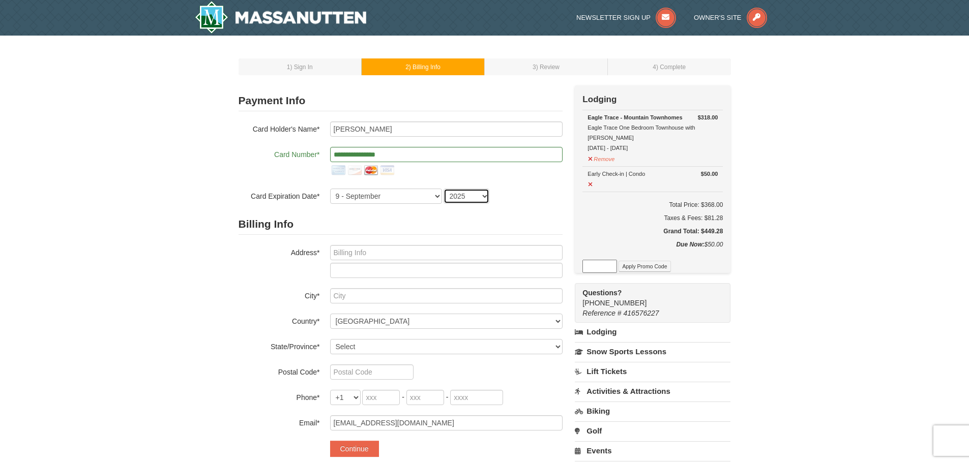
select select "2029"
click at [444, 189] on select "2025 2026 2027 2028 2029 2030 2031 2032 2033 2034" at bounding box center [467, 196] width 46 height 15
click at [396, 248] on input "text" at bounding box center [446, 252] width 232 height 15
type input "3489 [GEOGRAPHIC_DATA]"
type input "[PERSON_NAME]"
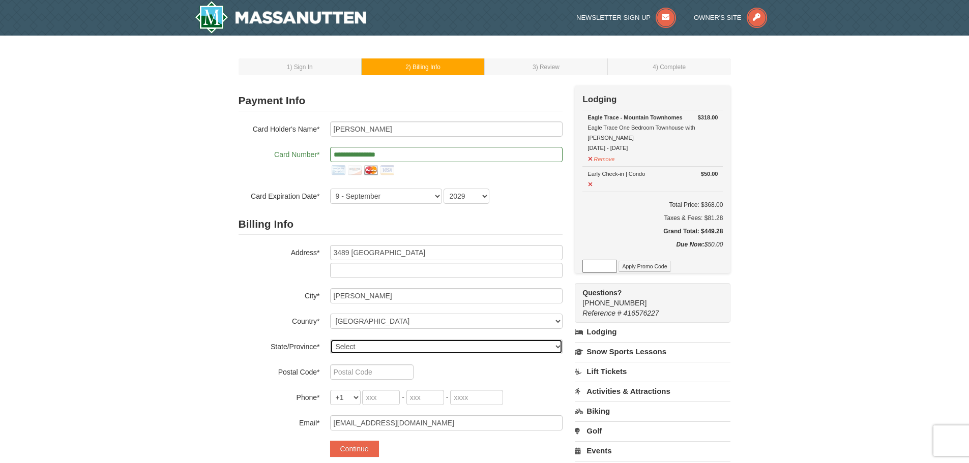
select select "VA"
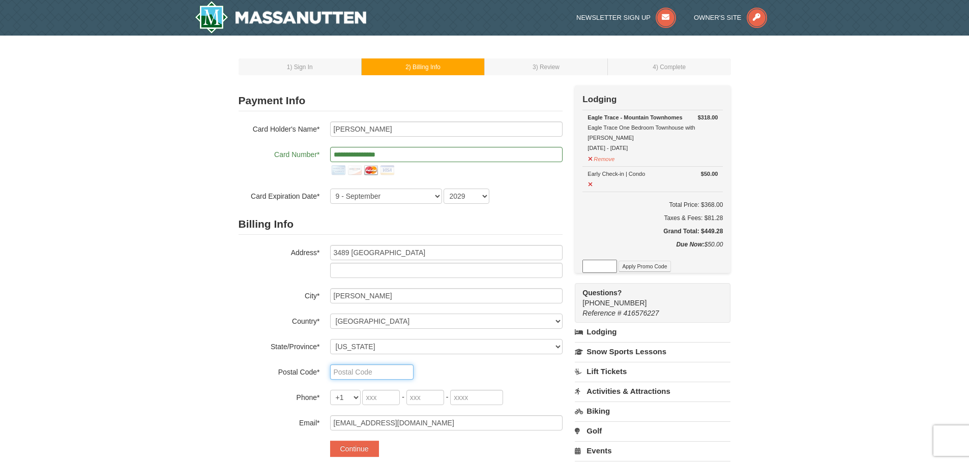
type input "20119"
type input "703"
type input "589"
type input "2934"
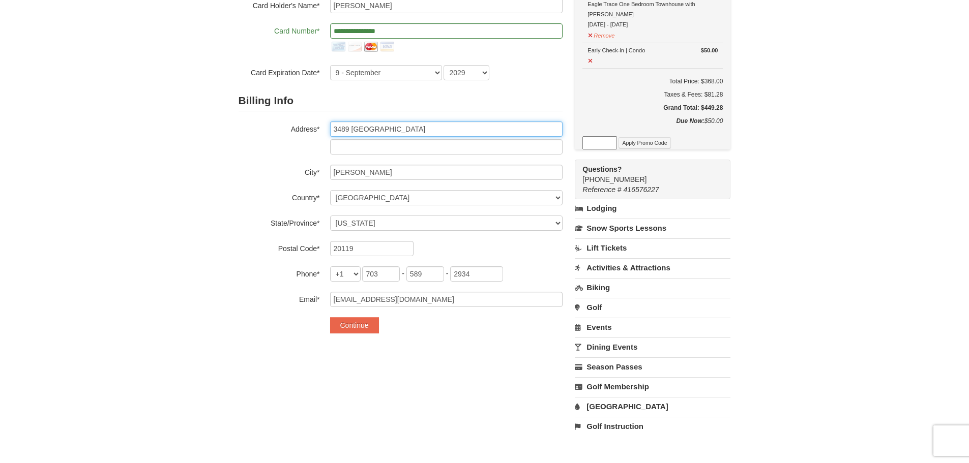
scroll to position [153, 0]
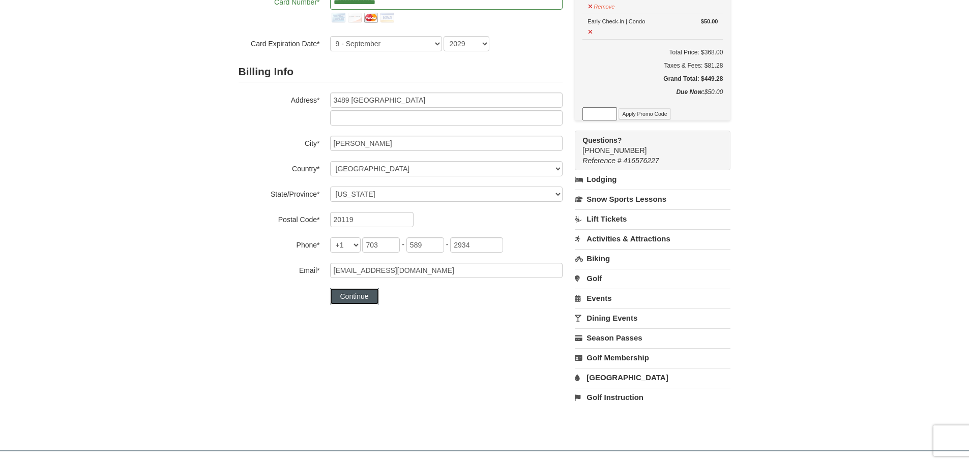
click at [360, 299] on button "Continue" at bounding box center [354, 296] width 49 height 16
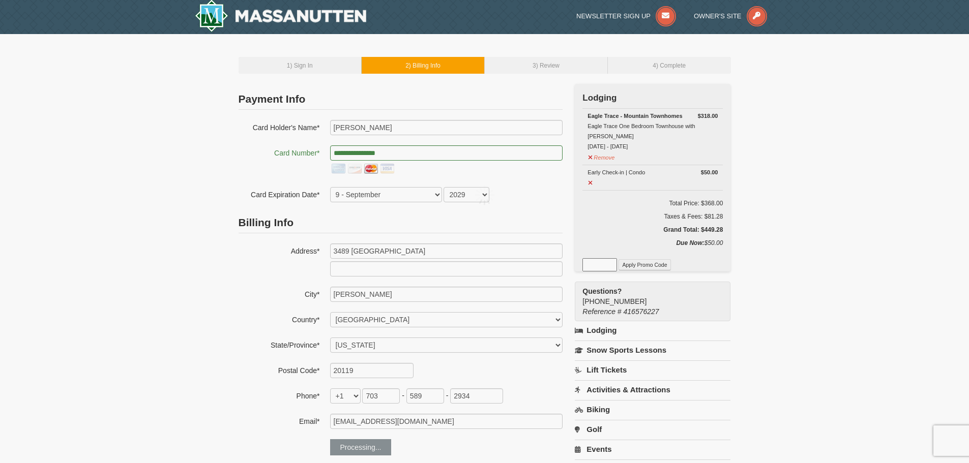
scroll to position [0, 0]
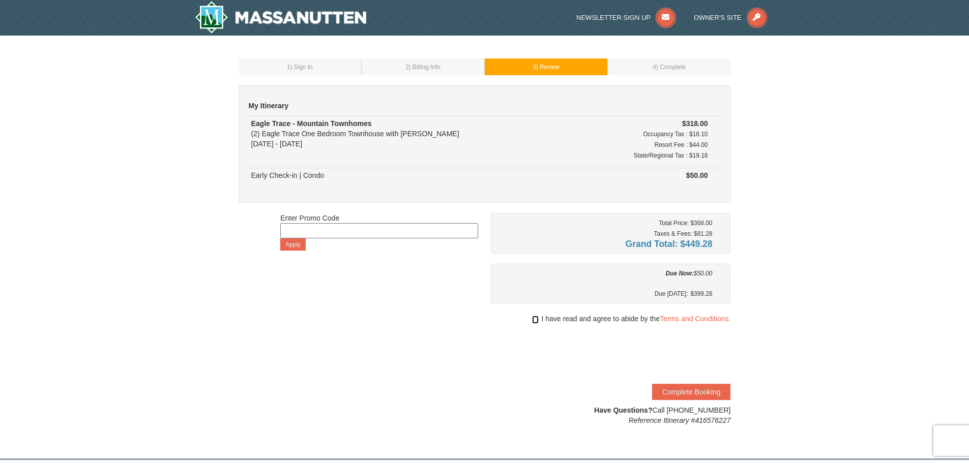
click at [535, 318] on input "checkbox" at bounding box center [535, 320] width 7 height 8
checkbox input "true"
click at [683, 320] on link "Terms and Conditions." at bounding box center [695, 319] width 71 height 8
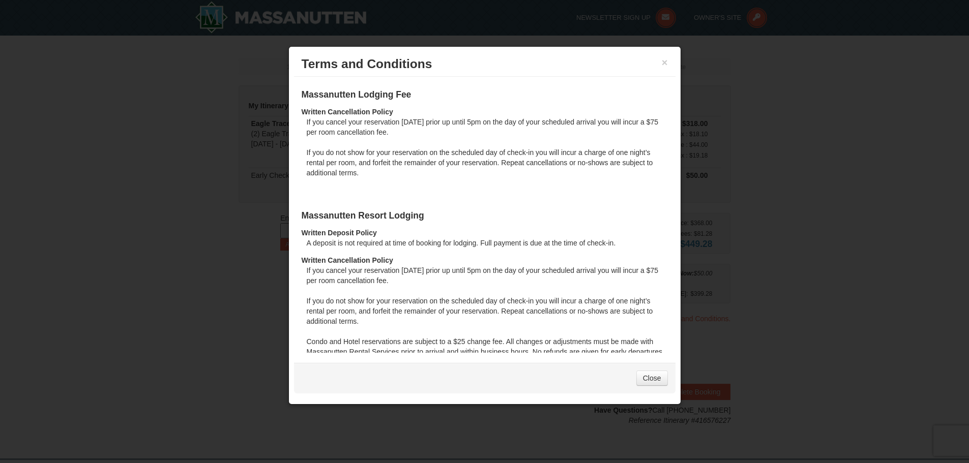
drag, startPoint x: 423, startPoint y: 130, endPoint x: 302, endPoint y: 124, distance: 121.2
click at [302, 124] on dl "Written Cancellation Policy If you cancel your reservation within 7 days prior …" at bounding box center [485, 146] width 366 height 78
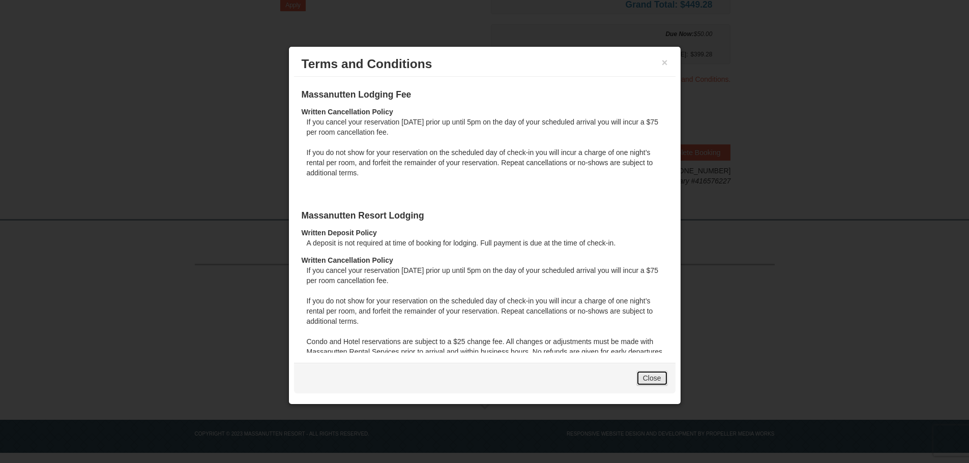
click at [658, 382] on link "Close" at bounding box center [652, 378] width 32 height 15
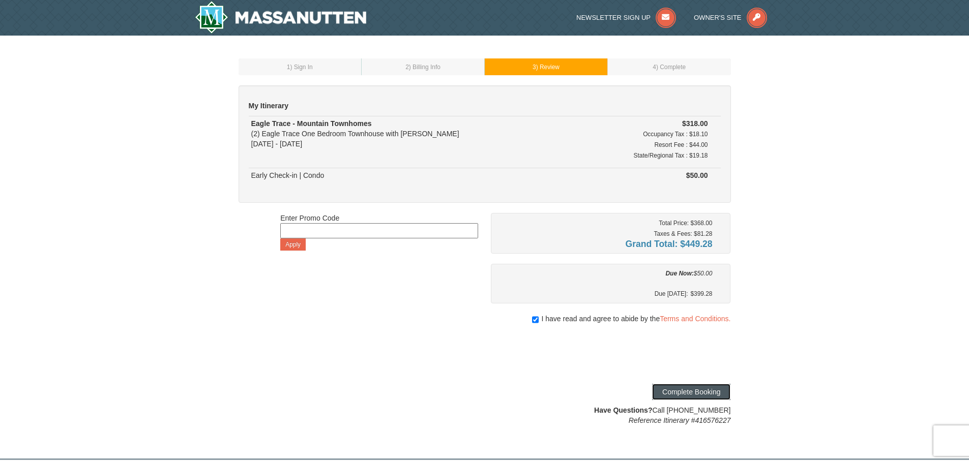
click at [692, 391] on button "Complete Booking" at bounding box center [691, 392] width 78 height 16
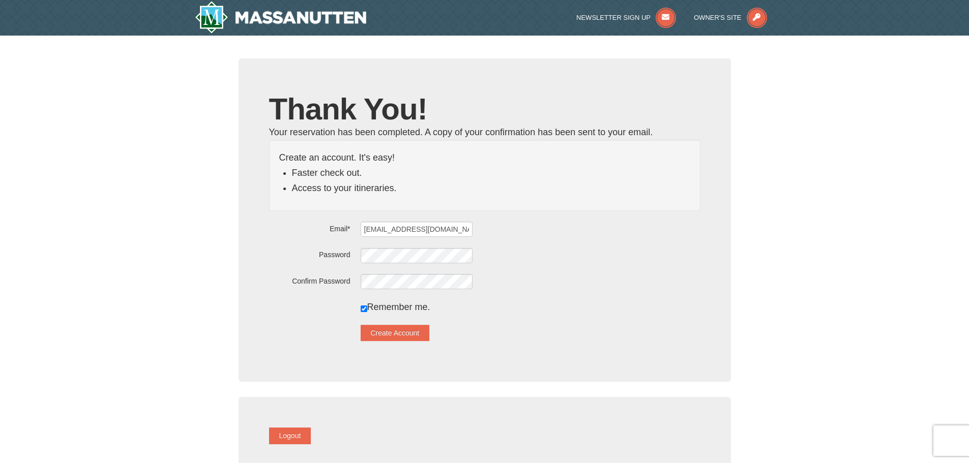
click at [453, 263] on form "Email* [EMAIL_ADDRESS][DOMAIN_NAME] Password Confirm Password Remember me. Crea…" at bounding box center [484, 281] width 431 height 120
click at [430, 336] on button "Create Account" at bounding box center [395, 333] width 69 height 16
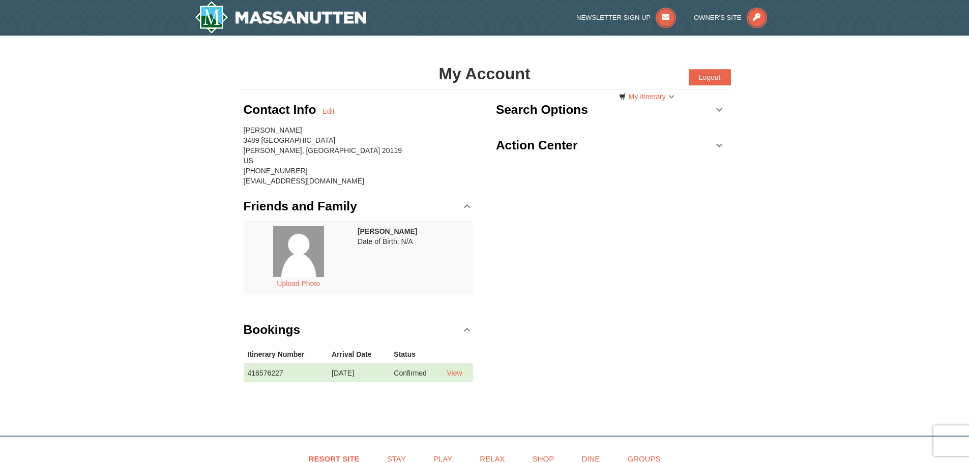
click at [556, 146] on h3 "Action Center" at bounding box center [537, 145] width 82 height 20
click at [723, 144] on link "Action Center" at bounding box center [611, 145] width 230 height 31
click at [641, 98] on link "My Itinerary" at bounding box center [646, 96] width 69 height 15
click at [288, 63] on div "My Account Categories Map List Filter My Itinerary Questions? [PHONE_NUMBER] Lo…" at bounding box center [485, 73] width 492 height 31
